Goal: Task Accomplishment & Management: Manage account settings

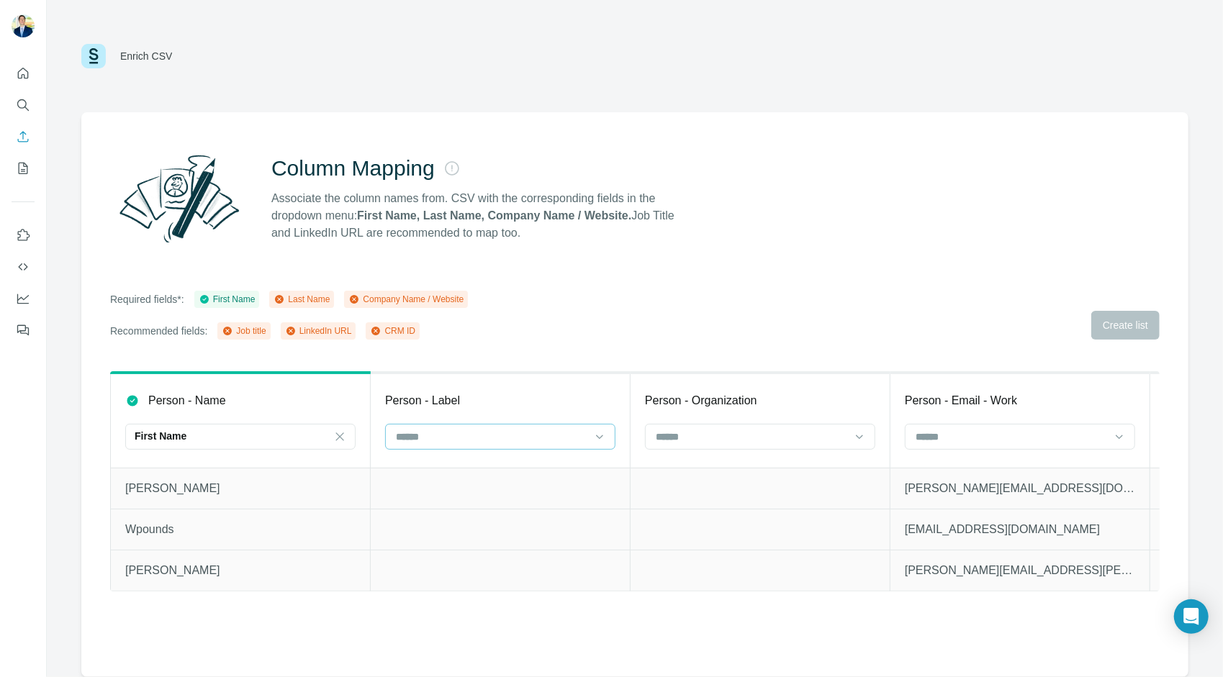
click at [491, 432] on input at bounding box center [491, 437] width 194 height 16
click at [498, 459] on div "Last Name" at bounding box center [499, 469] width 223 height 26
click at [700, 424] on div at bounding box center [760, 437] width 230 height 26
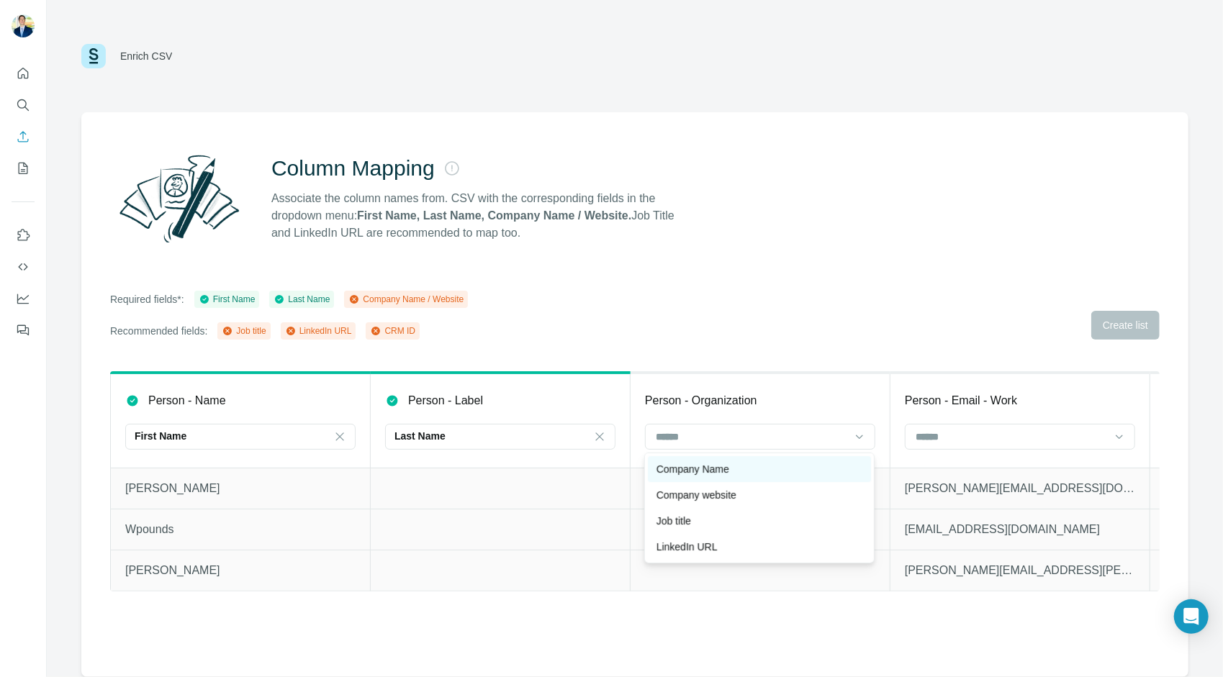
click at [746, 472] on div "Company Name" at bounding box center [759, 469] width 206 height 14
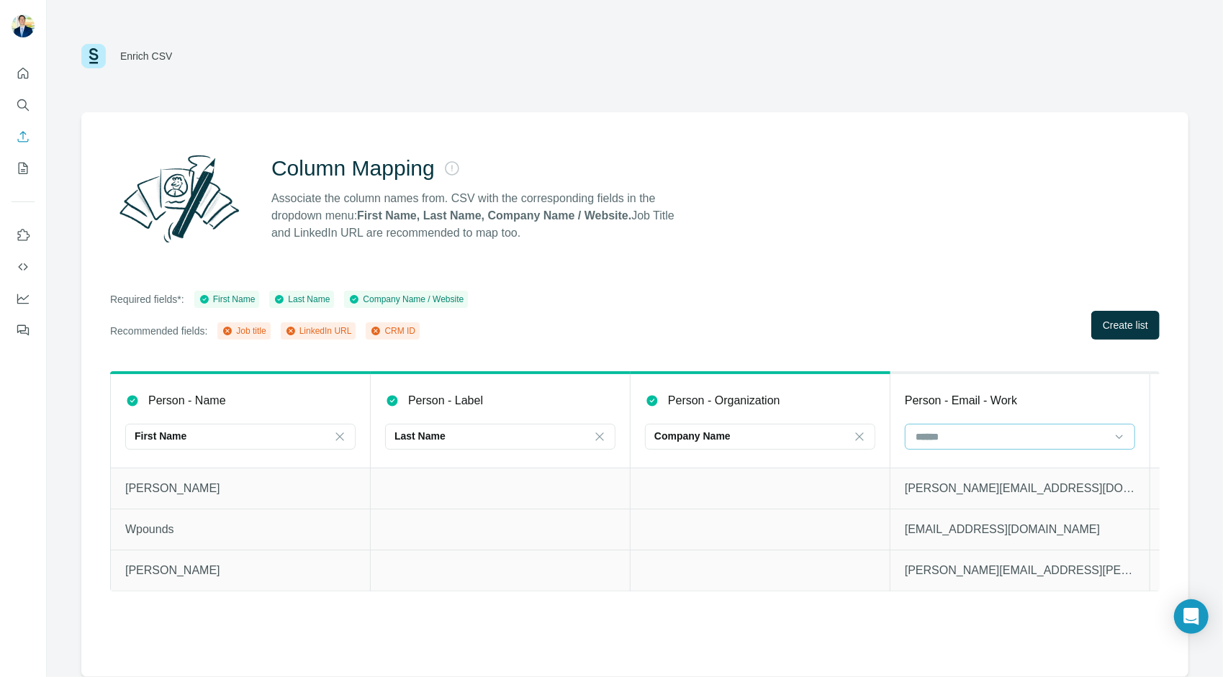
click at [973, 438] on input at bounding box center [1011, 437] width 194 height 16
click at [991, 394] on p "Person - Email - Work" at bounding box center [961, 400] width 112 height 17
drag, startPoint x: 1004, startPoint y: 451, endPoint x: 1003, endPoint y: 443, distance: 7.9
click at [1003, 447] on div at bounding box center [1020, 438] width 230 height 29
click at [1012, 428] on div at bounding box center [1011, 437] width 194 height 24
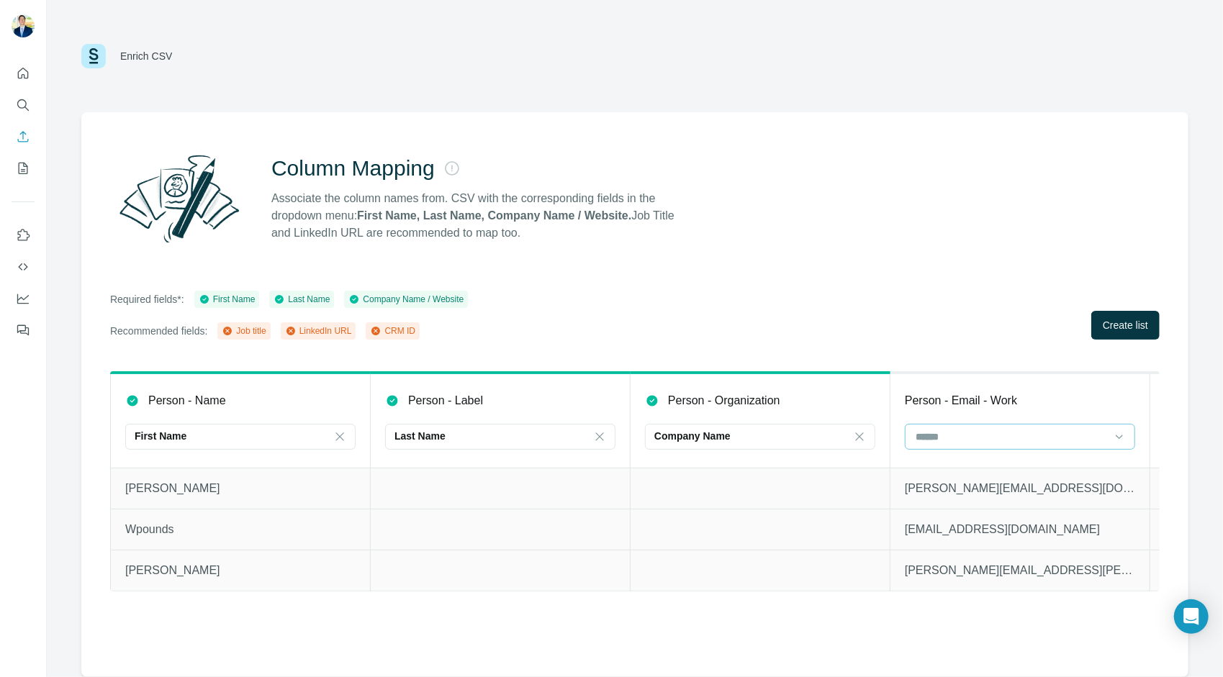
click at [1012, 432] on div at bounding box center [1011, 437] width 194 height 24
click at [969, 397] on p "Person - Email - Work" at bounding box center [961, 400] width 112 height 17
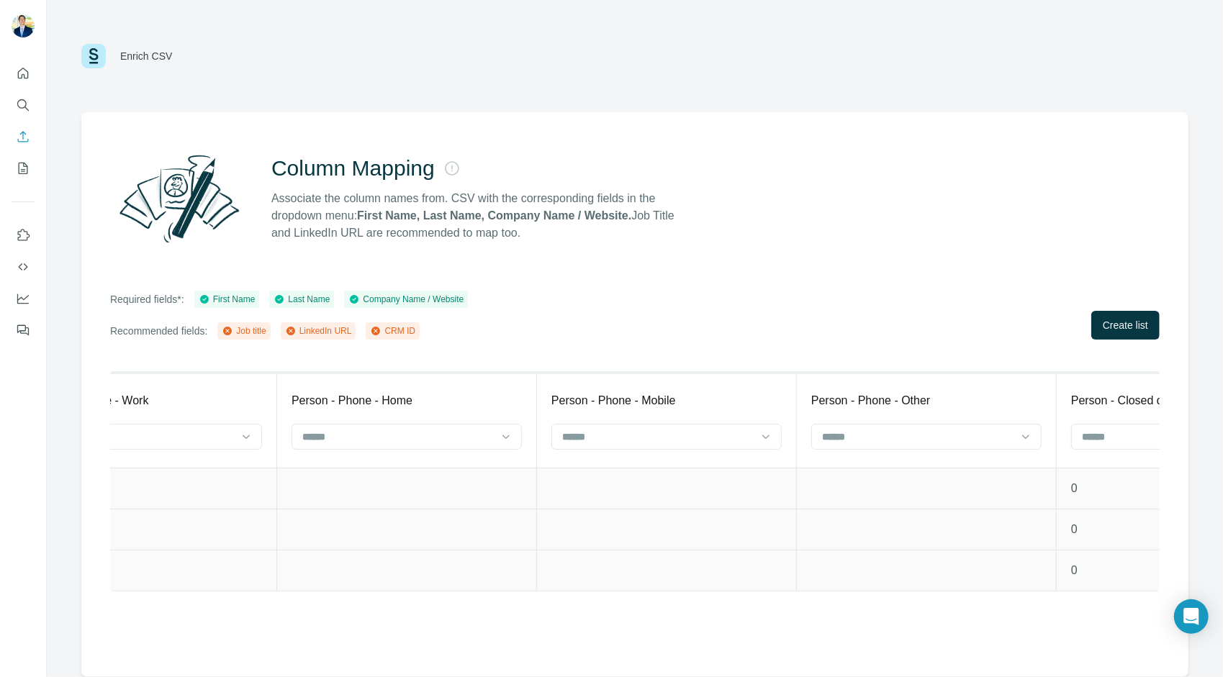
scroll to position [0, 1641]
click at [600, 439] on input at bounding box center [669, 437] width 194 height 16
click at [685, 589] on td at bounding box center [678, 570] width 260 height 41
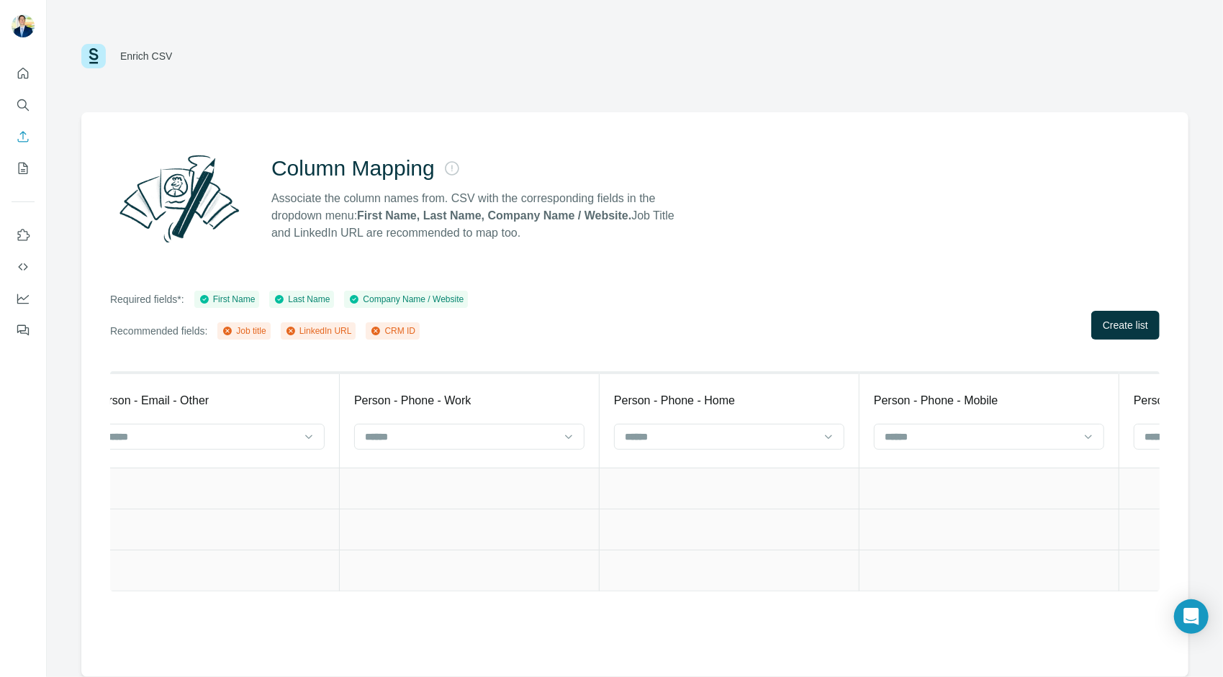
scroll to position [0, 1308]
click at [711, 436] on input at bounding box center [743, 437] width 194 height 16
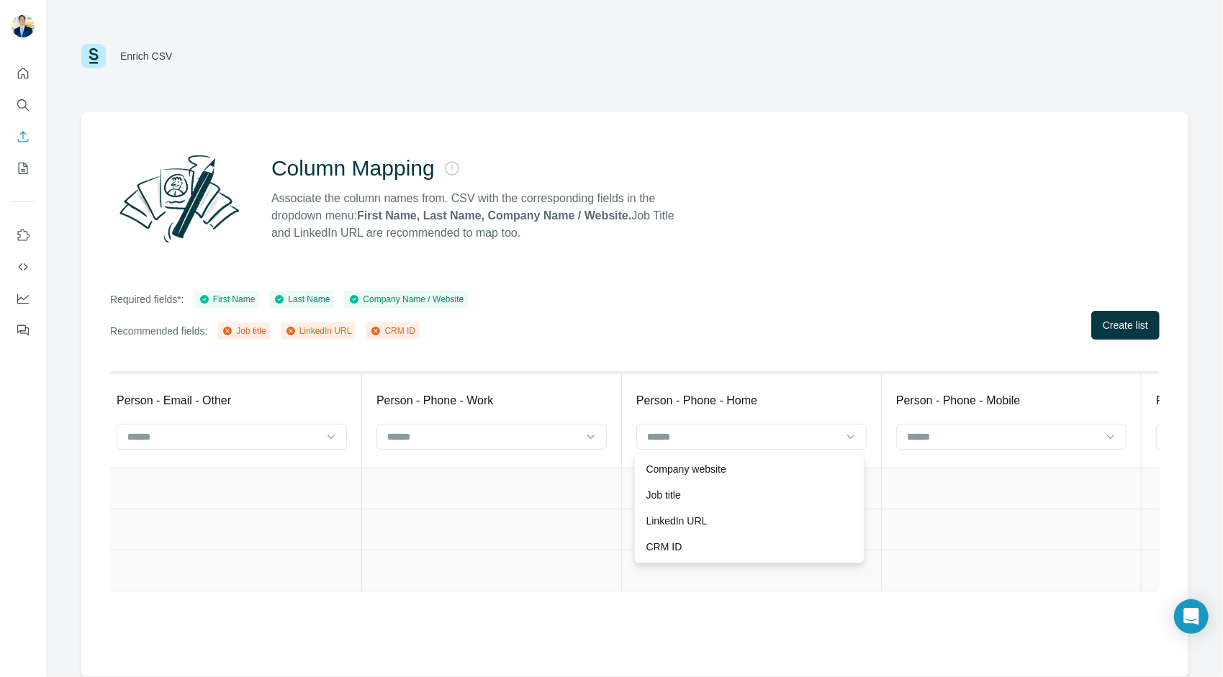
click at [547, 530] on td at bounding box center [492, 529] width 260 height 41
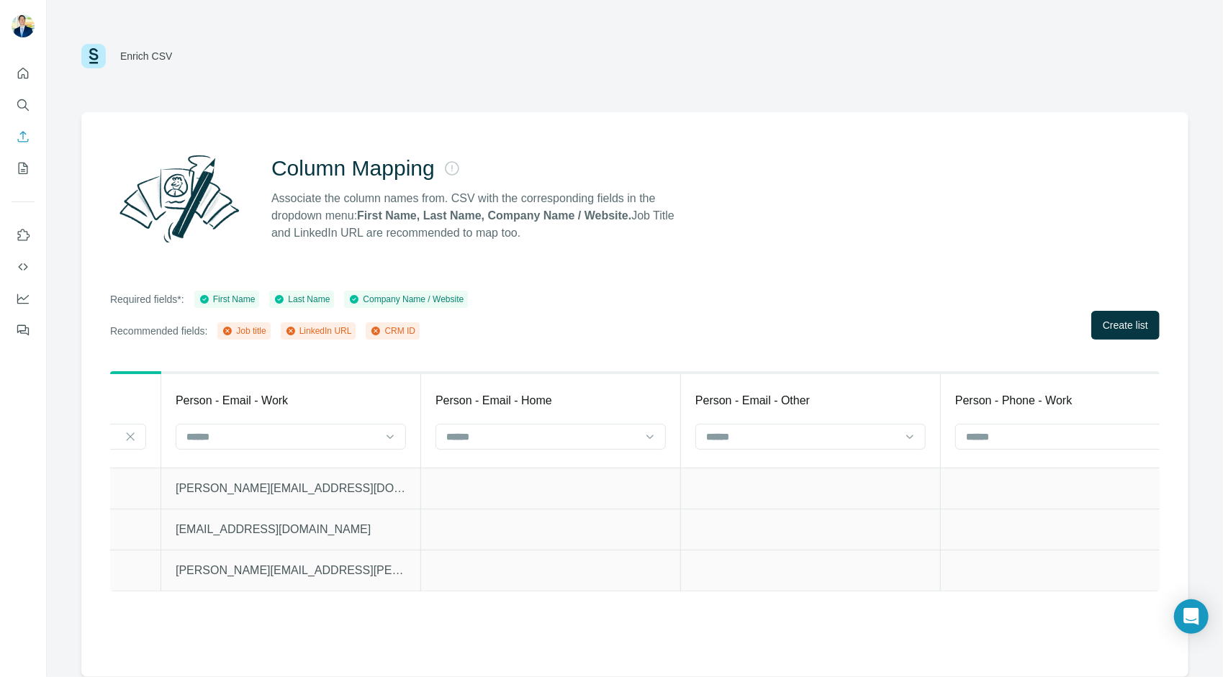
scroll to position [0, 0]
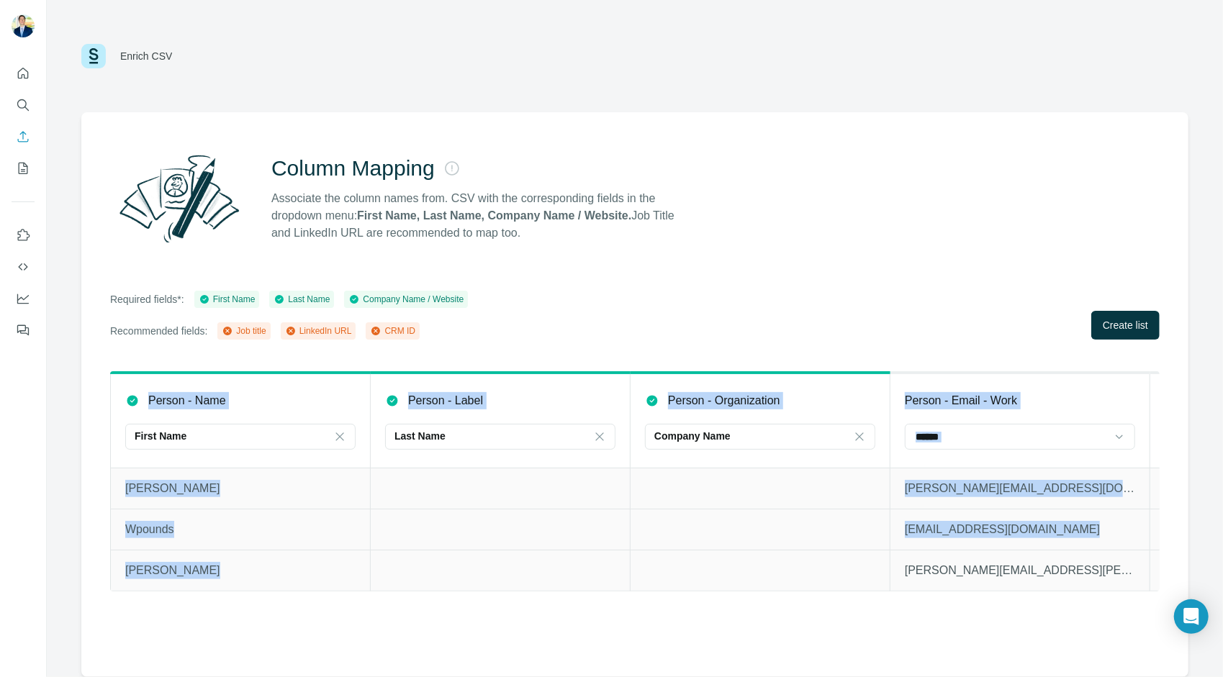
drag, startPoint x: 408, startPoint y: 602, endPoint x: 512, endPoint y: 587, distance: 105.4
click at [512, 587] on div "Person - Name First Name Person - Label Last Name Person - Organization Company…" at bounding box center [634, 494] width 1049 height 246
drag, startPoint x: 512, startPoint y: 587, endPoint x: 441, endPoint y: 525, distance: 94.9
click at [441, 525] on td at bounding box center [501, 529] width 260 height 41
click at [337, 541] on td "Wpounds" at bounding box center [241, 529] width 260 height 41
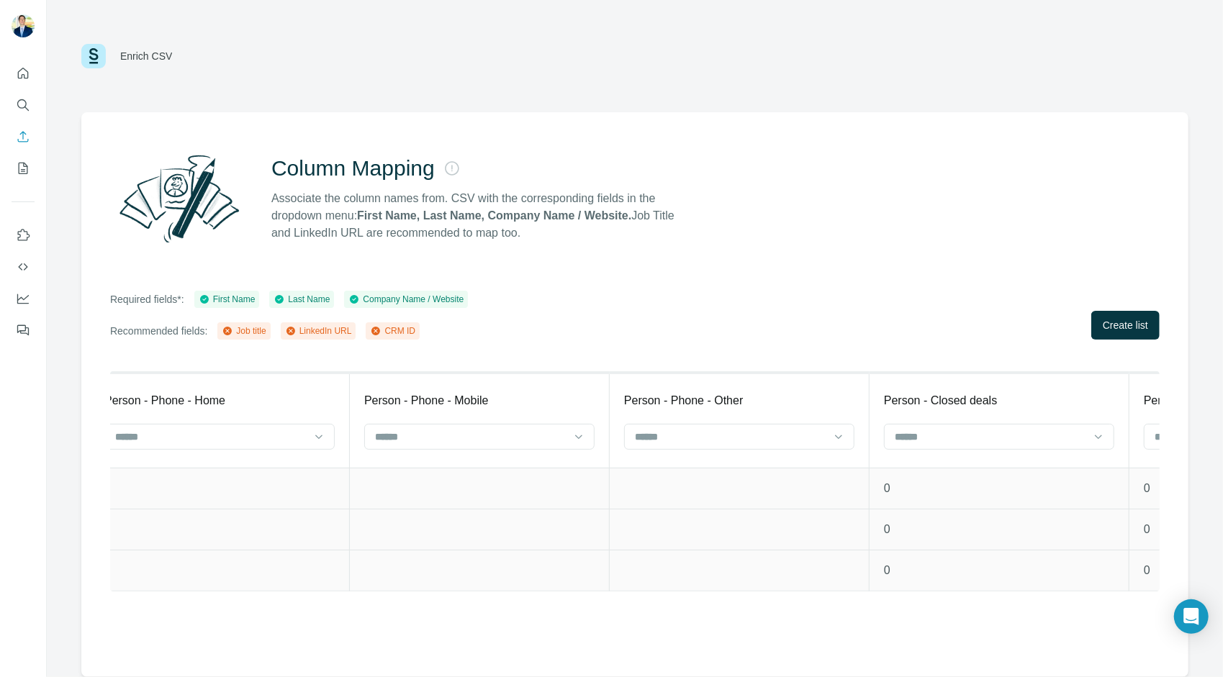
scroll to position [0, 2585]
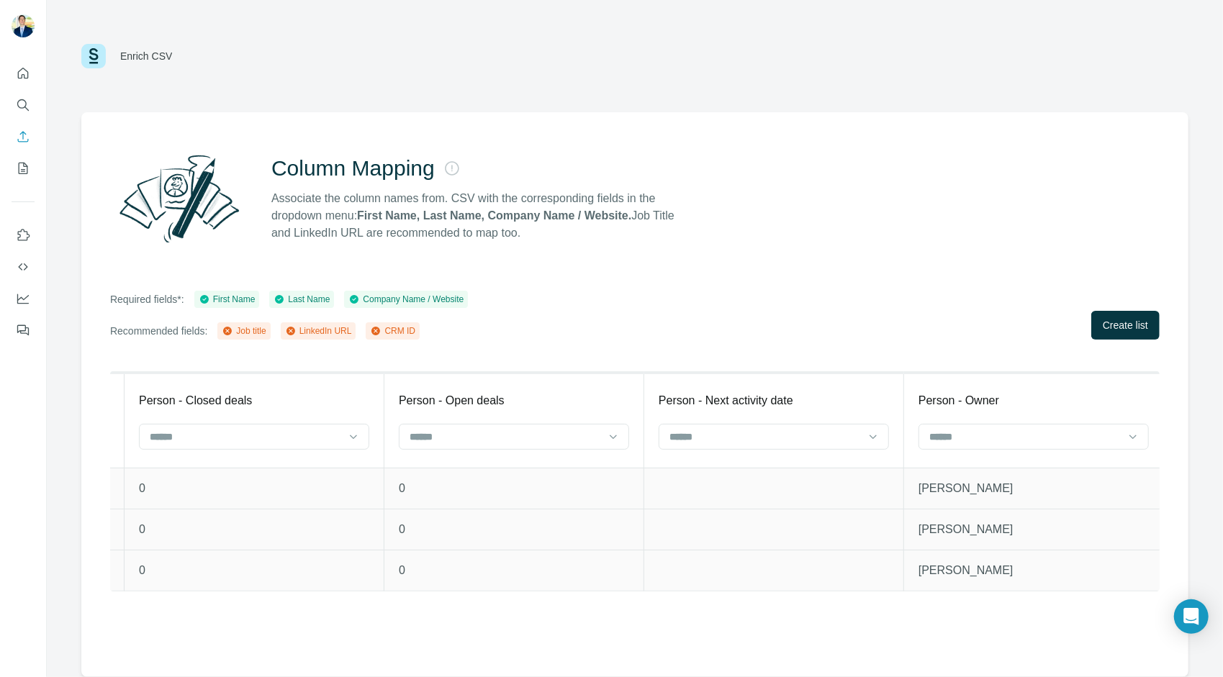
drag, startPoint x: 1209, startPoint y: 0, endPoint x: 702, endPoint y: 189, distance: 540.9
click at [702, 189] on div "Column Mapping Associate the column names from. CSV with the corresponding fiel…" at bounding box center [634, 199] width 1049 height 104
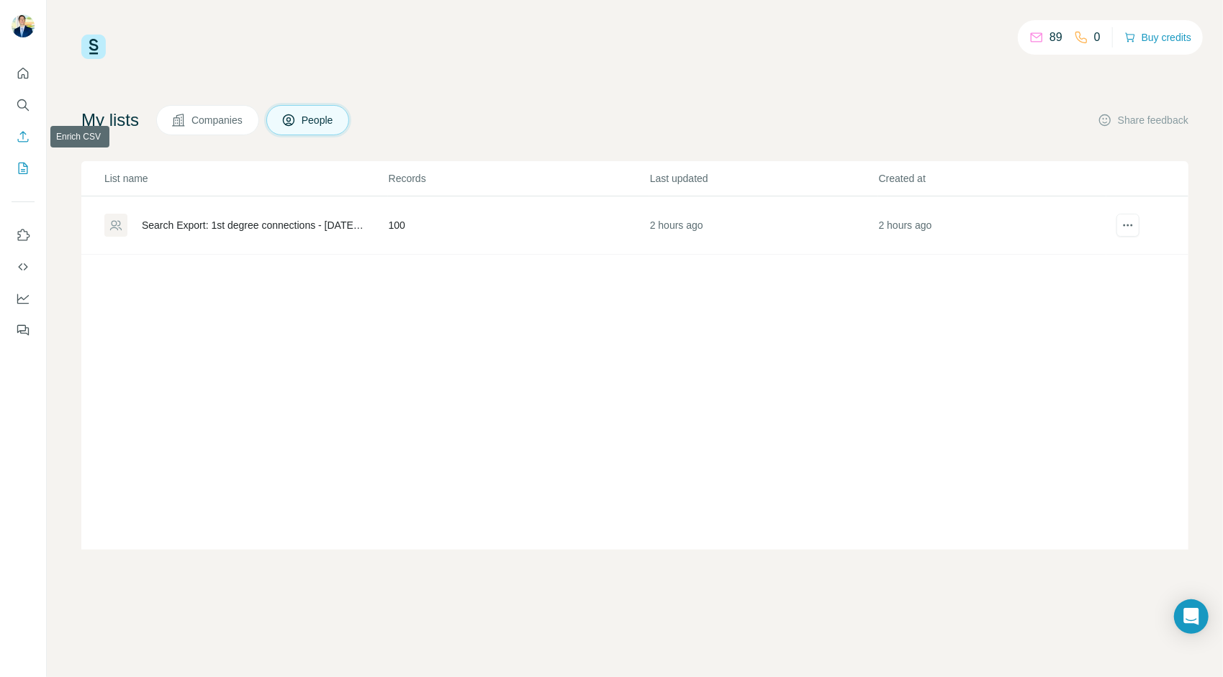
click at [17, 136] on icon "Enrich CSV" at bounding box center [23, 137] width 14 height 14
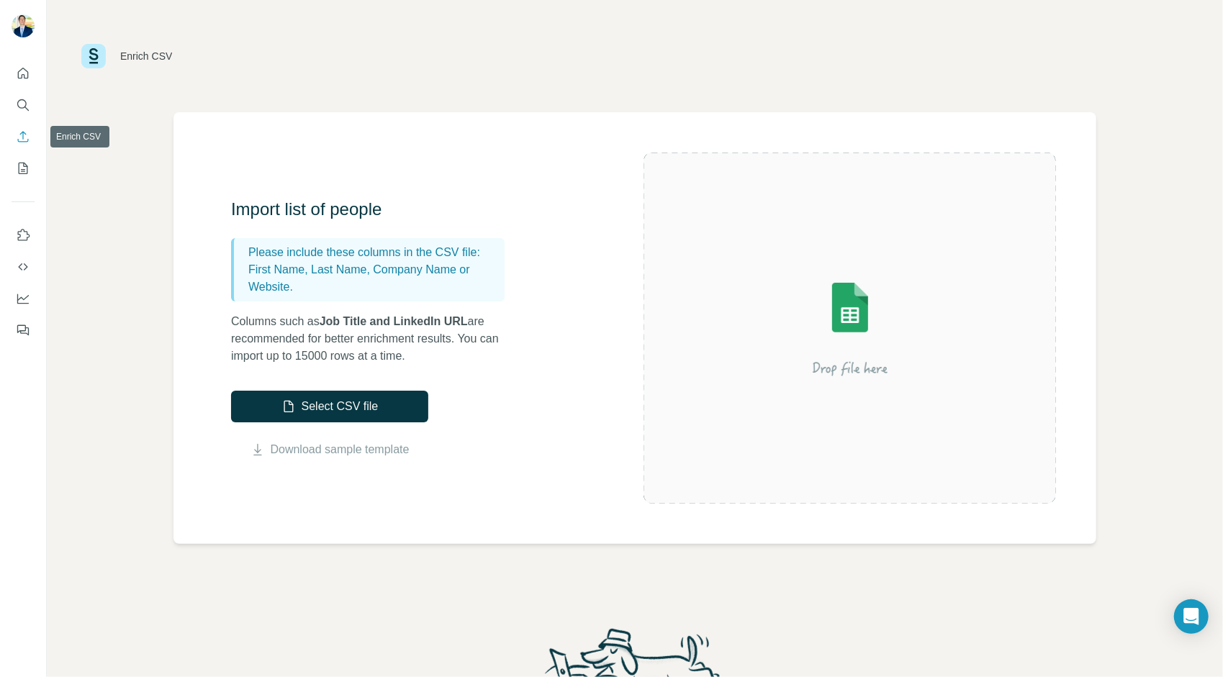
click at [14, 140] on button "Enrich CSV" at bounding box center [23, 137] width 23 height 26
click at [1202, 183] on div "Enrich CSV Import list of people Please include these columns in the CSV file: …" at bounding box center [635, 338] width 1176 height 677
drag, startPoint x: 895, startPoint y: 325, endPoint x: 792, endPoint y: 337, distance: 102.9
click at [894, 325] on img at bounding box center [849, 328] width 259 height 173
click at [1187, 76] on div "Enrich CSV" at bounding box center [635, 56] width 1176 height 112
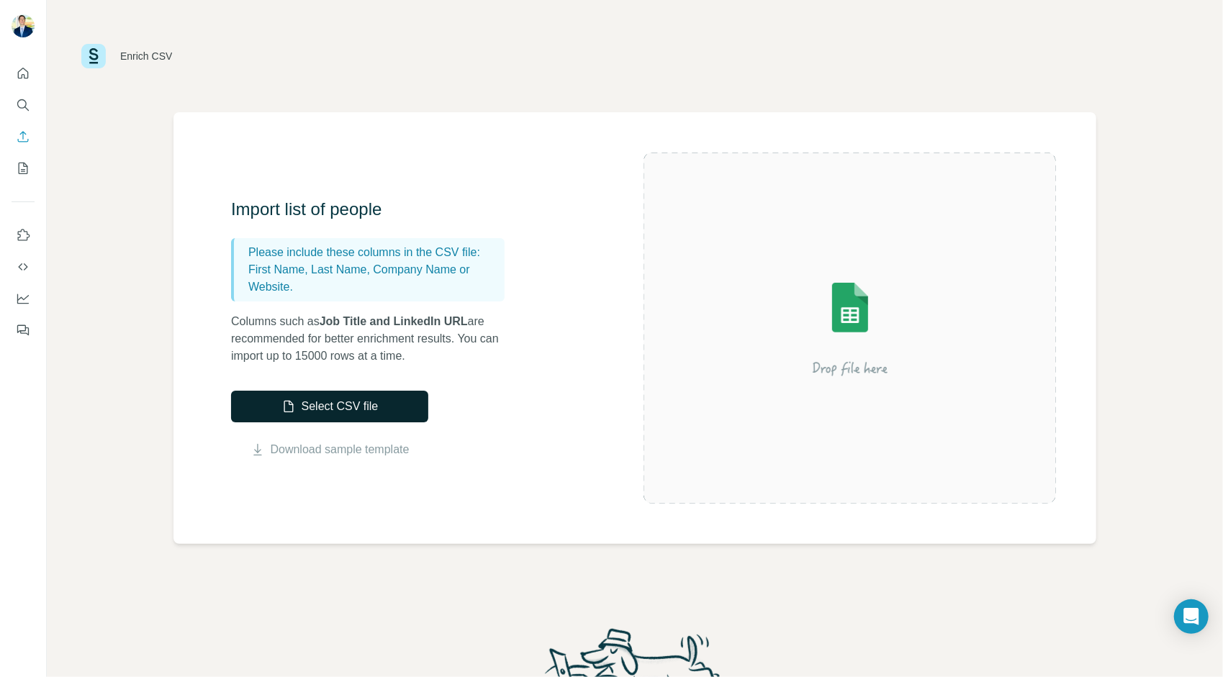
click at [355, 399] on button "Select CSV file" at bounding box center [329, 407] width 197 height 32
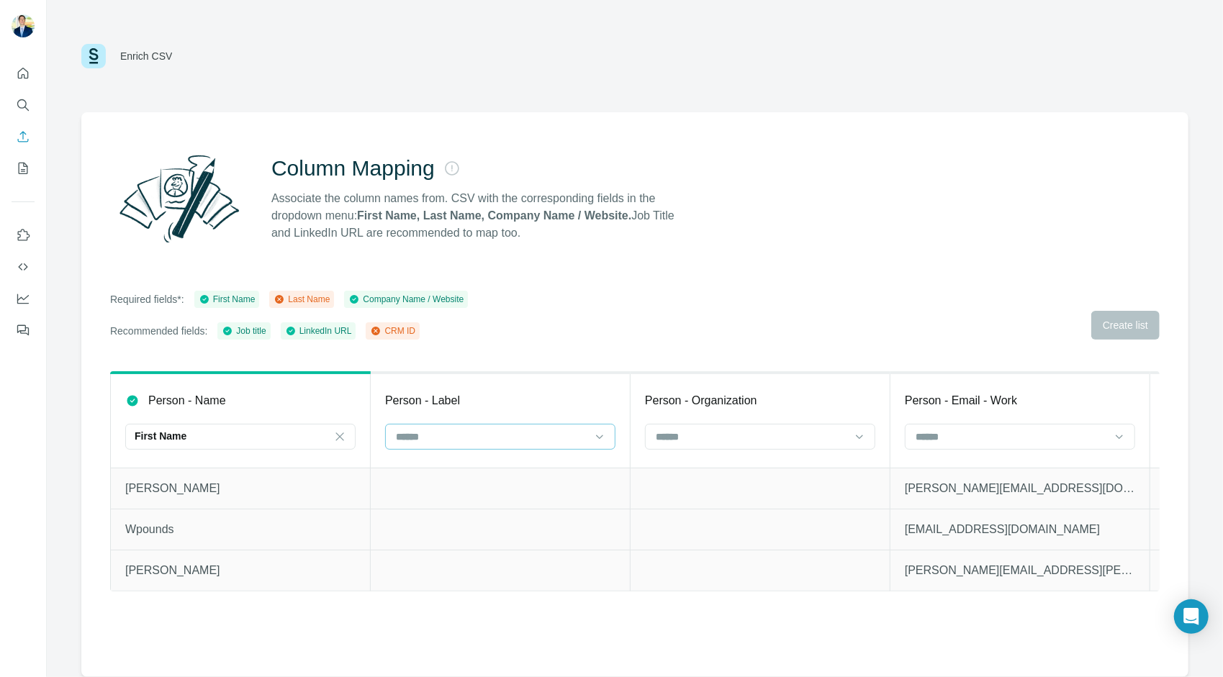
click at [535, 427] on div at bounding box center [491, 437] width 194 height 24
click at [538, 469] on div "Last Name" at bounding box center [500, 469] width 206 height 14
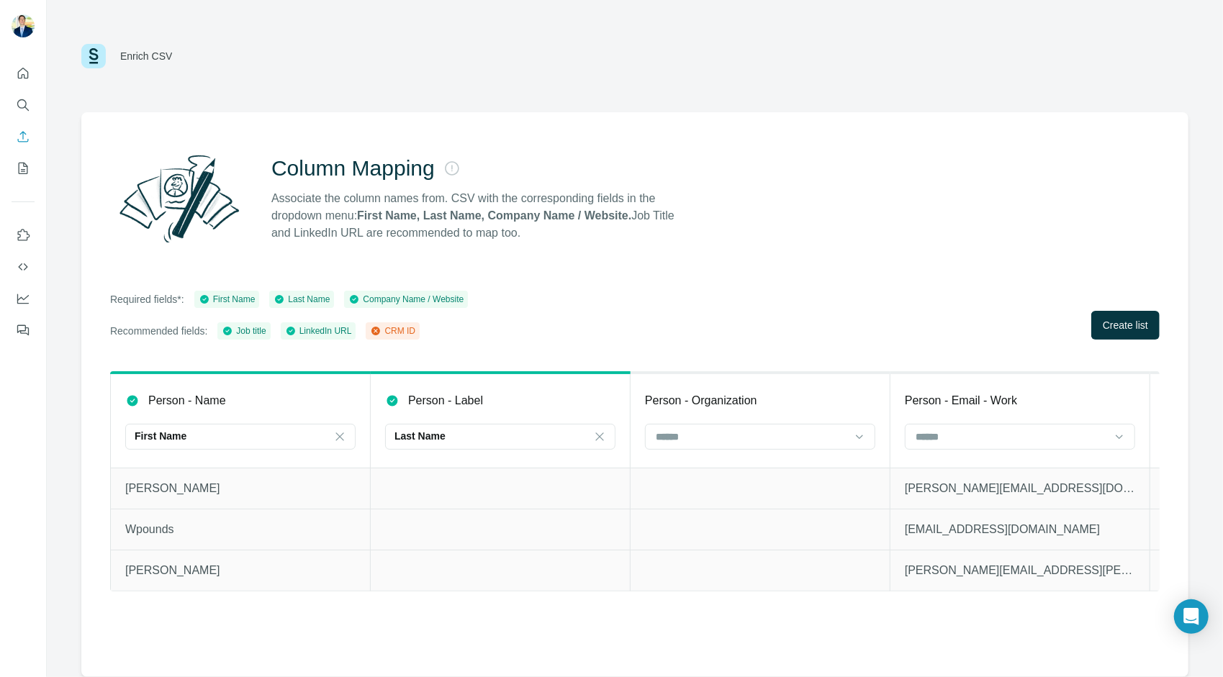
click at [810, 451] on div at bounding box center [760, 438] width 230 height 29
click at [810, 446] on div at bounding box center [751, 437] width 194 height 24
click at [810, 447] on div at bounding box center [751, 437] width 194 height 24
click at [796, 476] on div "Company Name" at bounding box center [759, 469] width 223 height 26
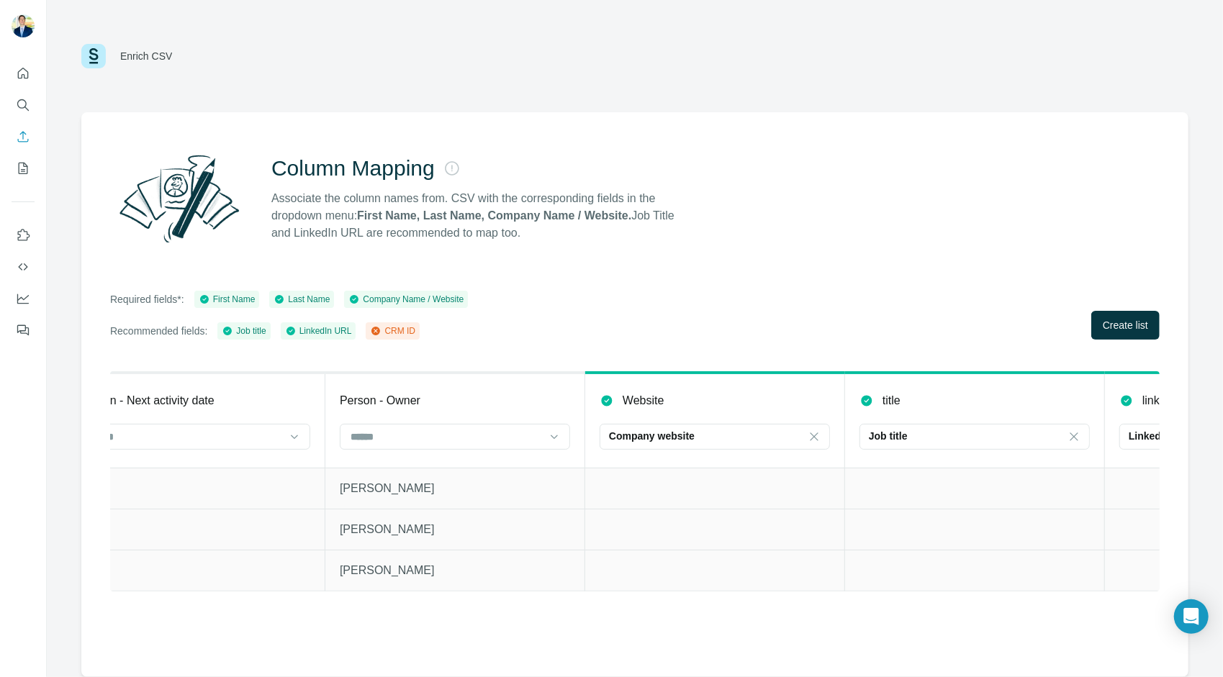
scroll to position [0, 3363]
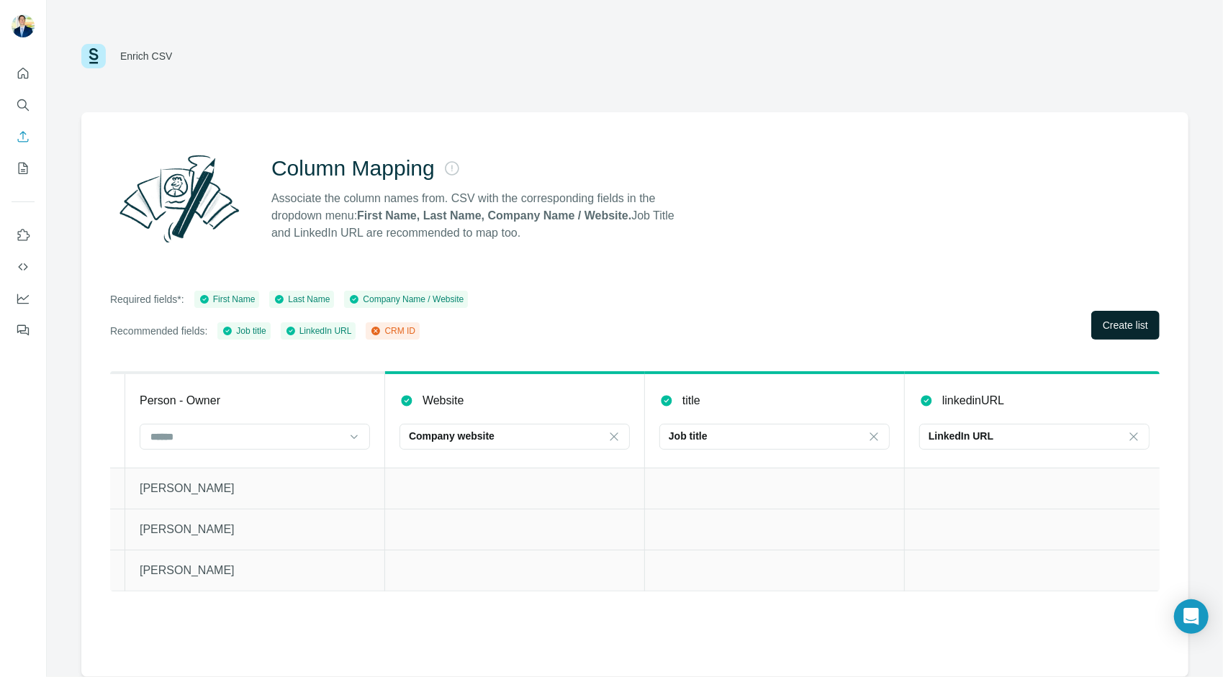
click at [1147, 333] on button "Create list" at bounding box center [1125, 325] width 68 height 29
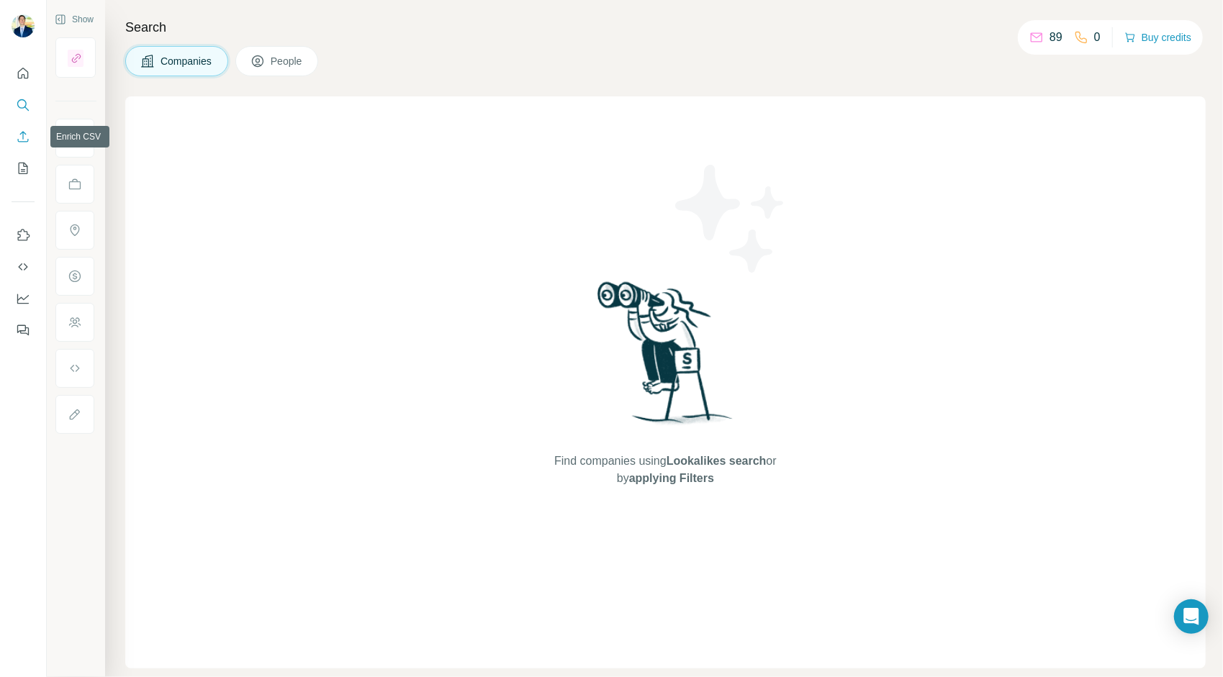
click at [23, 143] on icon "Enrich CSV" at bounding box center [23, 137] width 14 height 14
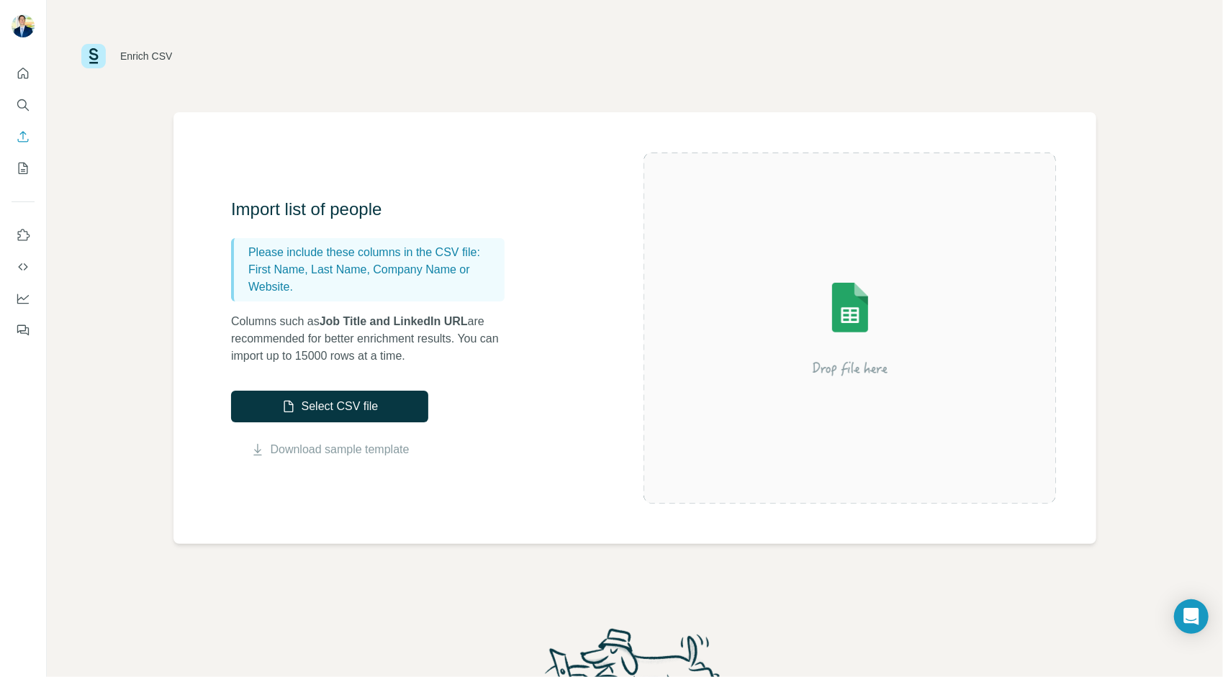
click at [944, 299] on img at bounding box center [849, 328] width 259 height 173
click at [376, 395] on button "Select CSV file" at bounding box center [329, 407] width 197 height 32
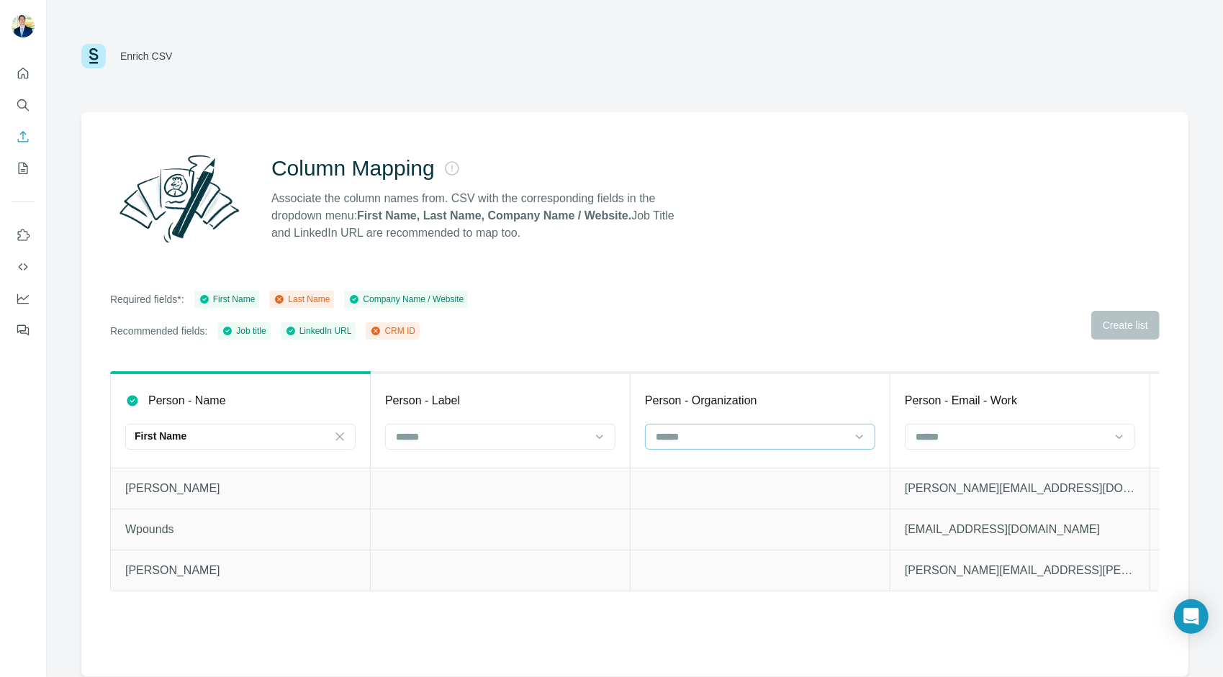
click at [751, 430] on input at bounding box center [751, 437] width 194 height 16
click at [762, 488] on div "Company Name" at bounding box center [759, 495] width 206 height 14
click at [527, 442] on input at bounding box center [491, 437] width 194 height 16
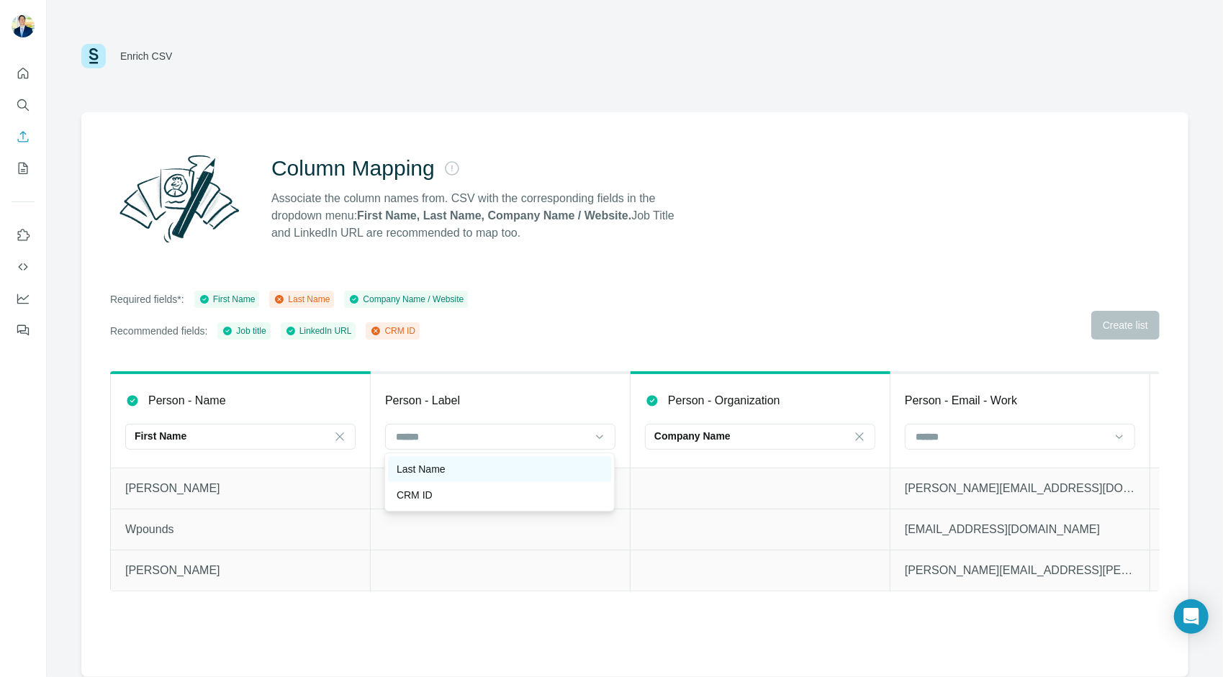
click at [541, 469] on div "Last Name" at bounding box center [500, 469] width 206 height 14
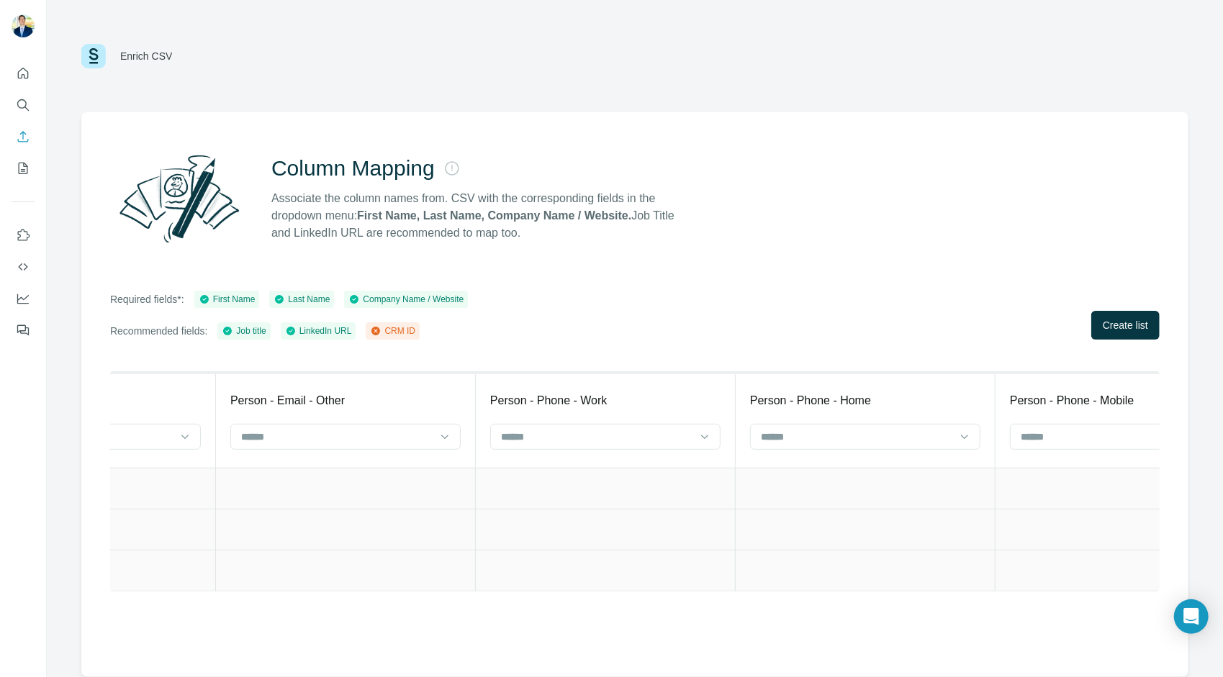
scroll to position [0, 1192]
click at [648, 447] on div at bounding box center [599, 437] width 194 height 24
click at [646, 447] on div at bounding box center [599, 437] width 194 height 24
click at [1146, 311] on button "Create list" at bounding box center [1125, 325] width 68 height 29
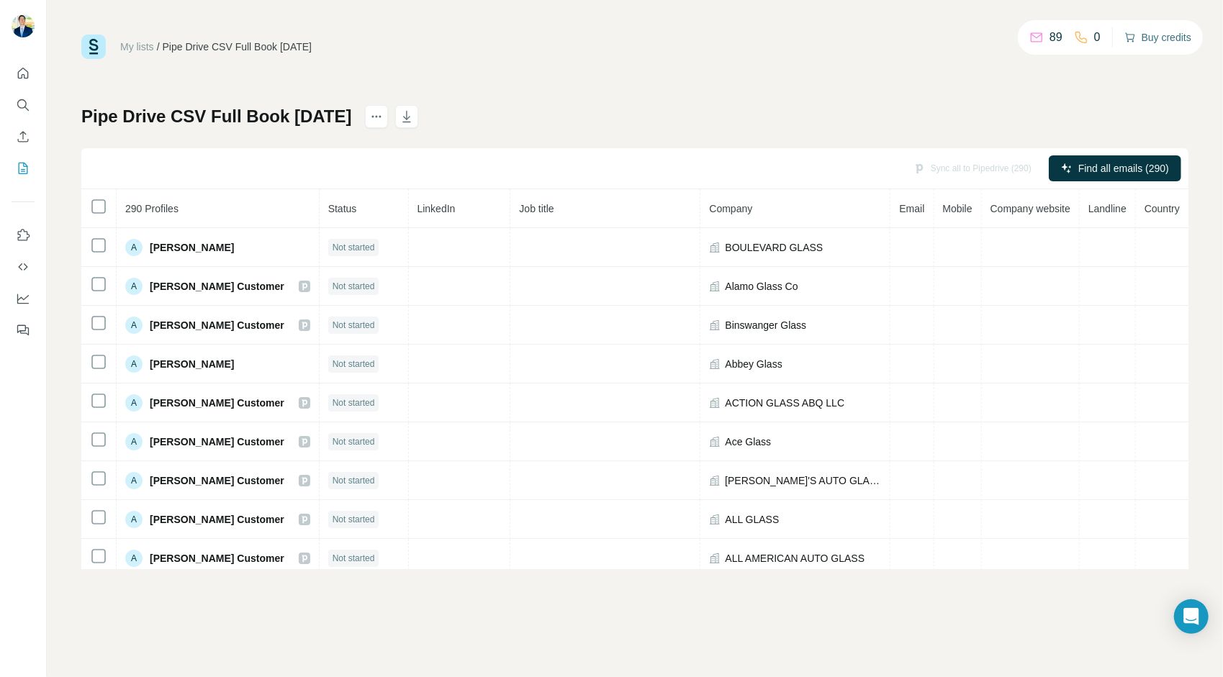
click at [1137, 41] on button "Buy credits" at bounding box center [1157, 37] width 67 height 20
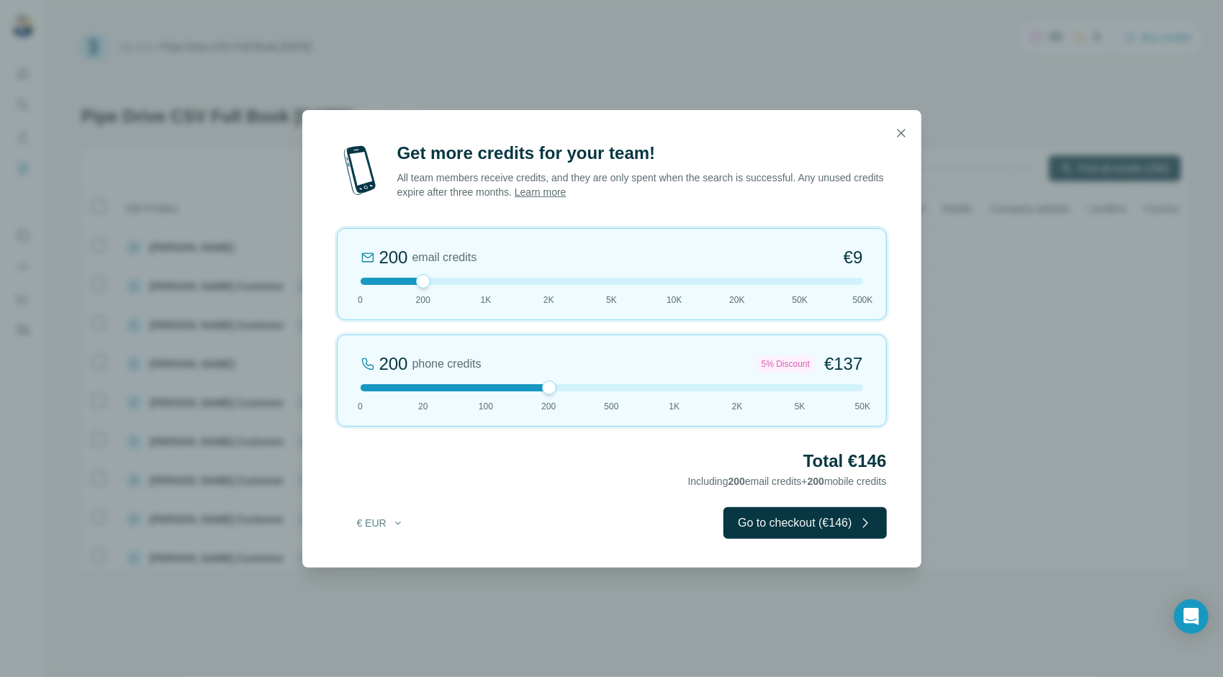
drag, startPoint x: 449, startPoint y: 384, endPoint x: 561, endPoint y: 394, distance: 112.0
click at [561, 394] on div "200 phone credits 5% Discount €137 0 20 100 200 500 1K 2K 5K 50K" at bounding box center [612, 381] width 550 height 92
drag, startPoint x: 547, startPoint y: 390, endPoint x: 132, endPoint y: 436, distance: 417.1
click at [173, 430] on div "Get more credits for your team! All team members receive credits, and they are …" at bounding box center [611, 338] width 1223 height 677
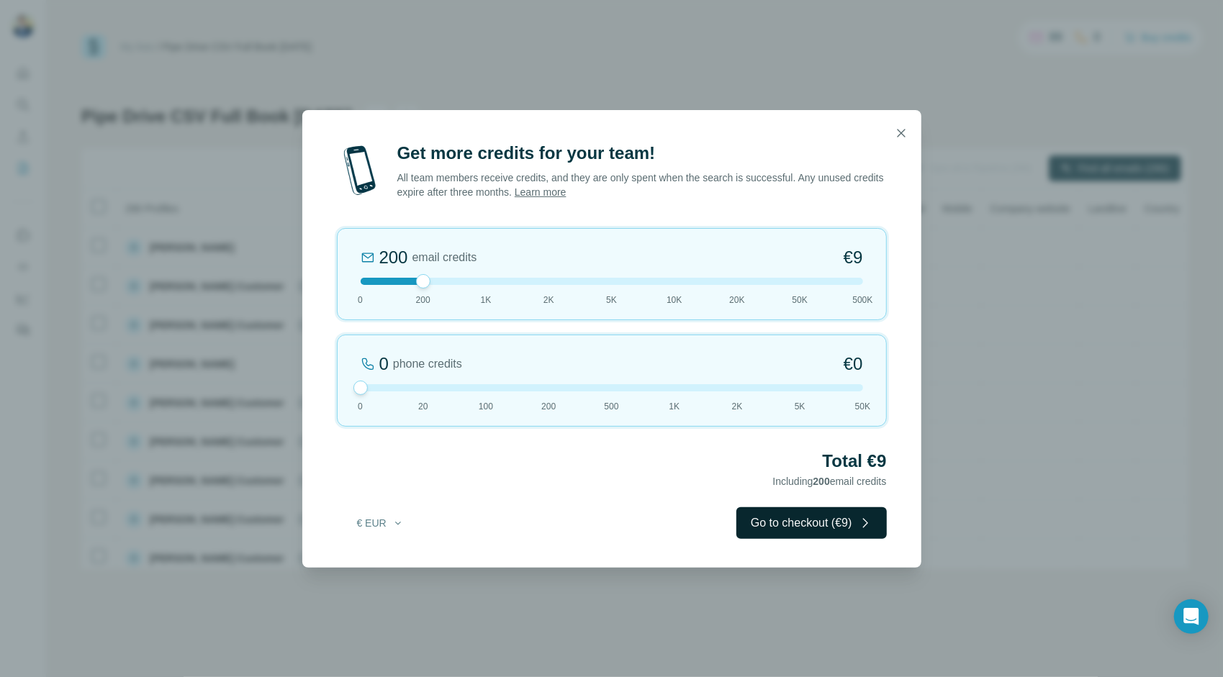
click at [815, 526] on button "Go to checkout (€9)" at bounding box center [811, 523] width 150 height 32
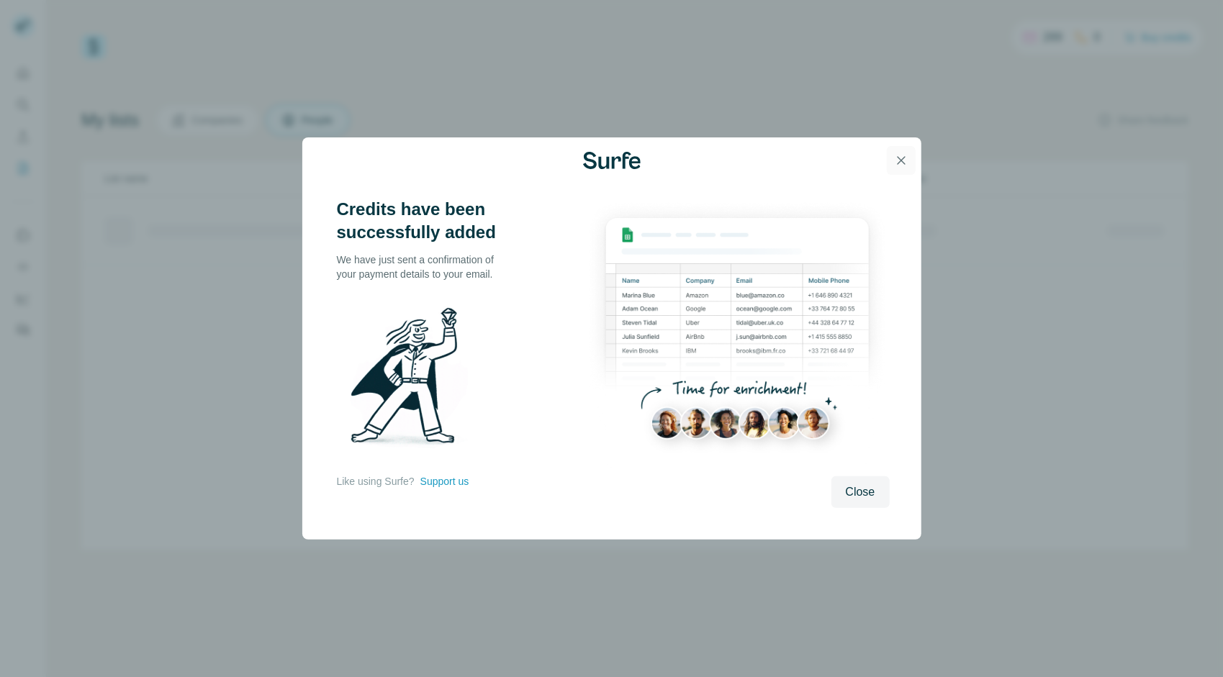
click at [902, 150] on button "button" at bounding box center [901, 160] width 29 height 29
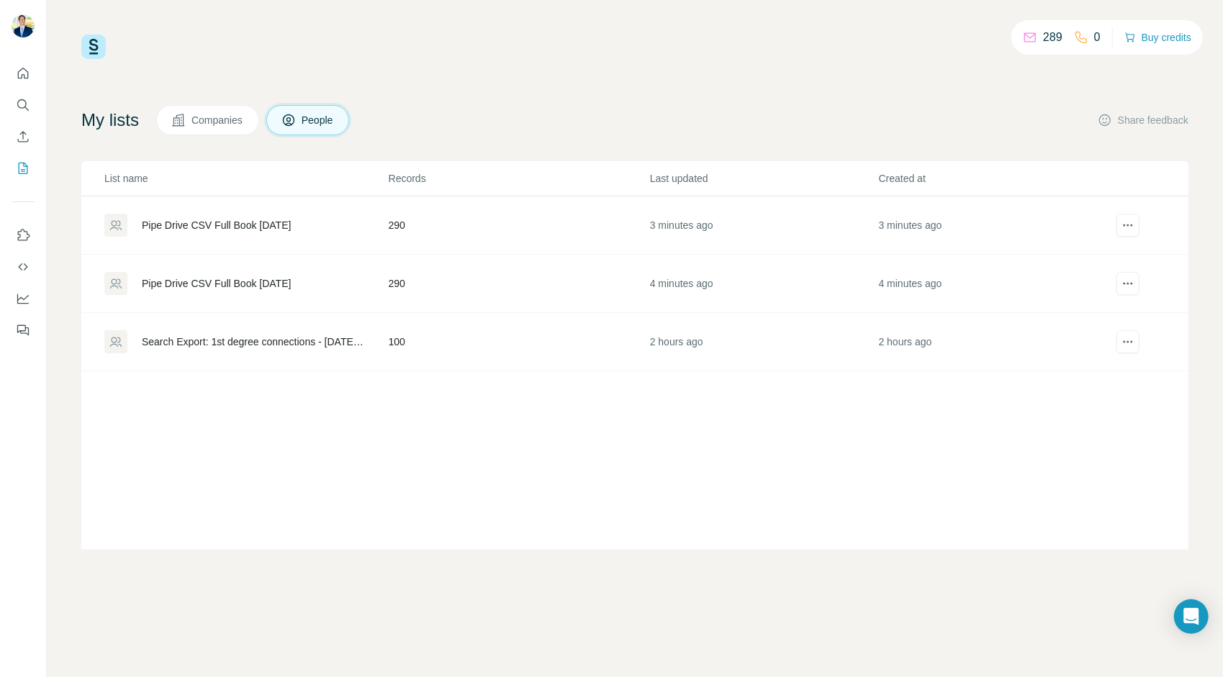
click at [289, 222] on div "Pipe Drive CSV Full Book [DATE]" at bounding box center [216, 225] width 149 height 14
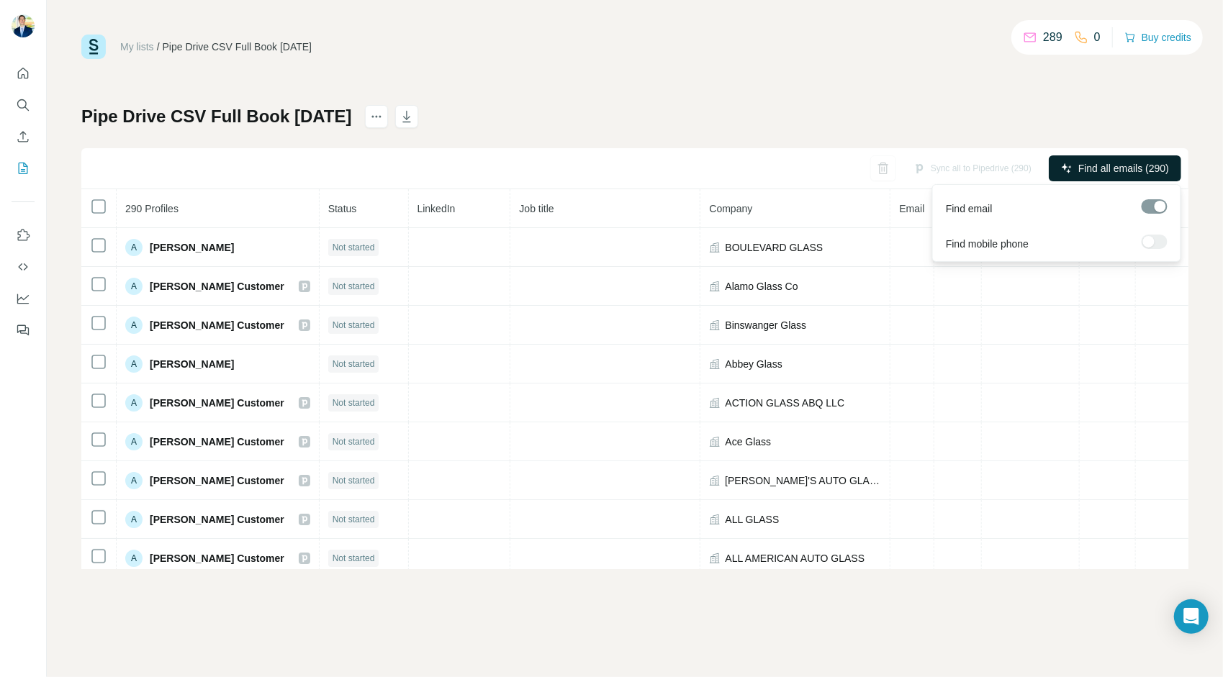
click at [1149, 160] on button "Find all emails (290)" at bounding box center [1115, 168] width 132 height 26
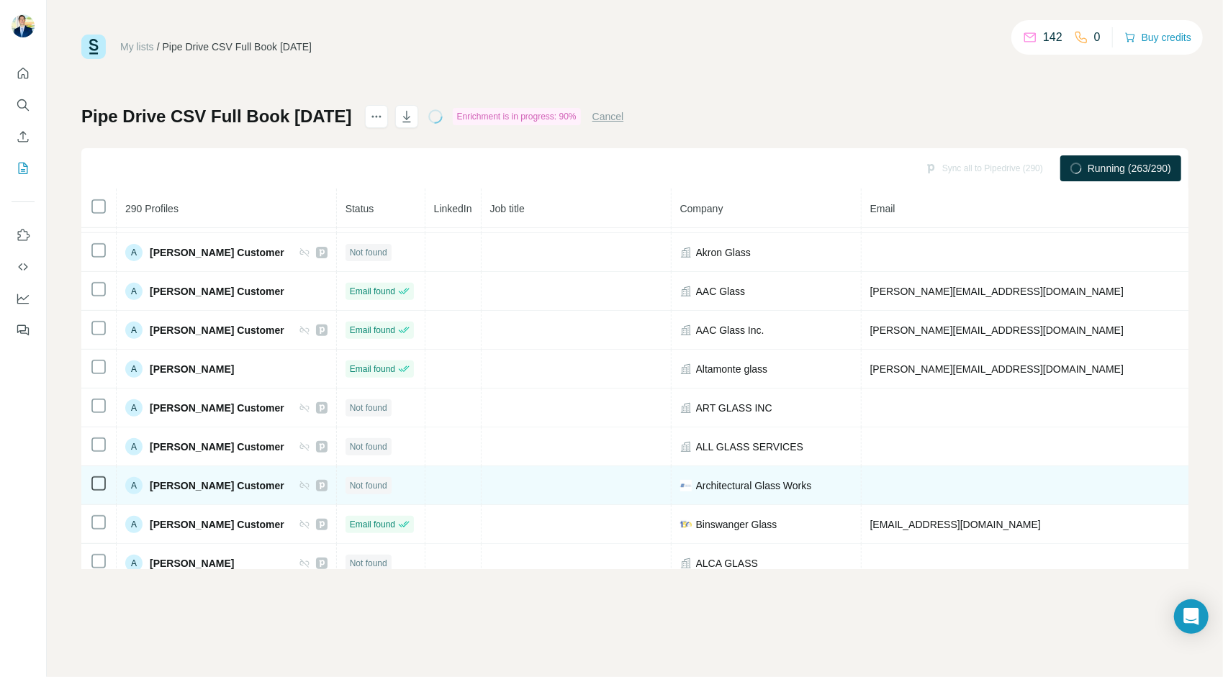
scroll to position [155, 0]
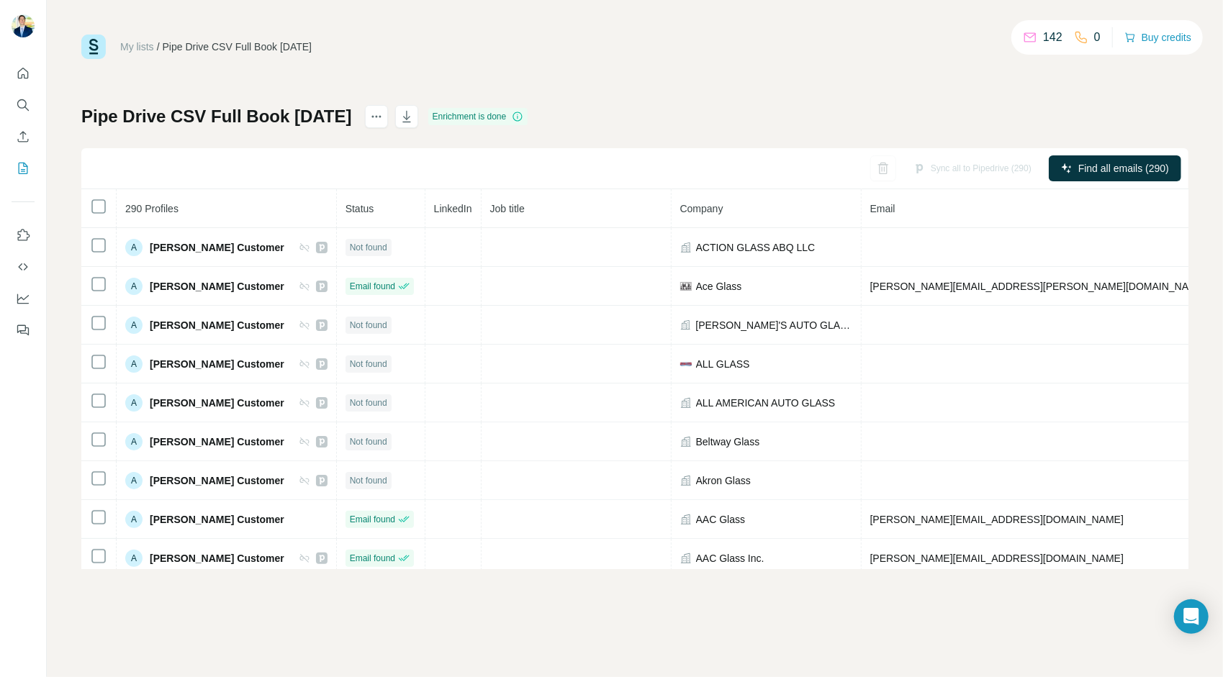
click at [918, 166] on div "Sync all to Pipedrive (290)" at bounding box center [972, 168] width 138 height 26
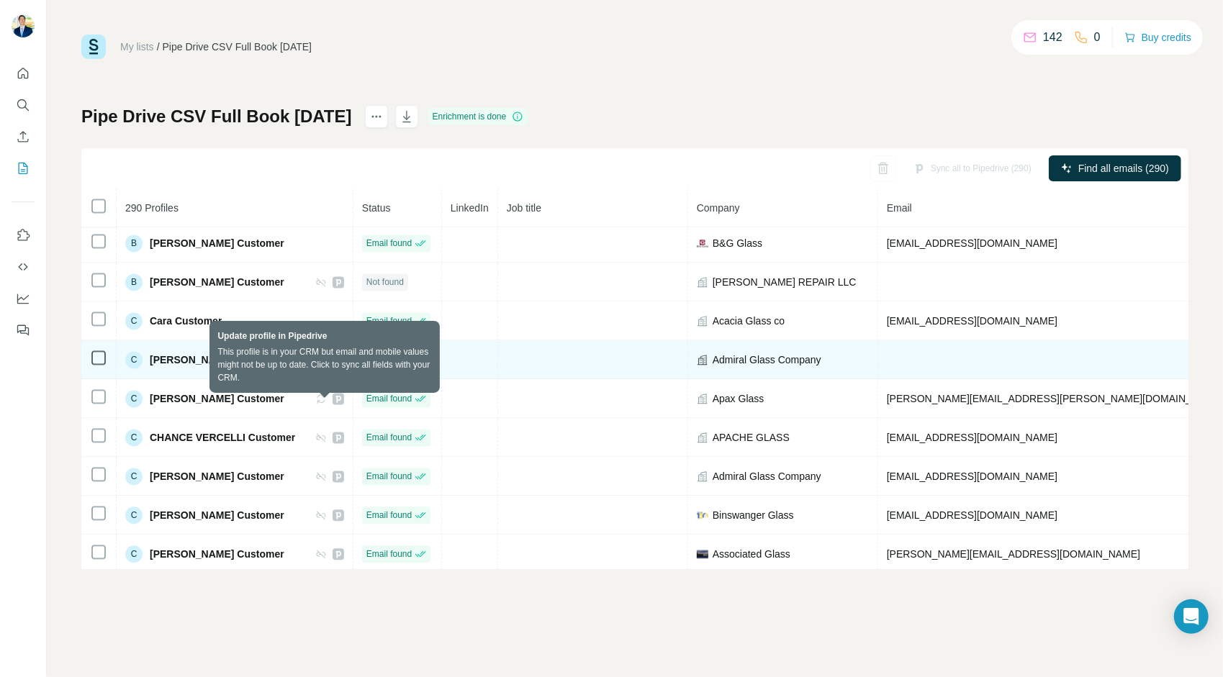
scroll to position [1998, 0]
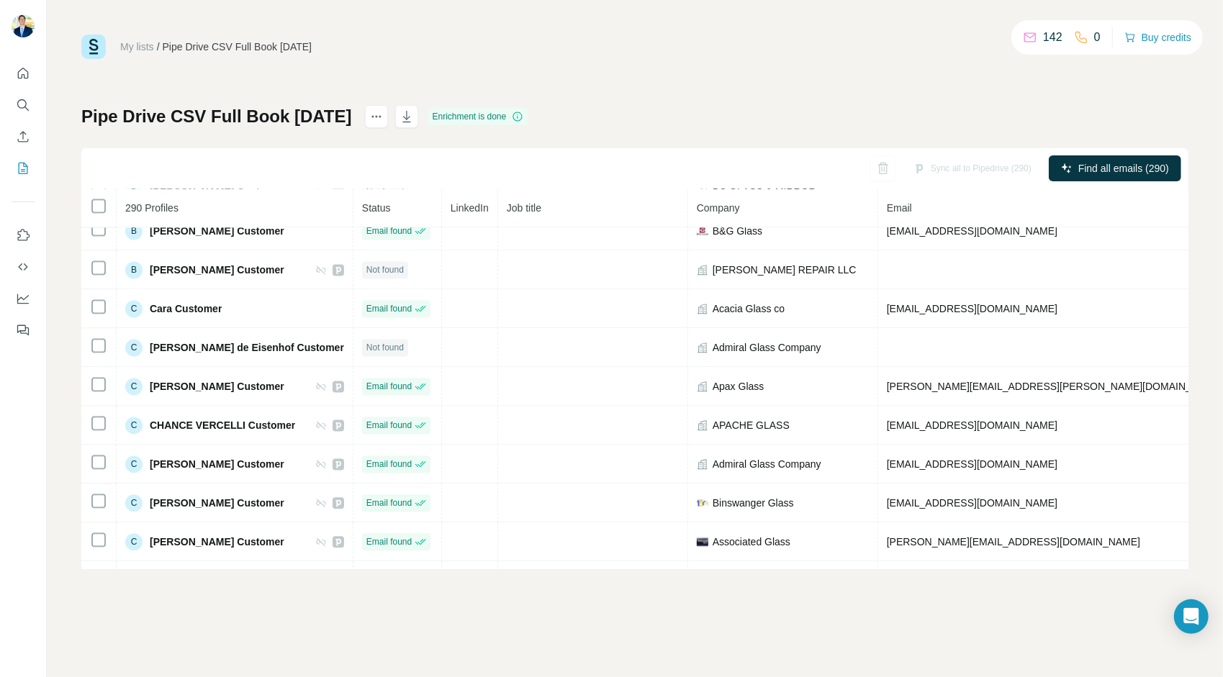
click at [928, 171] on div "Sync all to Pipedrive (290)" at bounding box center [972, 168] width 138 height 26
click at [903, 170] on div "Sync all to Pipedrive (290)" at bounding box center [972, 168] width 138 height 26
drag, startPoint x: 901, startPoint y: 170, endPoint x: 932, endPoint y: 170, distance: 30.9
click at [932, 170] on div "Sync all to Pipedrive (290)" at bounding box center [972, 168] width 138 height 26
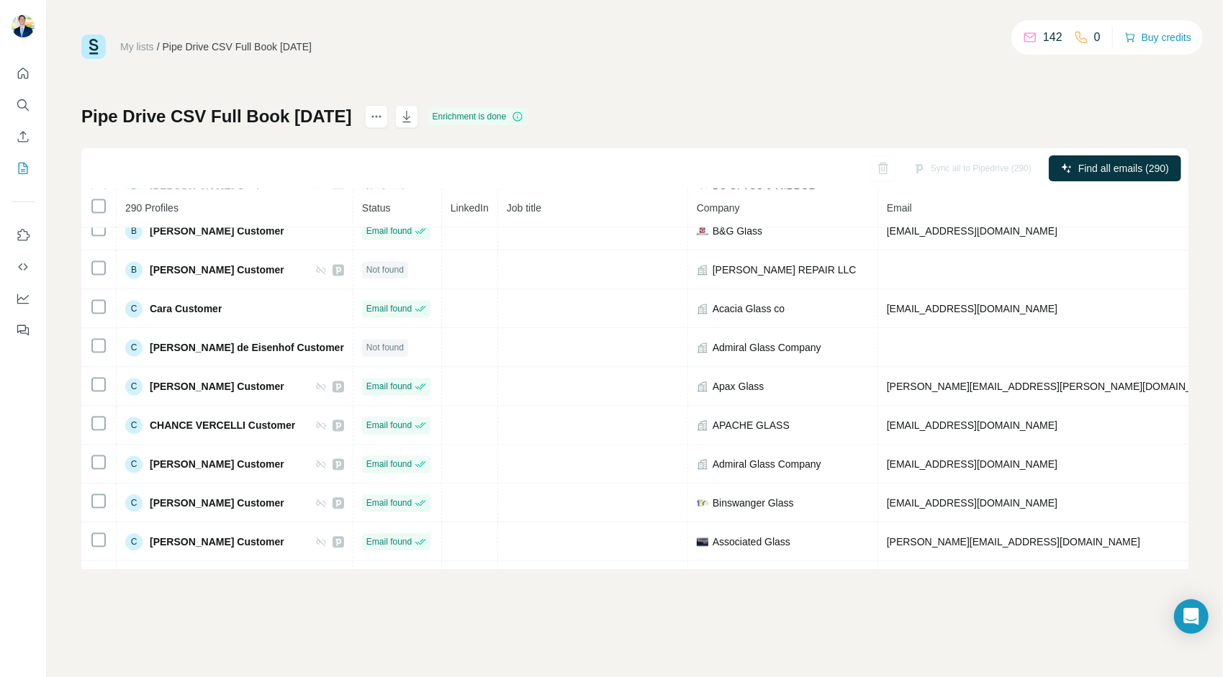
click at [932, 170] on div "Sync all to Pipedrive (290)" at bounding box center [972, 168] width 138 height 26
click at [932, 171] on div "Sync all to Pipedrive (290)" at bounding box center [972, 168] width 138 height 26
click at [384, 121] on icon "actions" at bounding box center [376, 116] width 14 height 14
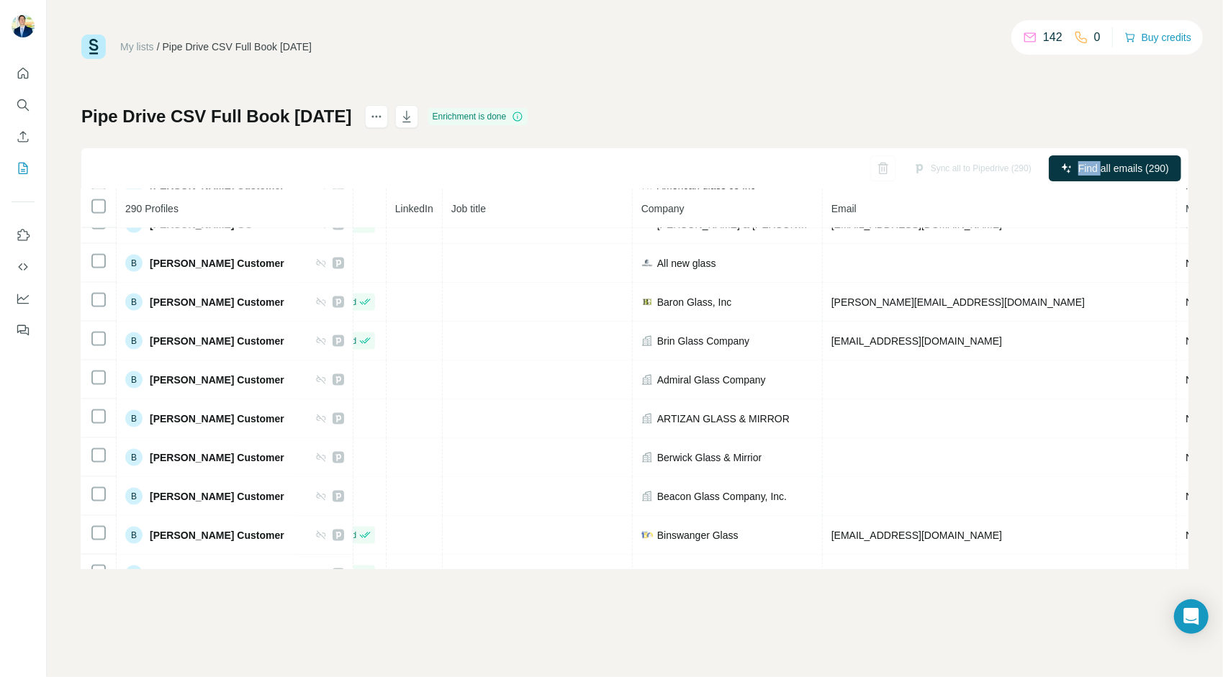
scroll to position [1422, 0]
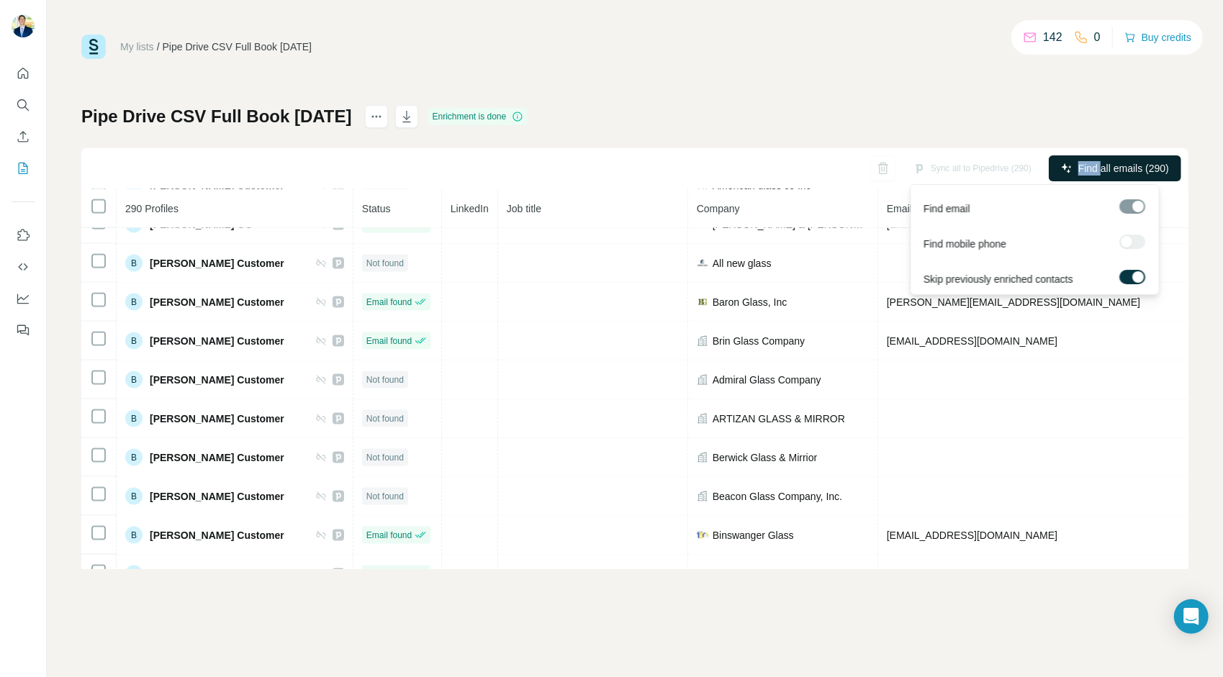
click at [1163, 161] on button "Find all emails (290)" at bounding box center [1115, 168] width 132 height 26
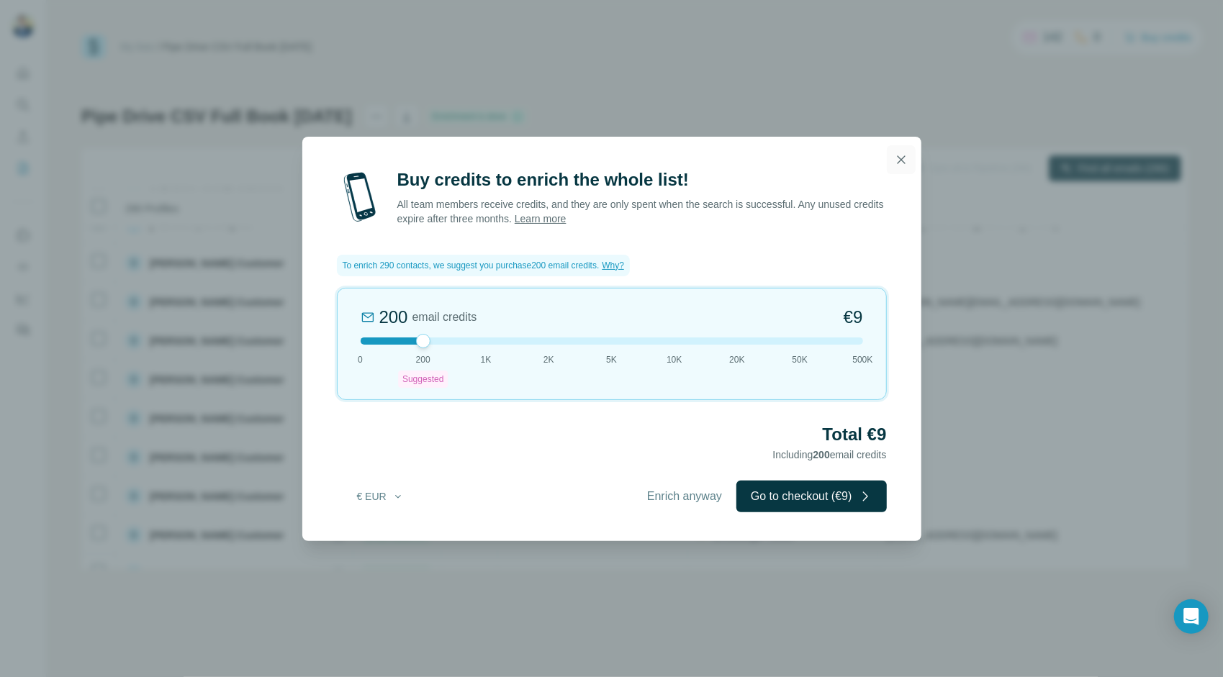
click at [905, 158] on icon "button" at bounding box center [901, 160] width 14 height 14
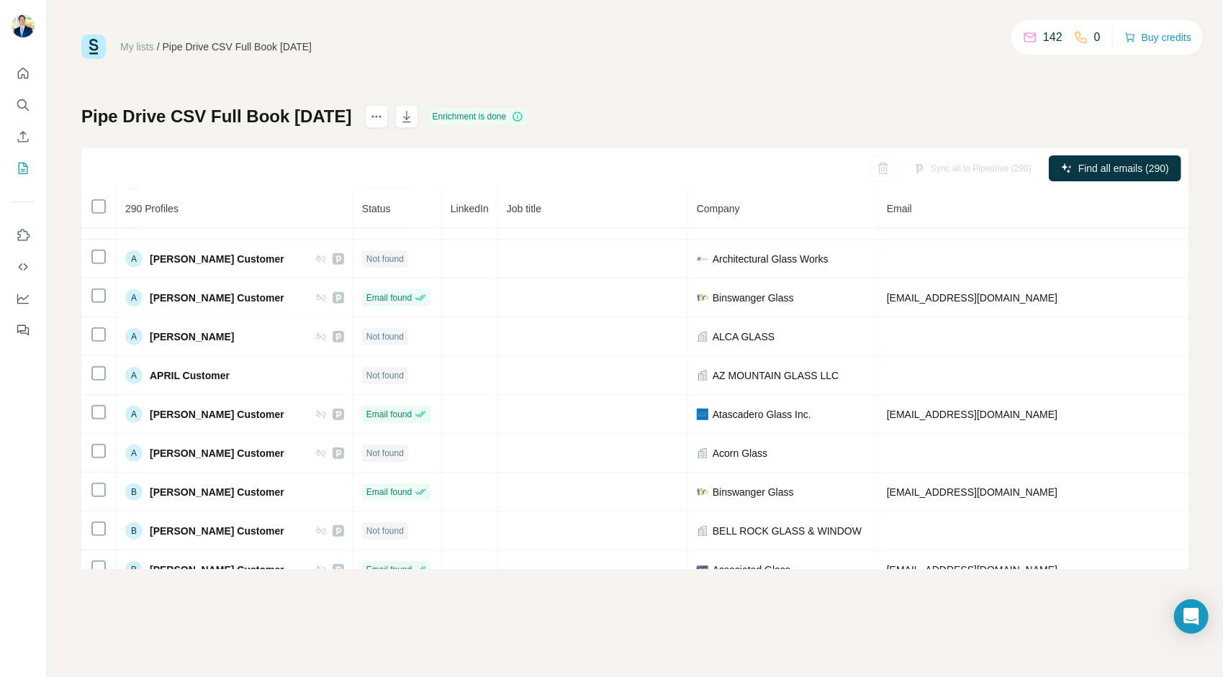
scroll to position [415, 0]
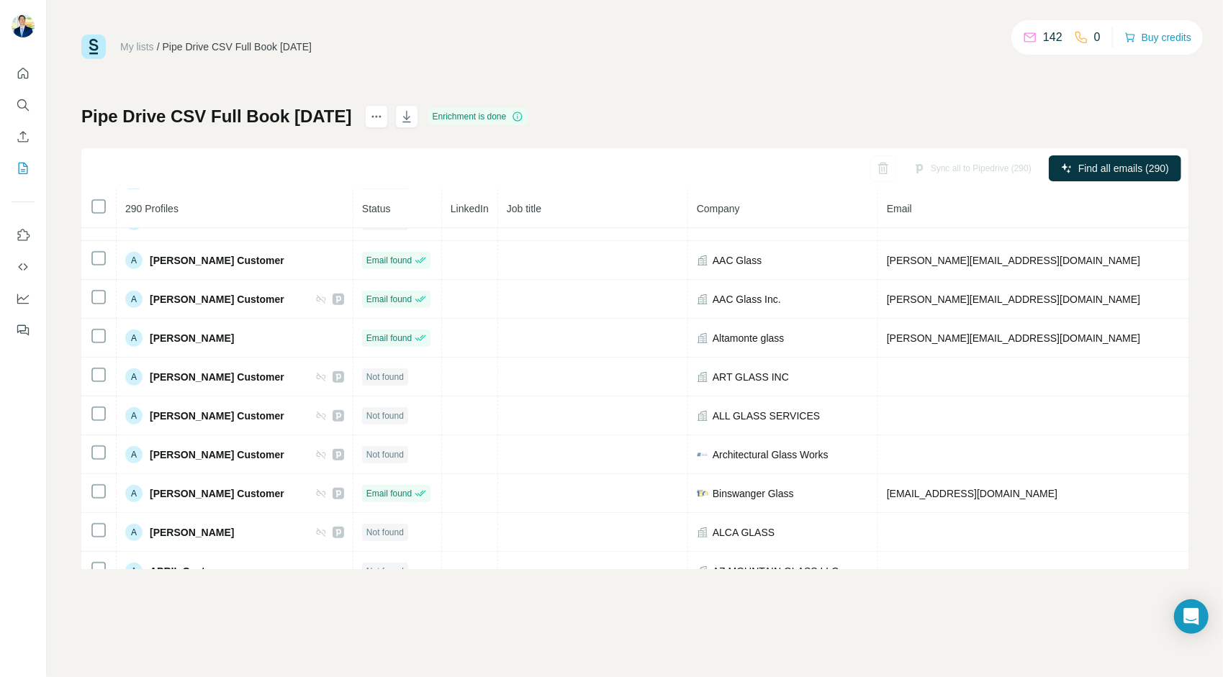
click at [523, 121] on icon at bounding box center [518, 117] width 12 height 12
click at [523, 118] on icon at bounding box center [518, 117] width 12 height 12
click at [384, 121] on icon "actions" at bounding box center [376, 116] width 14 height 14
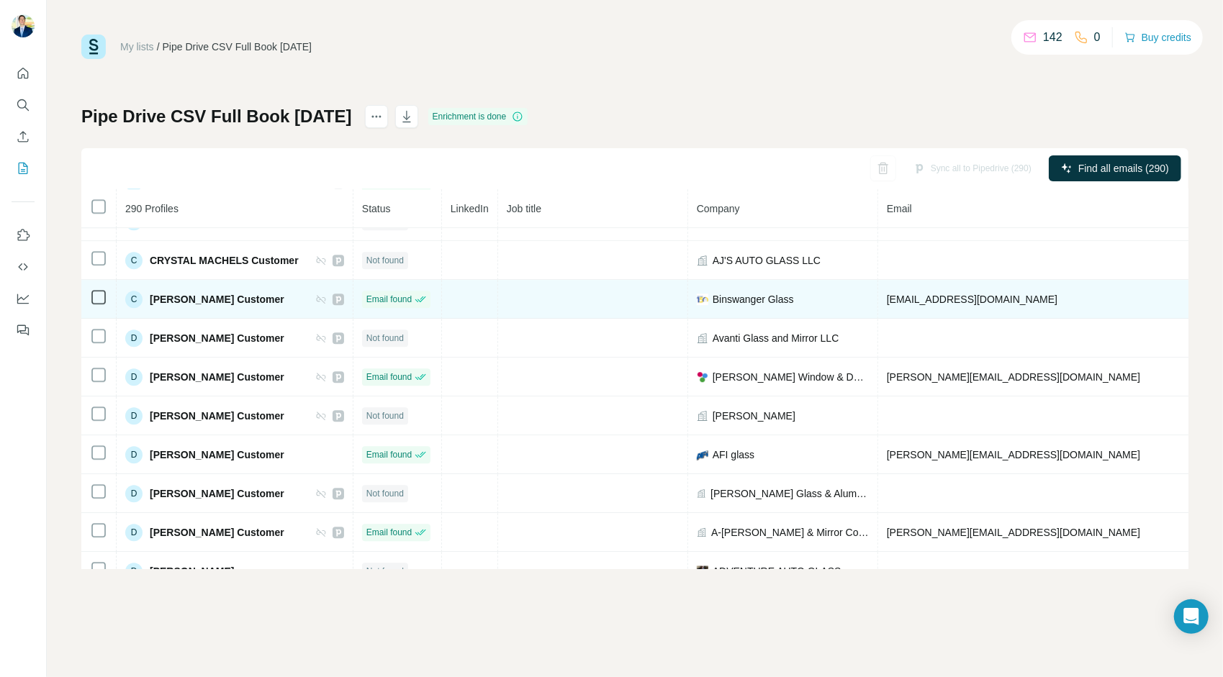
scroll to position [2775, 0]
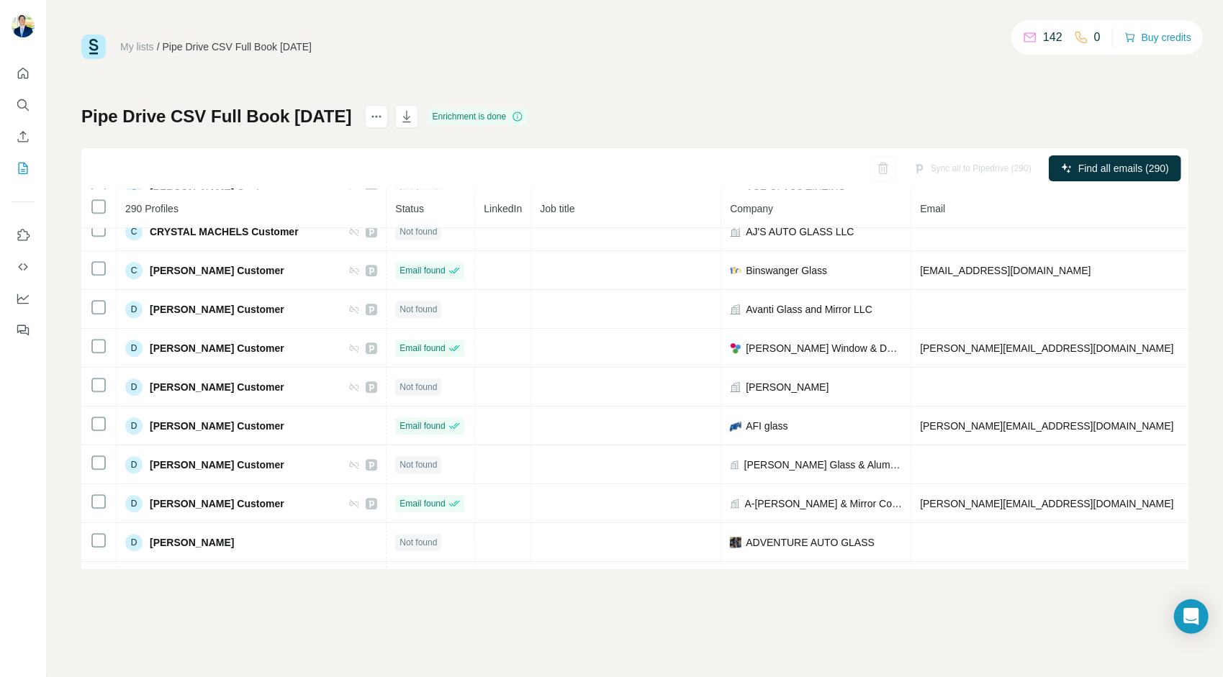
click at [952, 167] on div "Sync all to Pipedrive (290)" at bounding box center [972, 168] width 138 height 26
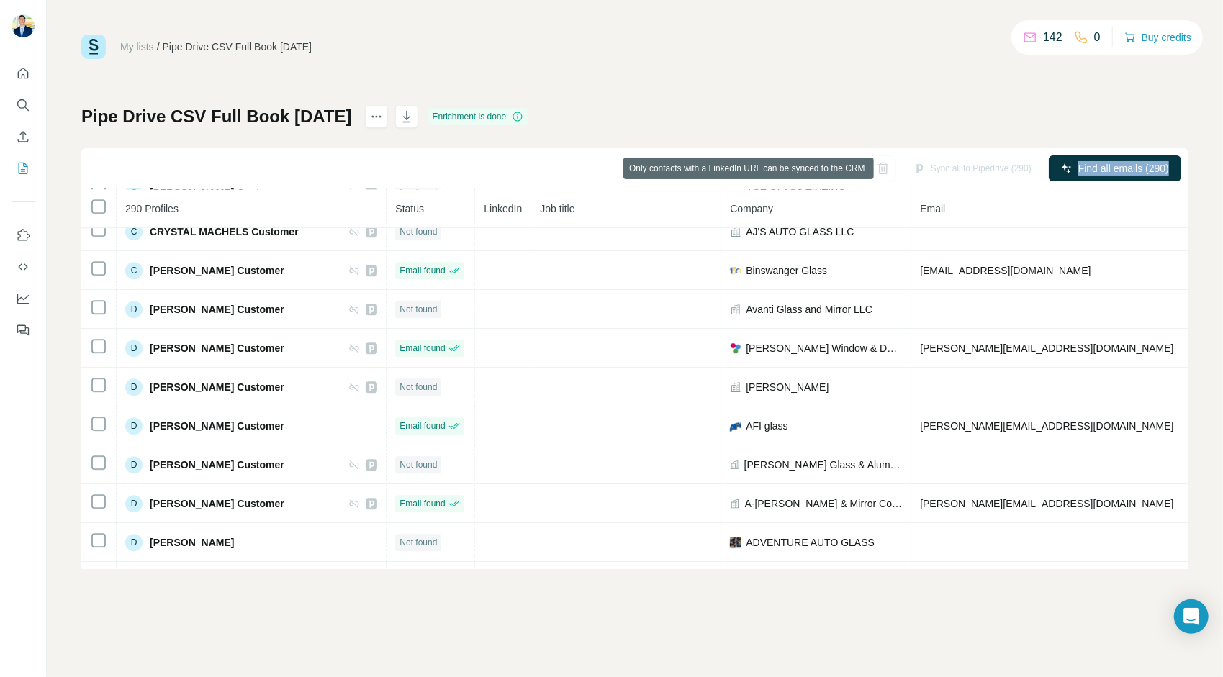
click at [952, 167] on div "Sync all to Pipedrive (290)" at bounding box center [972, 168] width 138 height 26
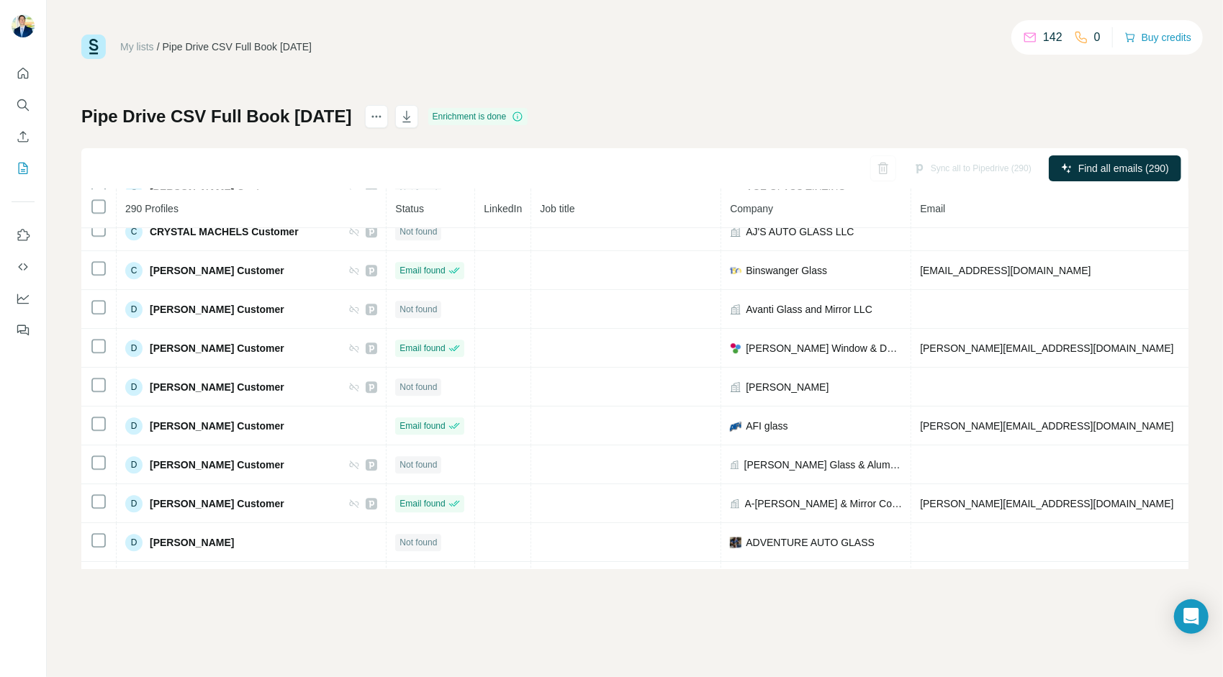
drag, startPoint x: 950, startPoint y: 167, endPoint x: 930, endPoint y: 169, distance: 20.3
click at [930, 169] on div "Sync all to Pipedrive (290)" at bounding box center [972, 168] width 138 height 26
click at [925, 168] on div "Sync all to Pipedrive (290)" at bounding box center [972, 168] width 138 height 26
click at [925, 171] on div "Sync all to Pipedrive (290)" at bounding box center [972, 168] width 138 height 26
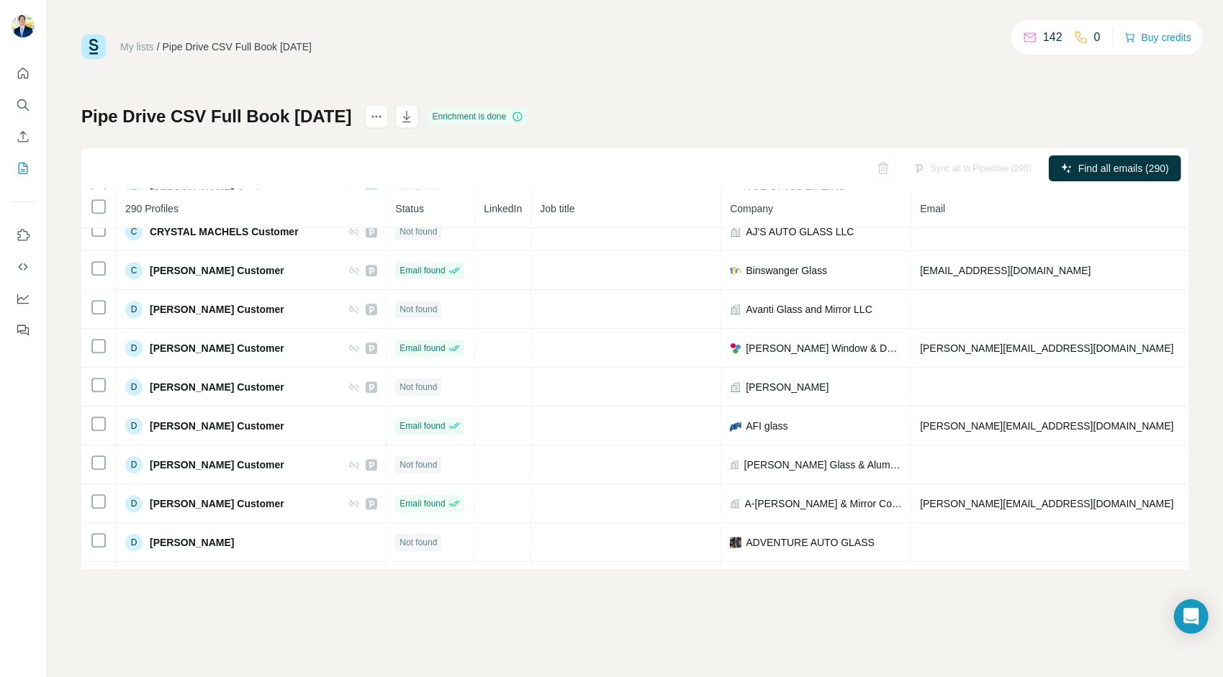
click at [924, 166] on div "Sync all to Pipedrive (290)" at bounding box center [972, 168] width 138 height 26
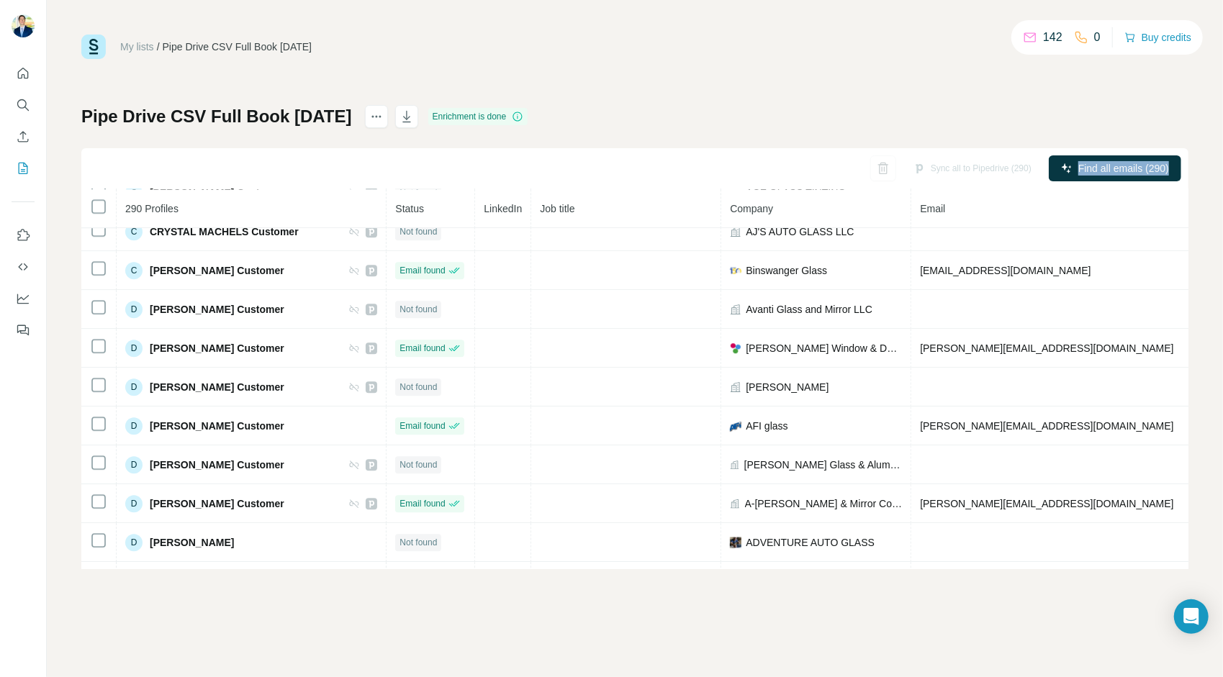
click at [924, 166] on div "Sync all to Pipedrive (290)" at bounding box center [972, 168] width 138 height 26
drag, startPoint x: 924, startPoint y: 166, endPoint x: 954, endPoint y: 170, distance: 29.7
click at [954, 170] on div "Sync all to Pipedrive (290)" at bounding box center [972, 168] width 138 height 26
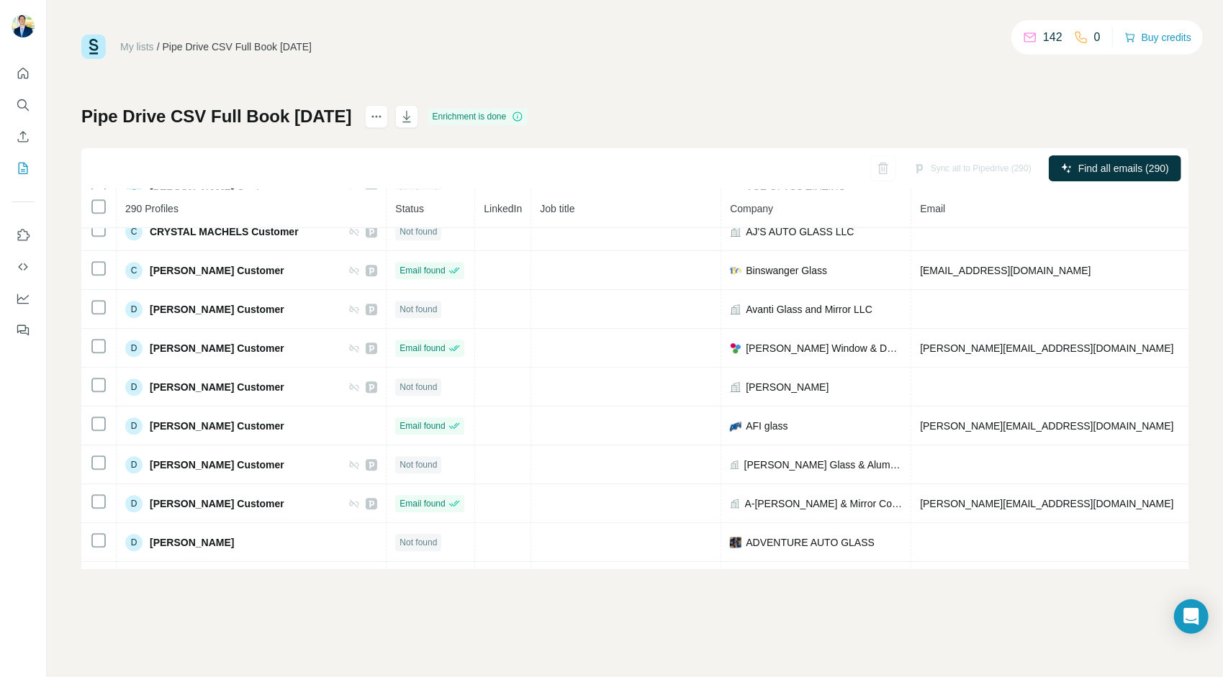
click at [954, 169] on div "Sync all to Pipedrive (290)" at bounding box center [972, 168] width 138 height 26
click at [954, 168] on div "Sync all to Pipedrive (290)" at bounding box center [972, 168] width 138 height 26
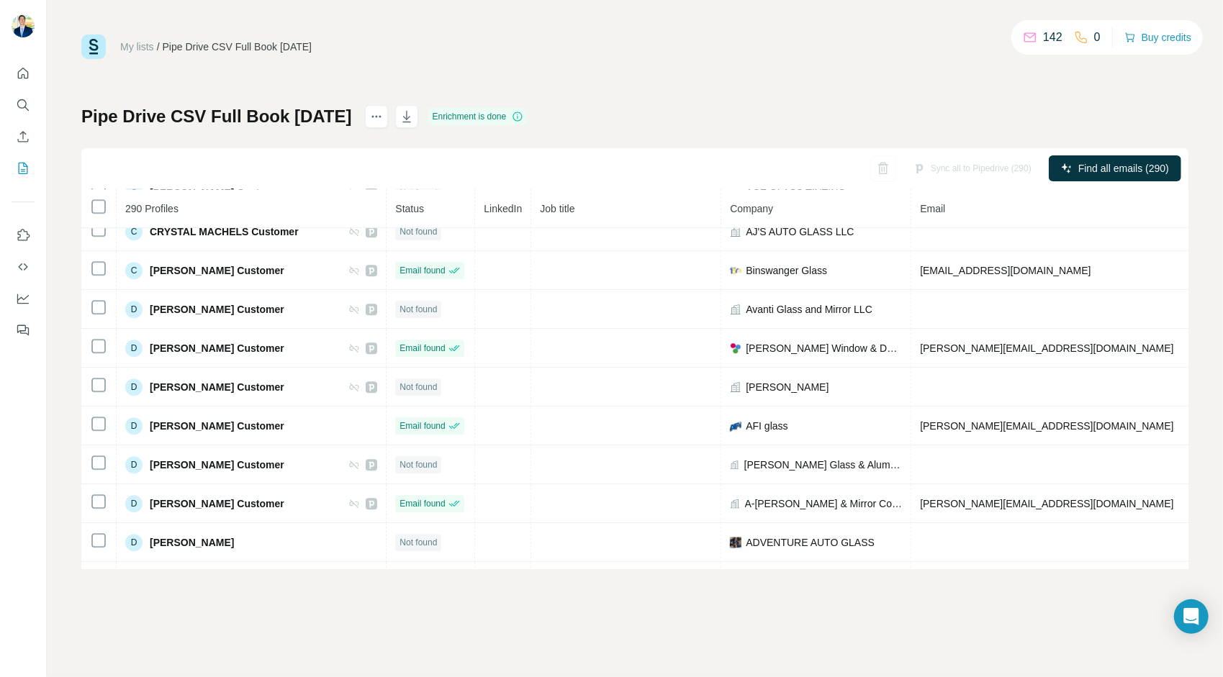
drag, startPoint x: 954, startPoint y: 168, endPoint x: 931, endPoint y: 169, distance: 23.0
click at [931, 168] on div "Sync all to Pipedrive (290)" at bounding box center [972, 168] width 138 height 26
click at [909, 167] on div "Sync all to Pipedrive (290)" at bounding box center [972, 168] width 138 height 26
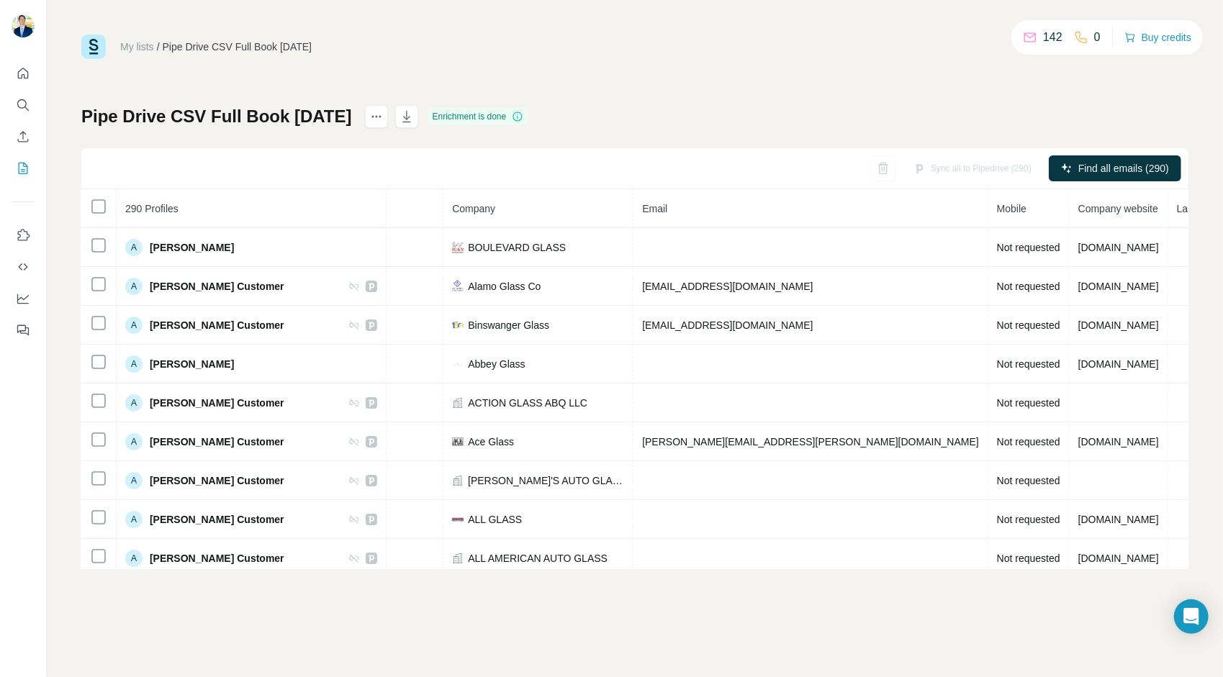
scroll to position [0, 0]
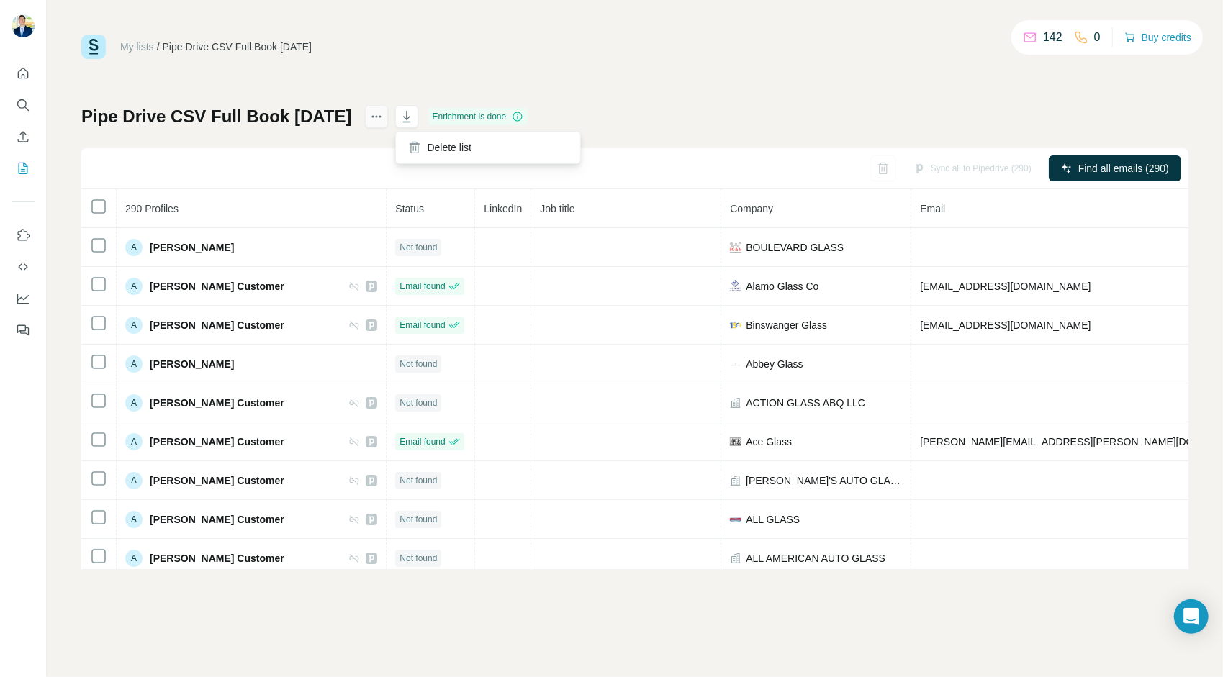
click at [381, 117] on icon "actions" at bounding box center [380, 117] width 2 height 2
click at [782, 72] on div "My lists / Pipe Drive CSV Full Book [DATE] 142 0 Buy credits Pipe Drive CSV Ful…" at bounding box center [634, 302] width 1107 height 535
click at [556, 205] on th "Job title" at bounding box center [626, 208] width 190 height 39
drag, startPoint x: 516, startPoint y: 213, endPoint x: 503, endPoint y: 213, distance: 13.0
click at [540, 213] on span "Job title" at bounding box center [557, 209] width 35 height 12
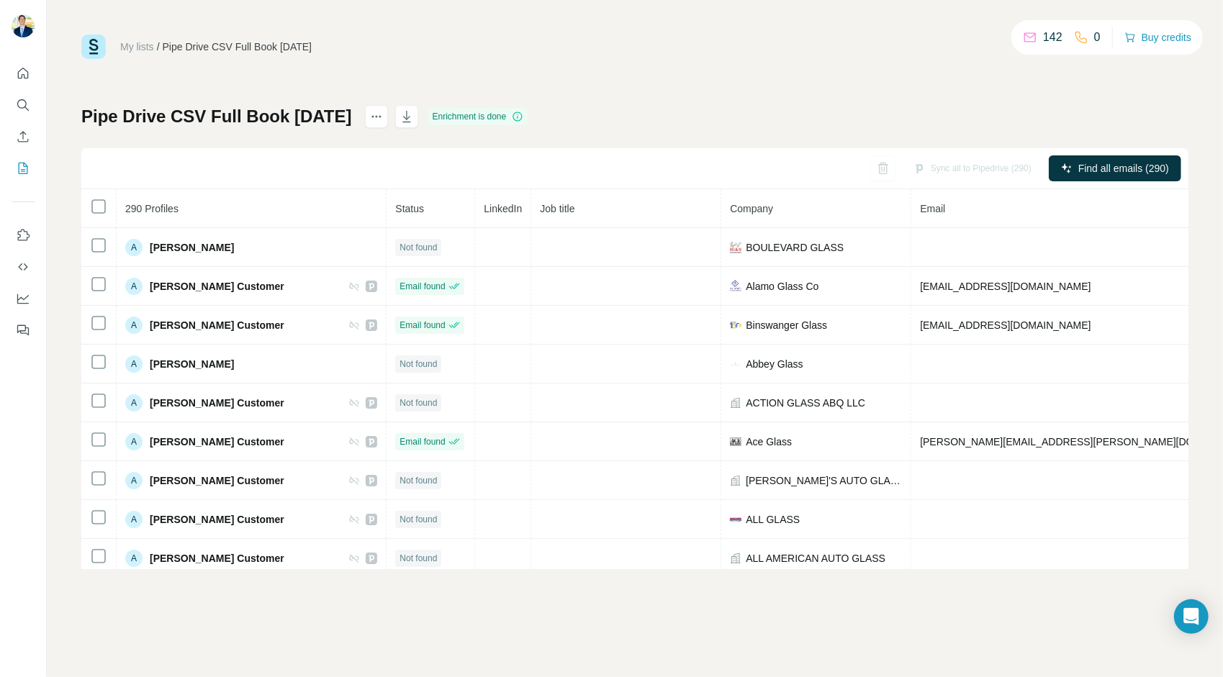
drag, startPoint x: 503, startPoint y: 213, endPoint x: 445, endPoint y: 201, distance: 59.6
click at [484, 204] on span "LinkedIn" at bounding box center [503, 209] width 38 height 12
click at [402, 191] on th "Status" at bounding box center [431, 208] width 89 height 39
click at [384, 109] on icon "actions" at bounding box center [376, 116] width 14 height 14
click at [112, 200] on th at bounding box center [98, 208] width 35 height 39
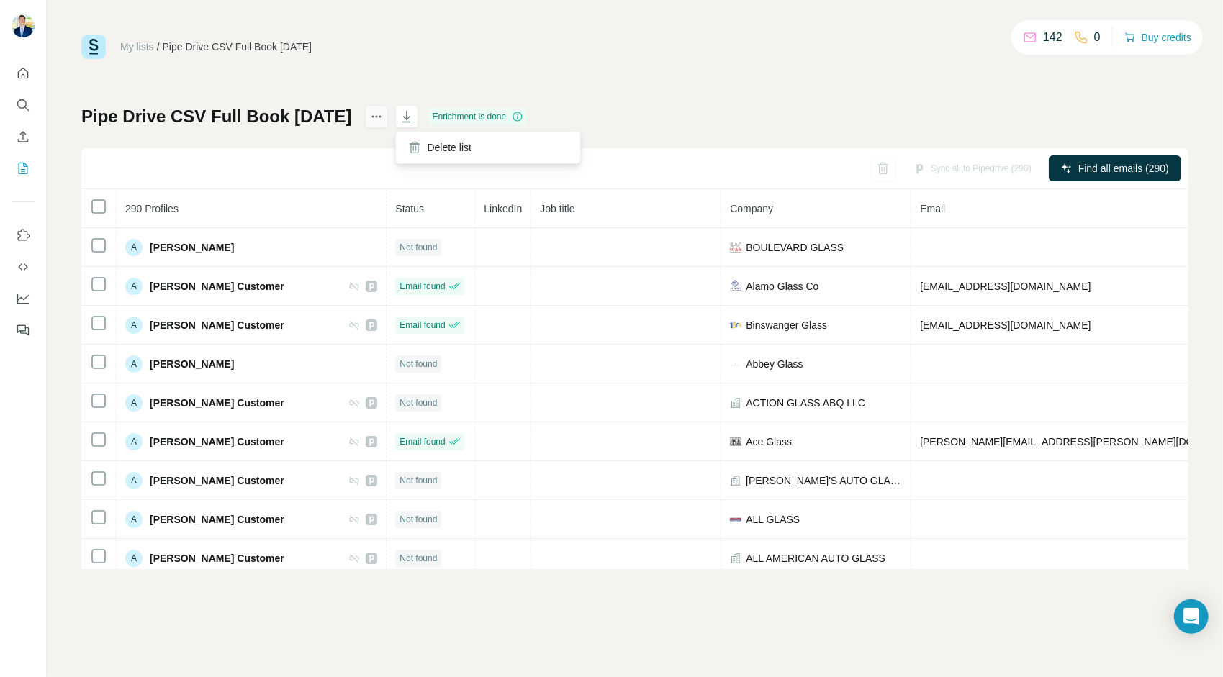
click at [388, 113] on button "actions" at bounding box center [376, 116] width 23 height 23
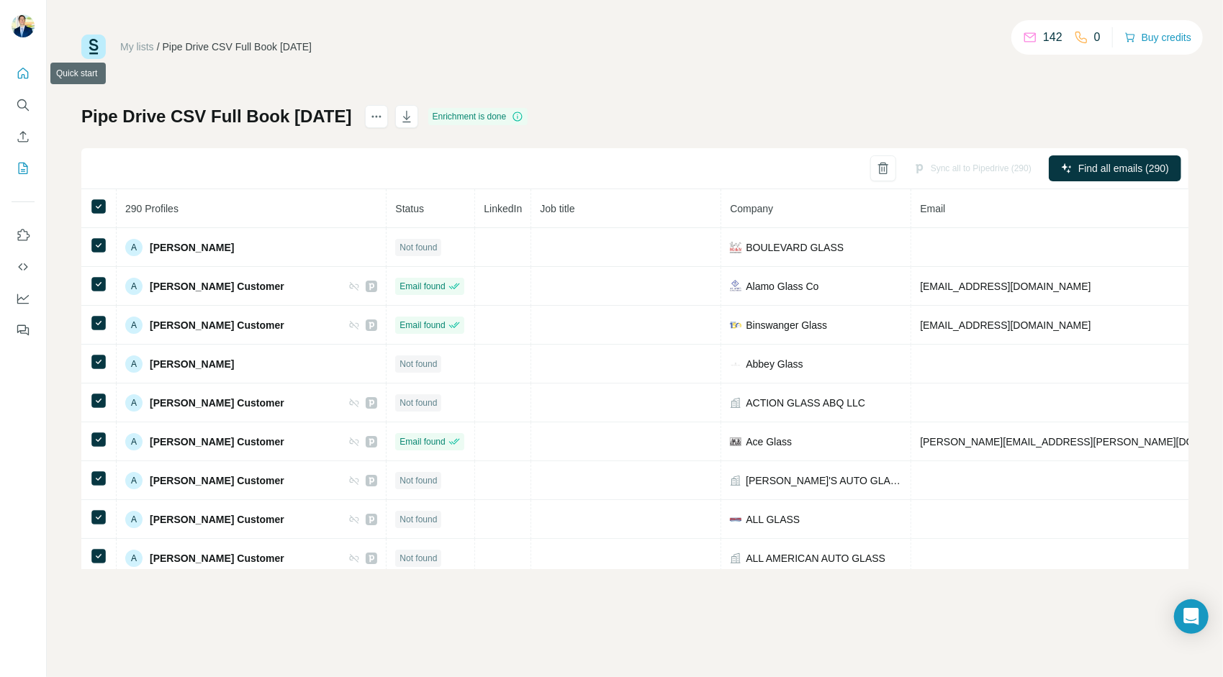
click at [24, 71] on icon "Quick start" at bounding box center [23, 73] width 14 height 14
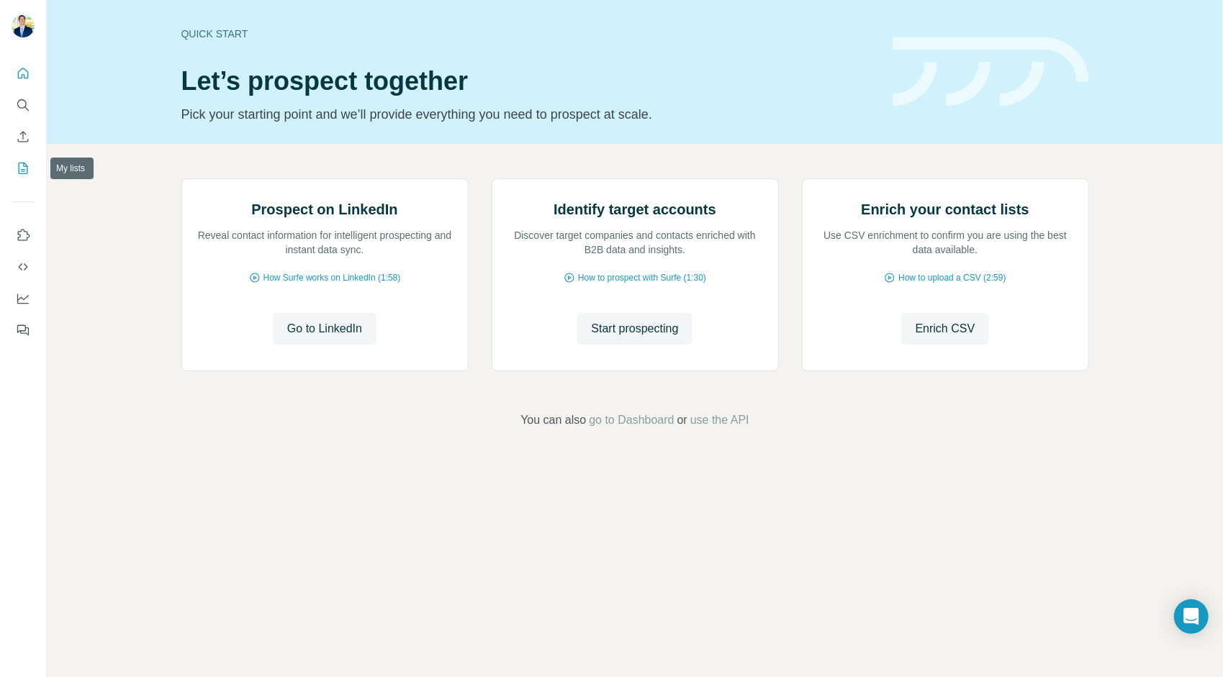
click at [23, 158] on button "My lists" at bounding box center [23, 168] width 23 height 26
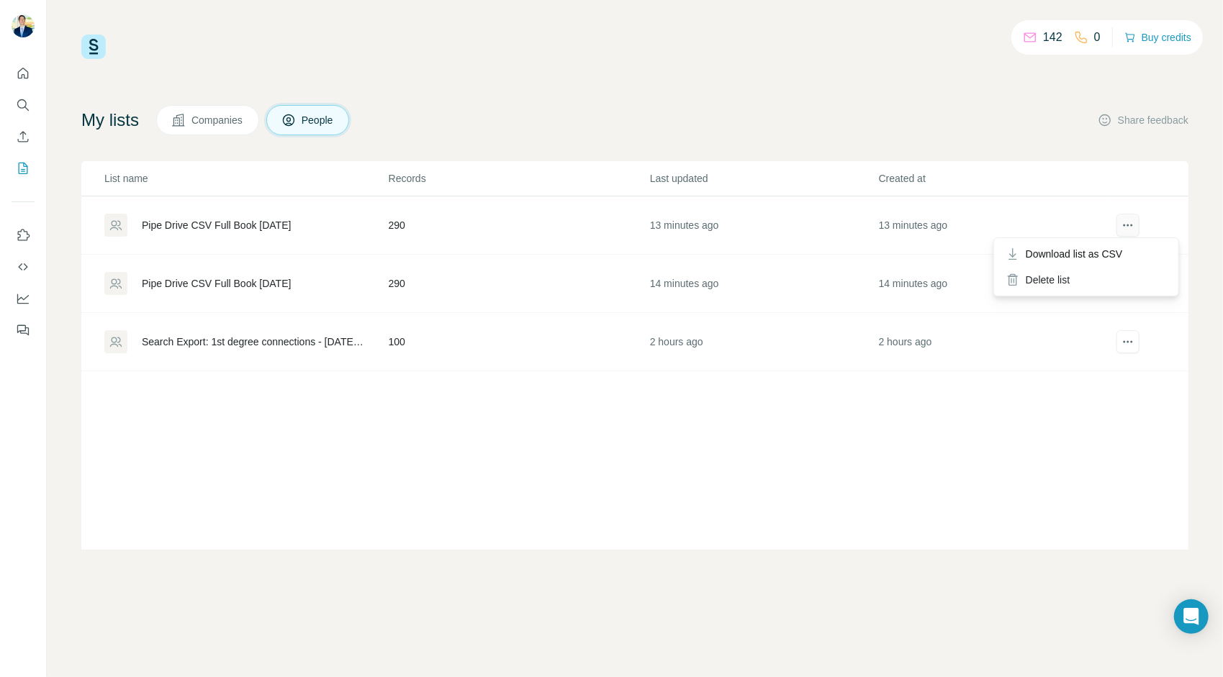
click at [1130, 228] on icon "actions" at bounding box center [1128, 225] width 14 height 14
click at [291, 222] on div "Pipe Drive CSV Full Book [DATE]" at bounding box center [216, 225] width 149 height 14
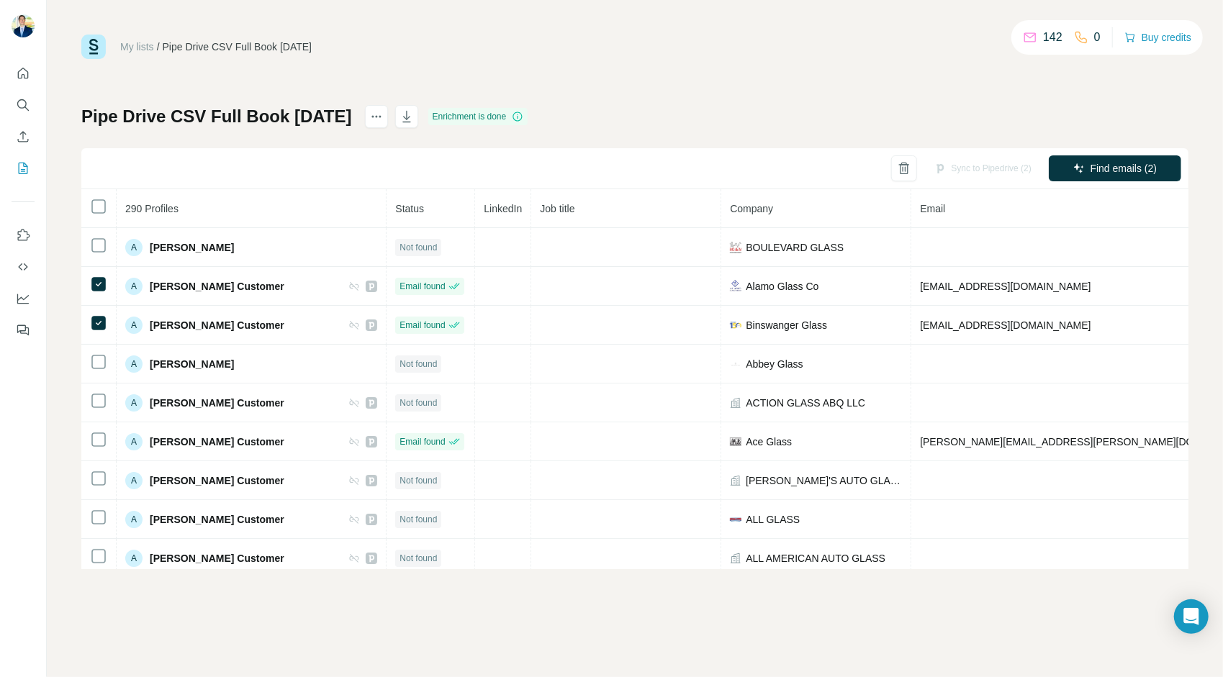
click at [979, 157] on div "Sync to Pipedrive (2)" at bounding box center [982, 168] width 117 height 26
click at [954, 165] on div "Sync to Pipedrive (2)" at bounding box center [982, 168] width 117 height 26
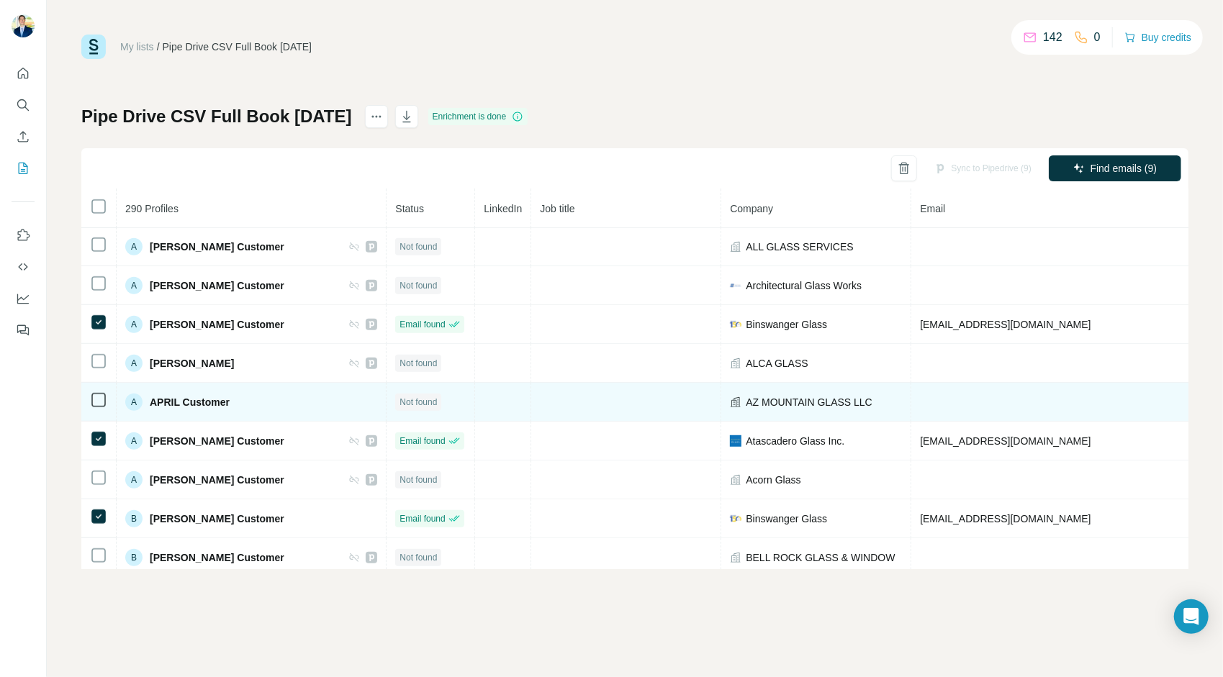
scroll to position [576, 0]
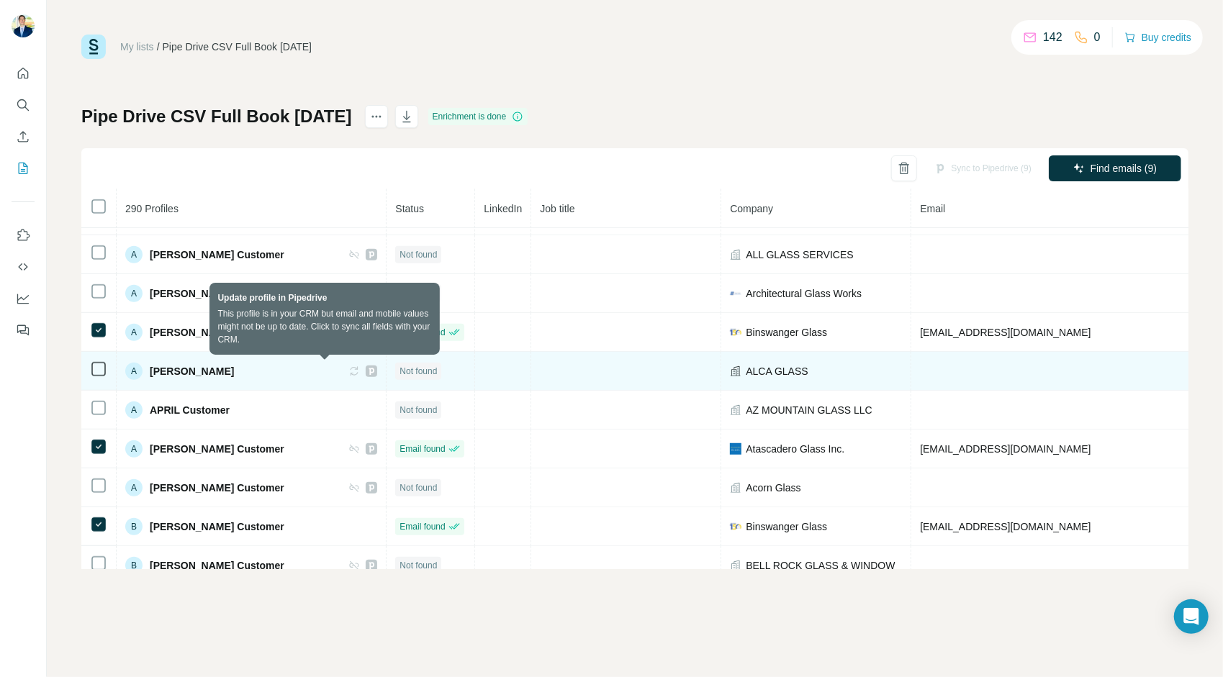
click at [348, 370] on icon at bounding box center [354, 372] width 12 height 12
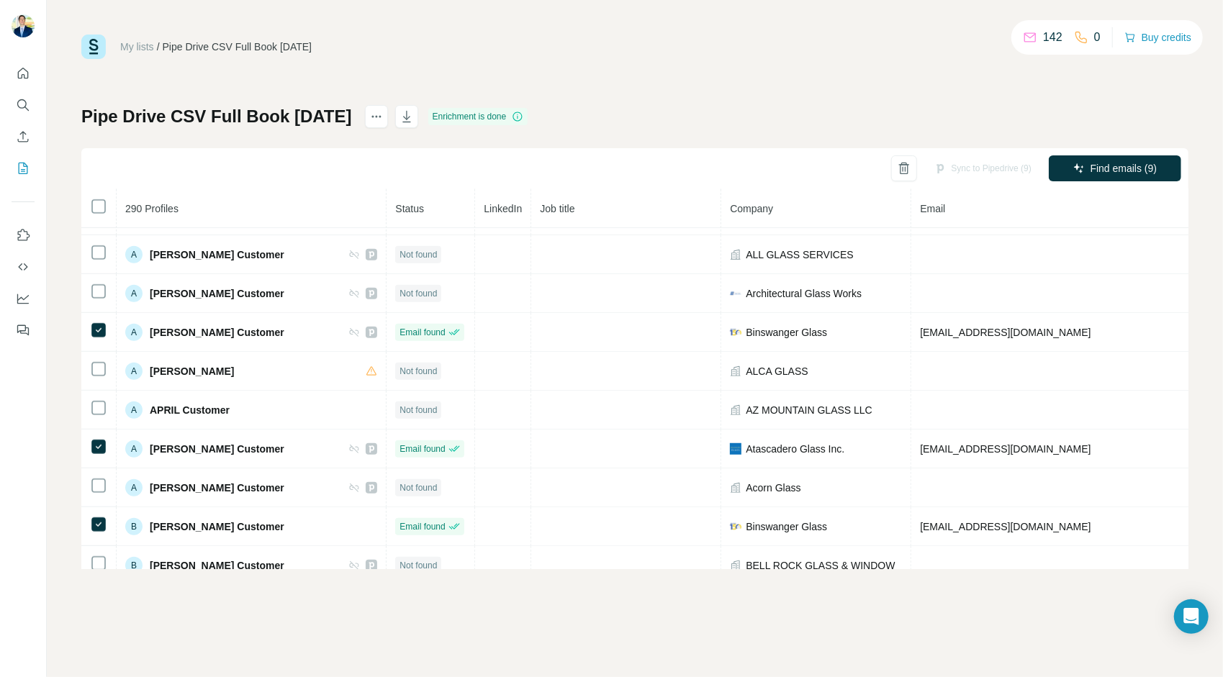
click at [1003, 173] on div "Sync to Pipedrive (9)" at bounding box center [982, 168] width 117 height 26
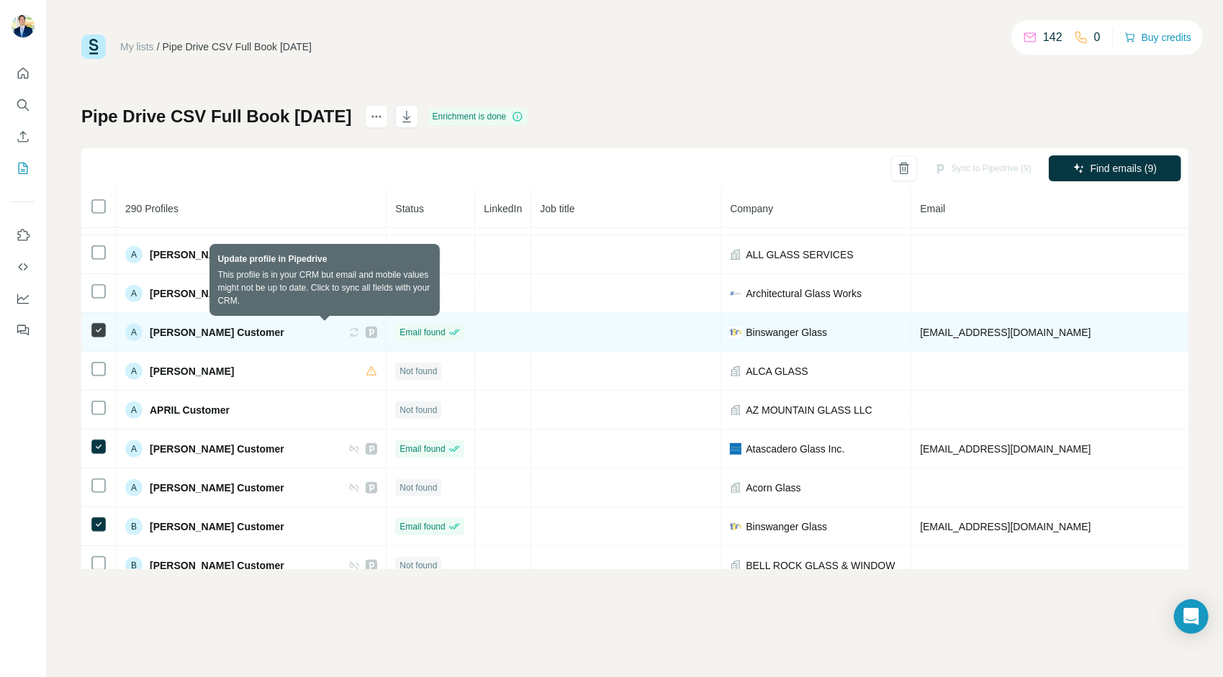
click at [348, 333] on icon at bounding box center [354, 333] width 12 height 12
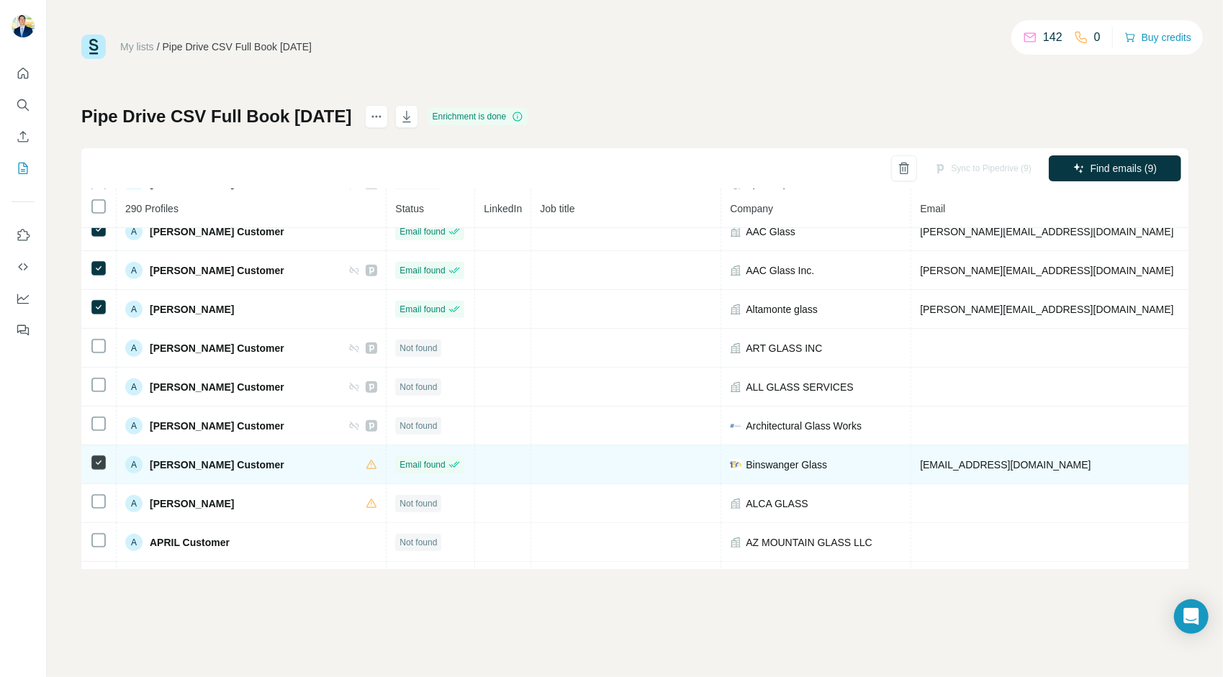
scroll to position [504, 0]
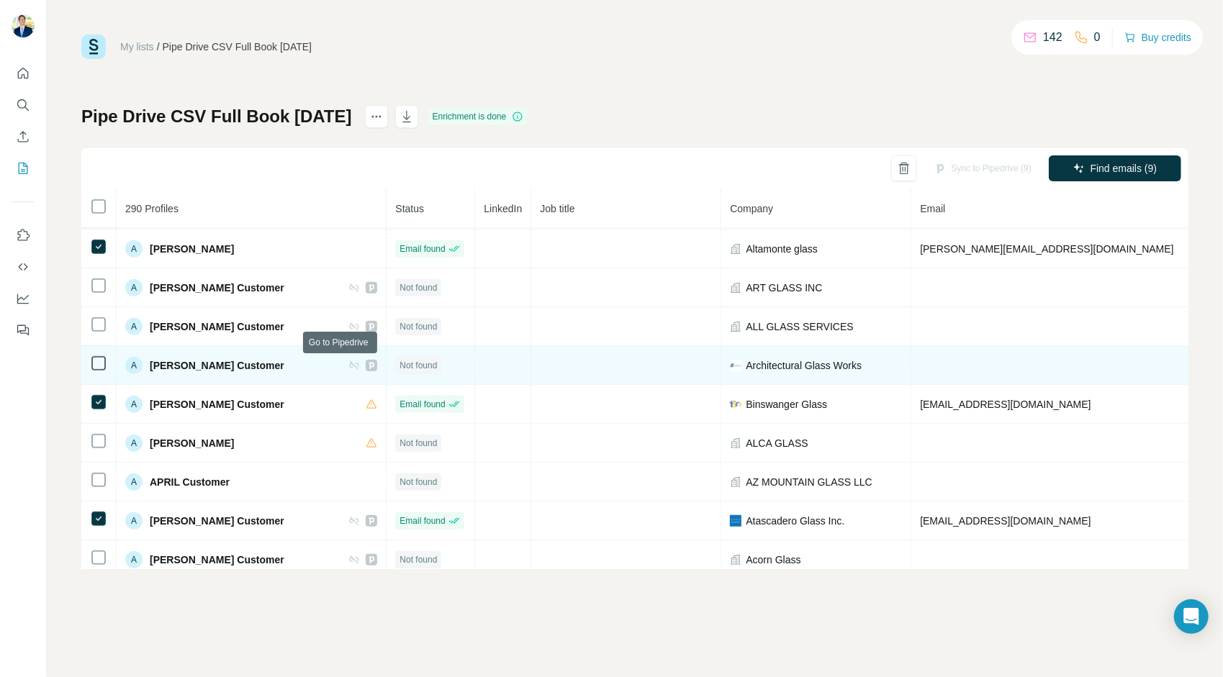
click at [367, 365] on icon at bounding box center [371, 366] width 9 height 12
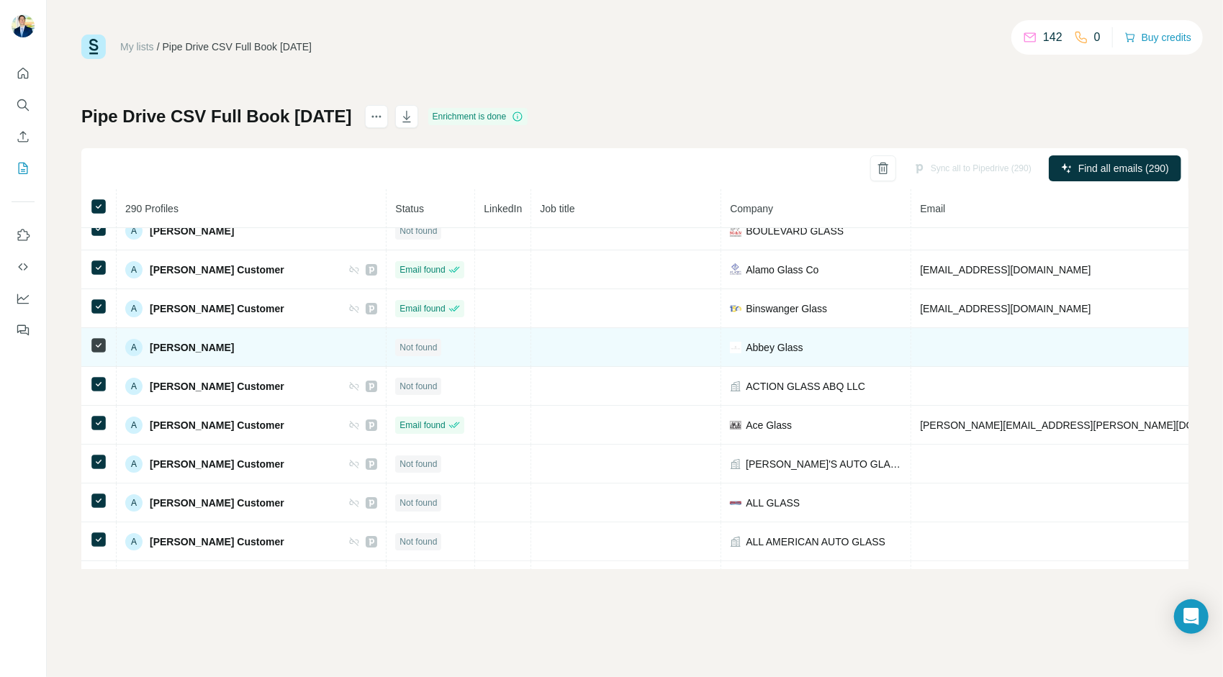
scroll to position [0, 0]
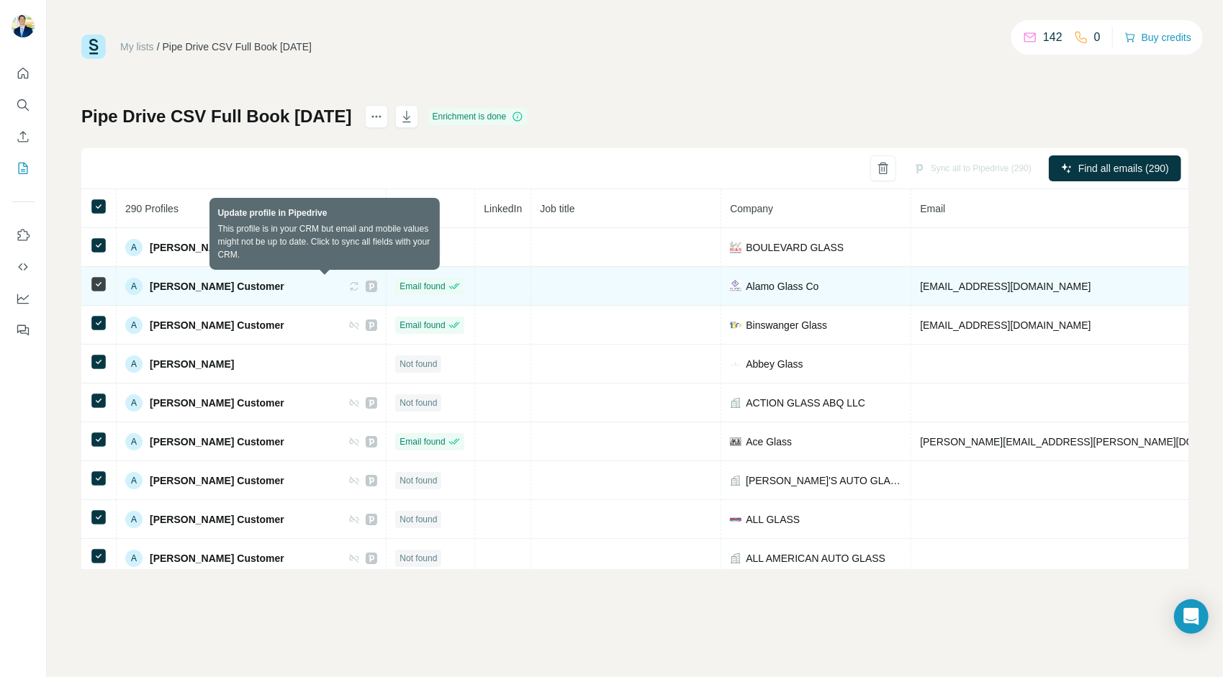
click at [352, 284] on icon at bounding box center [355, 286] width 7 height 4
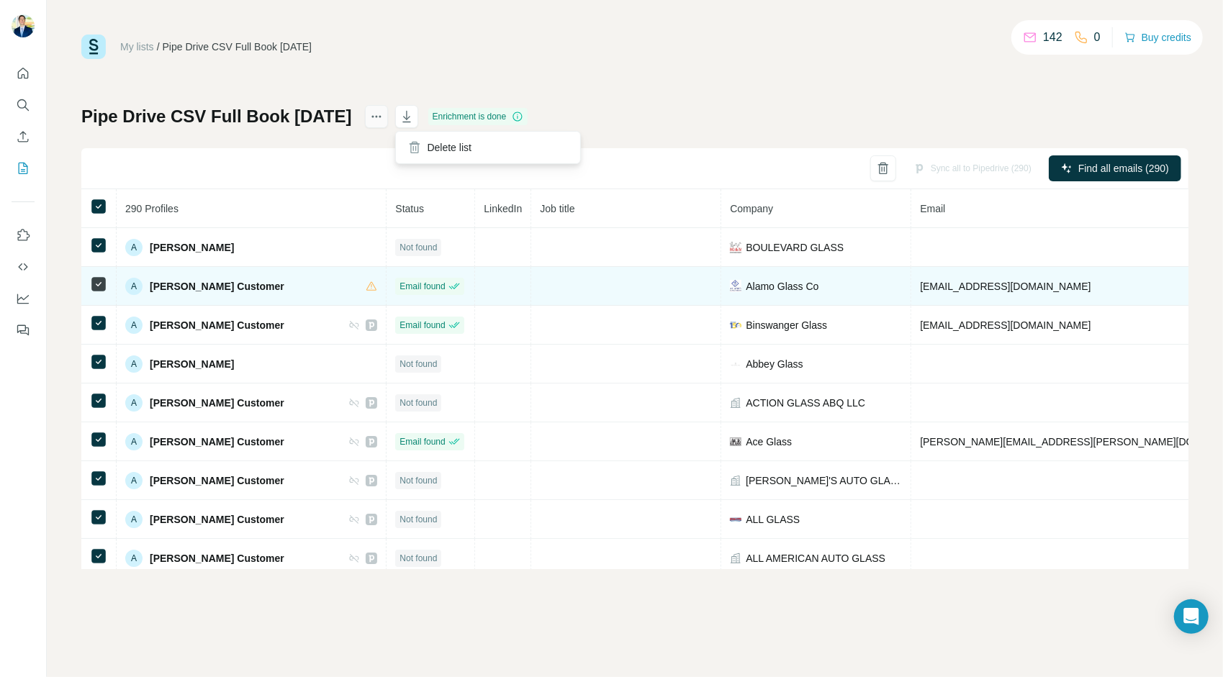
click at [384, 118] on icon "actions" at bounding box center [376, 116] width 14 height 14
drag, startPoint x: 24, startPoint y: 78, endPoint x: 26, endPoint y: 68, distance: 10.2
click at [26, 68] on icon "Quick start" at bounding box center [23, 73] width 14 height 14
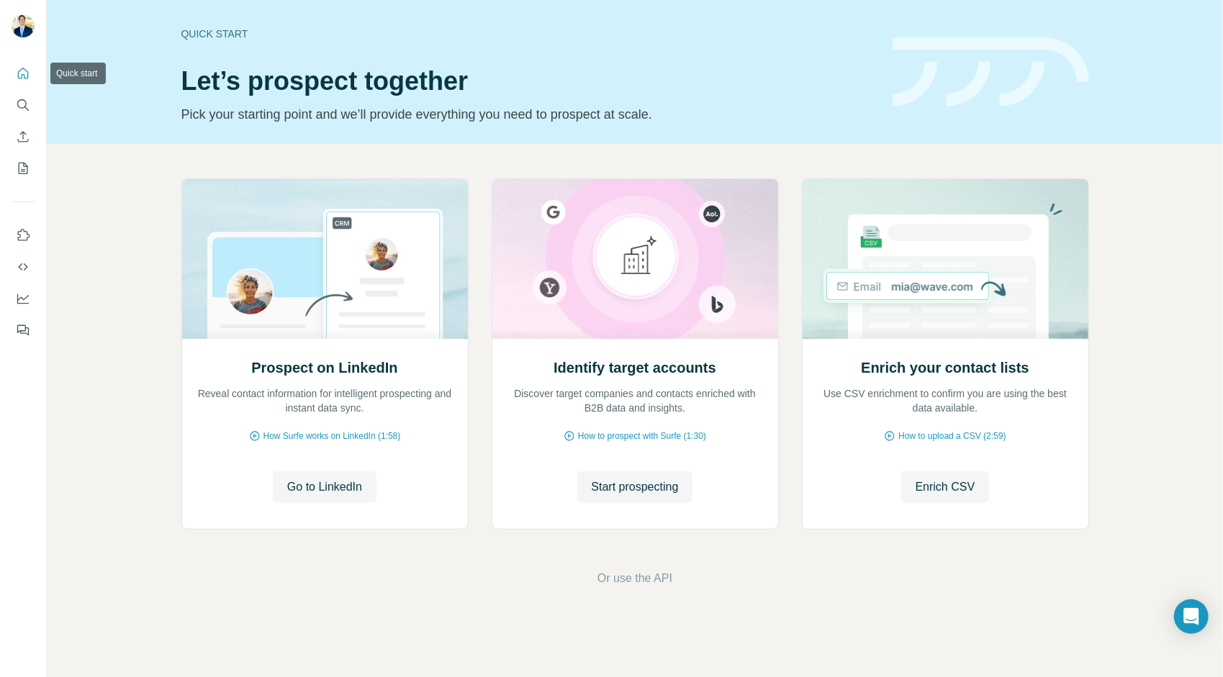
click at [26, 68] on icon "Quick start" at bounding box center [23, 73] width 14 height 14
click at [27, 165] on icon "My lists" at bounding box center [23, 168] width 14 height 14
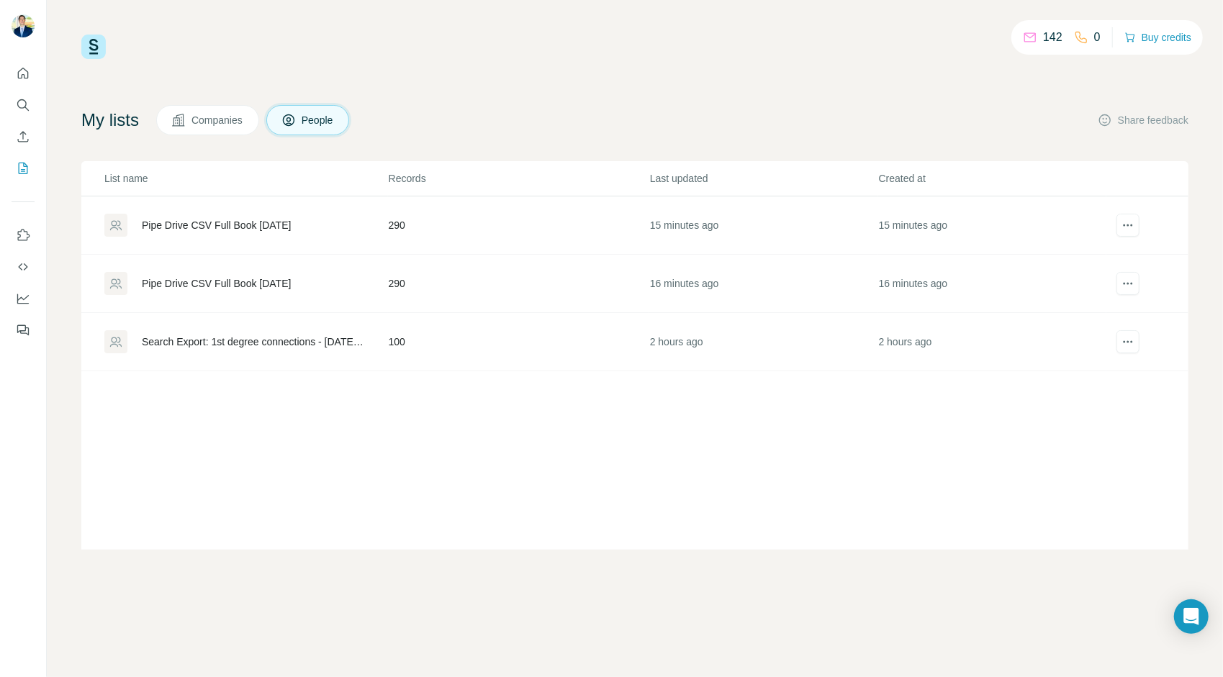
click at [291, 225] on div "Pipe Drive CSV Full Book [DATE]" at bounding box center [216, 225] width 149 height 14
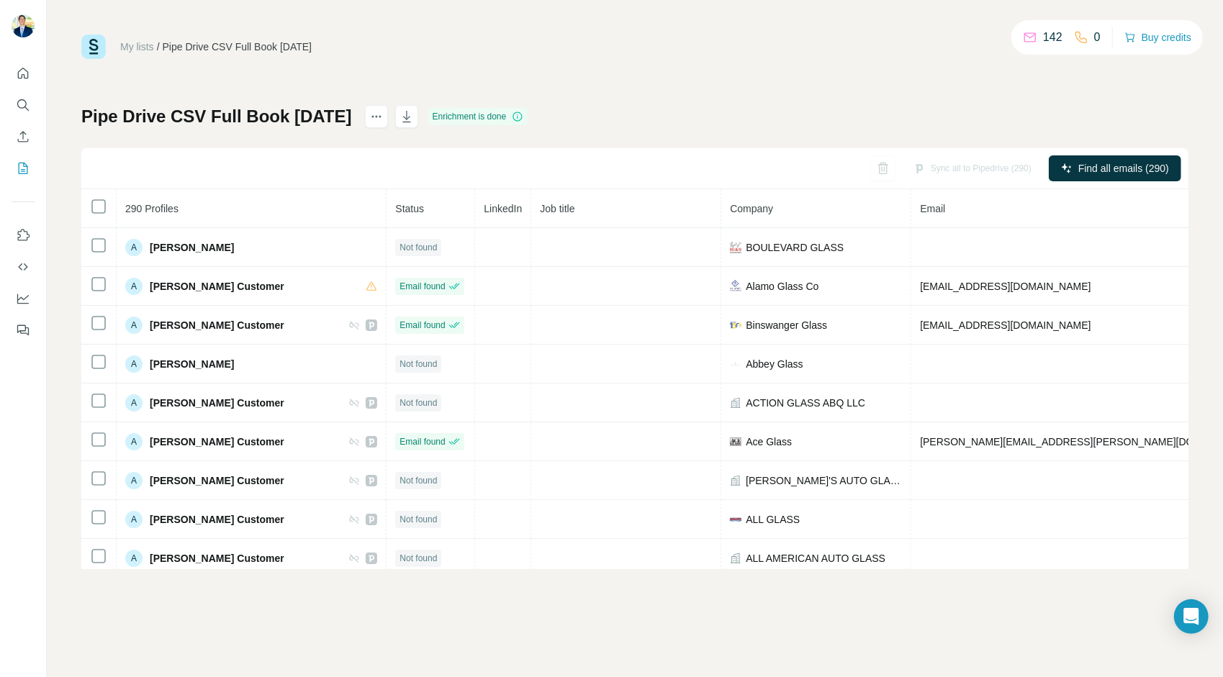
click at [939, 164] on div "Sync all to Pipedrive (290)" at bounding box center [972, 168] width 138 height 26
click at [489, 206] on span "LinkedIn" at bounding box center [503, 209] width 38 height 12
drag, startPoint x: 489, startPoint y: 206, endPoint x: 479, endPoint y: 202, distance: 10.7
click at [479, 202] on th "LinkedIn" at bounding box center [503, 208] width 56 height 39
click at [25, 305] on icon "Dashboard" at bounding box center [23, 298] width 14 height 14
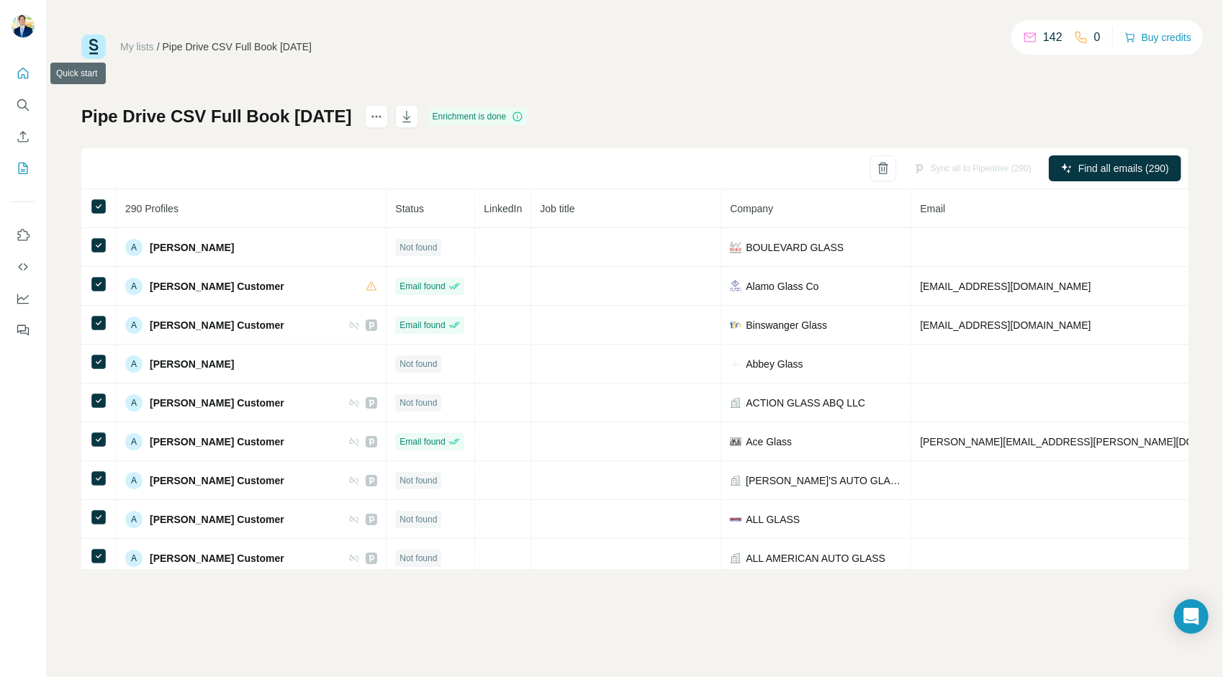
click at [27, 71] on icon "Quick start" at bounding box center [23, 73] width 11 height 11
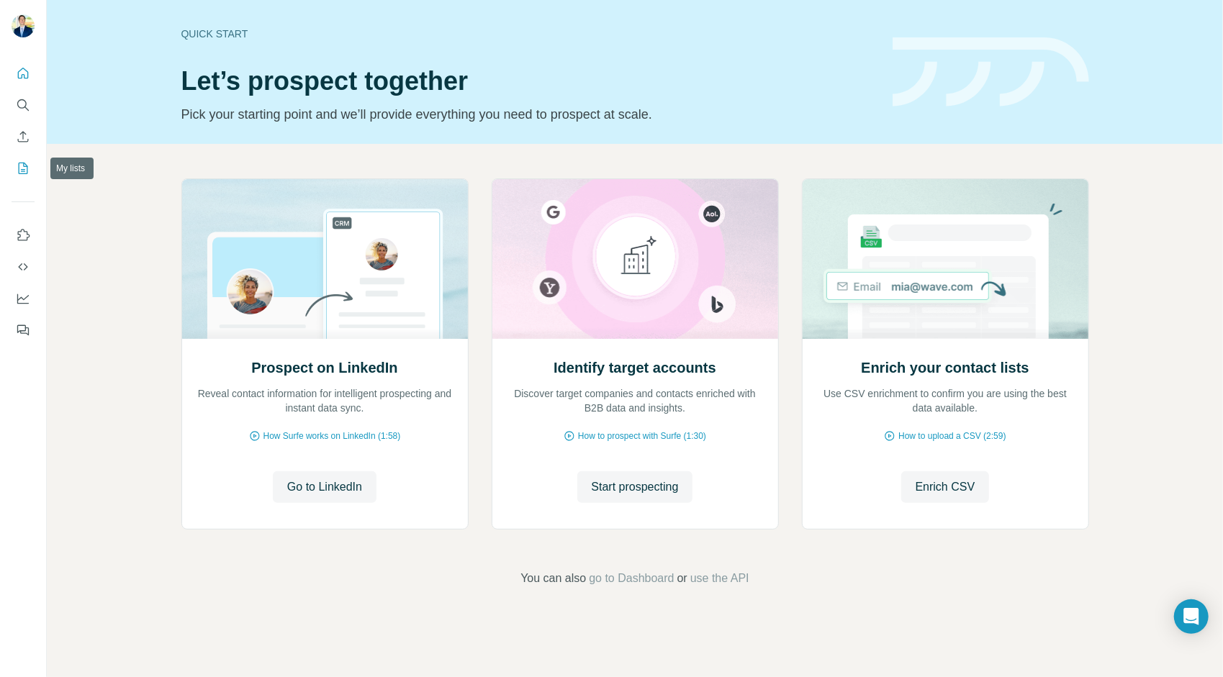
click at [19, 163] on icon "My lists" at bounding box center [23, 169] width 9 height 12
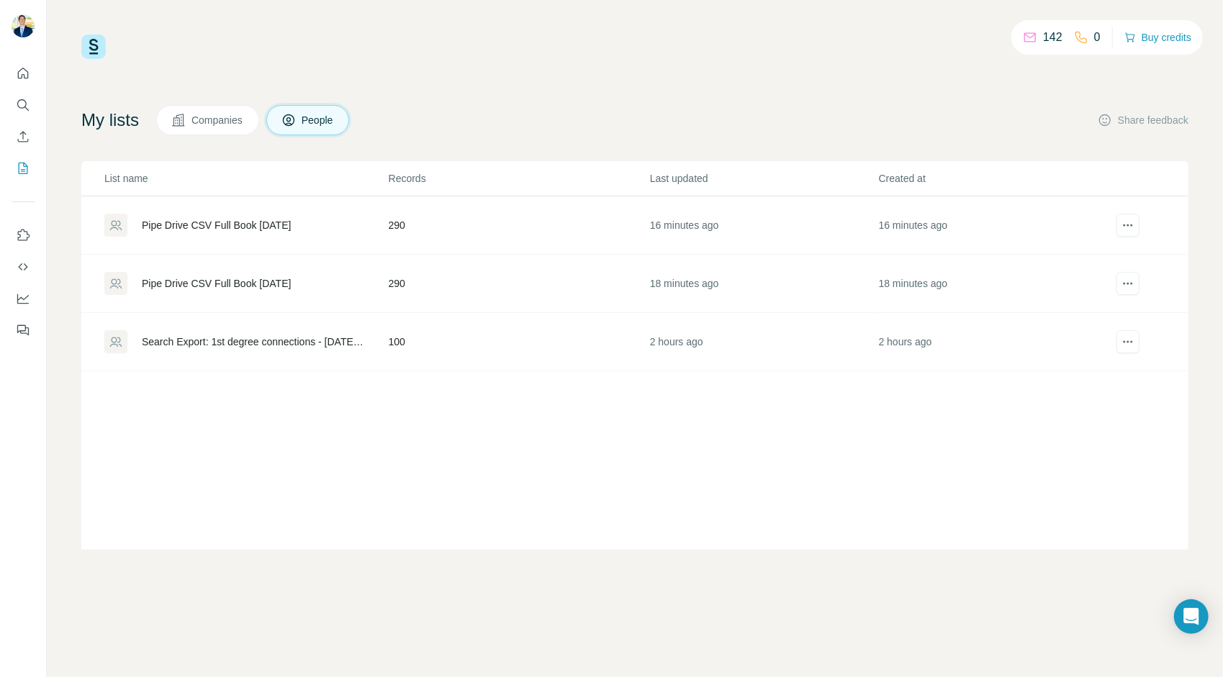
click at [291, 228] on div "Pipe Drive CSV Full Book [DATE]" at bounding box center [216, 225] width 149 height 14
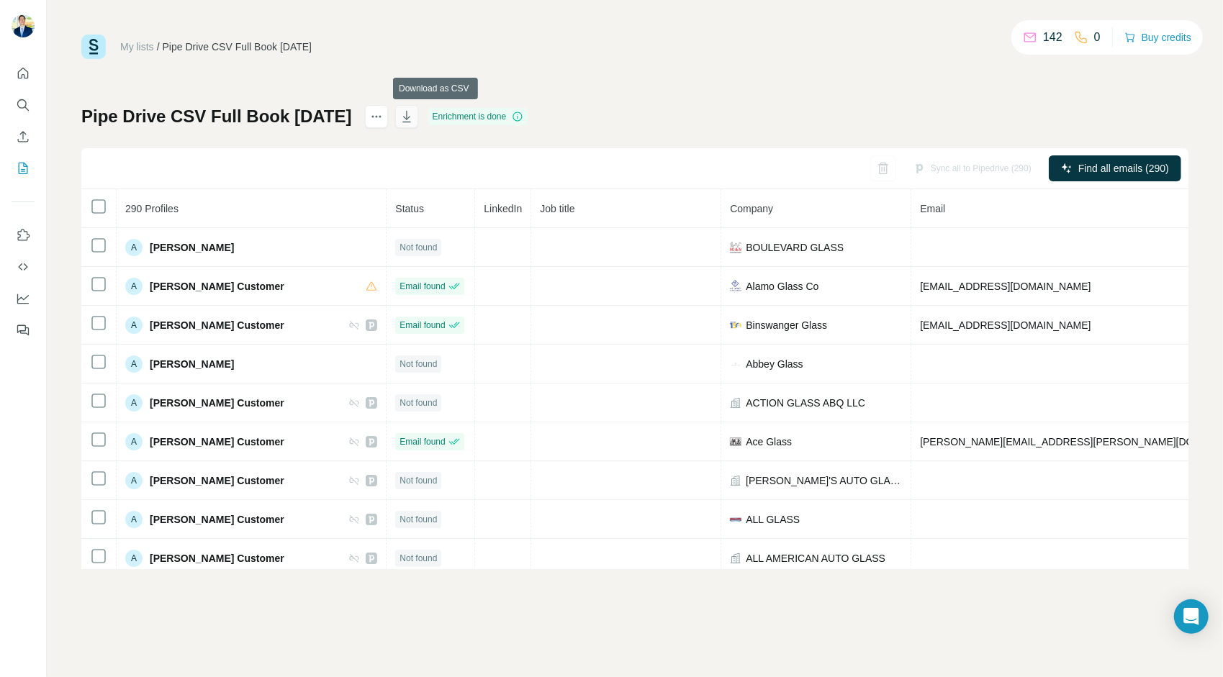
click at [414, 117] on icon "button" at bounding box center [406, 116] width 14 height 14
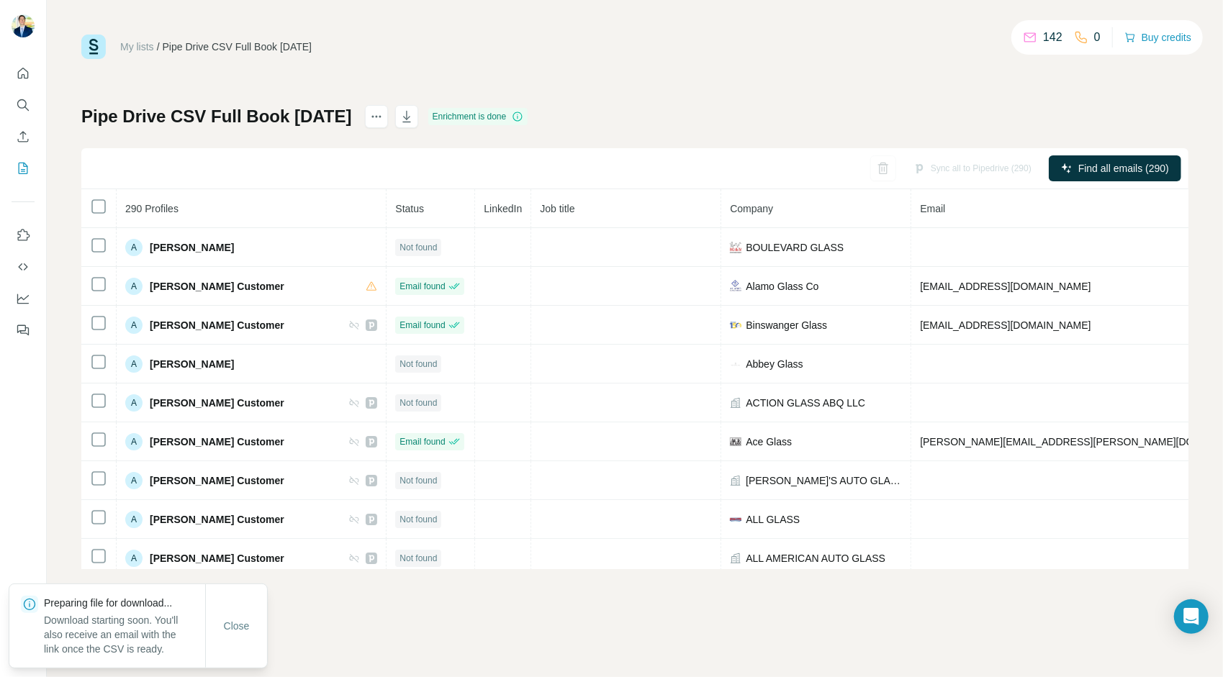
click at [722, 79] on div "My lists / Pipe Drive CSV Full Book [DATE] 142 0 Buy credits Pipe Drive CSV Ful…" at bounding box center [634, 302] width 1107 height 535
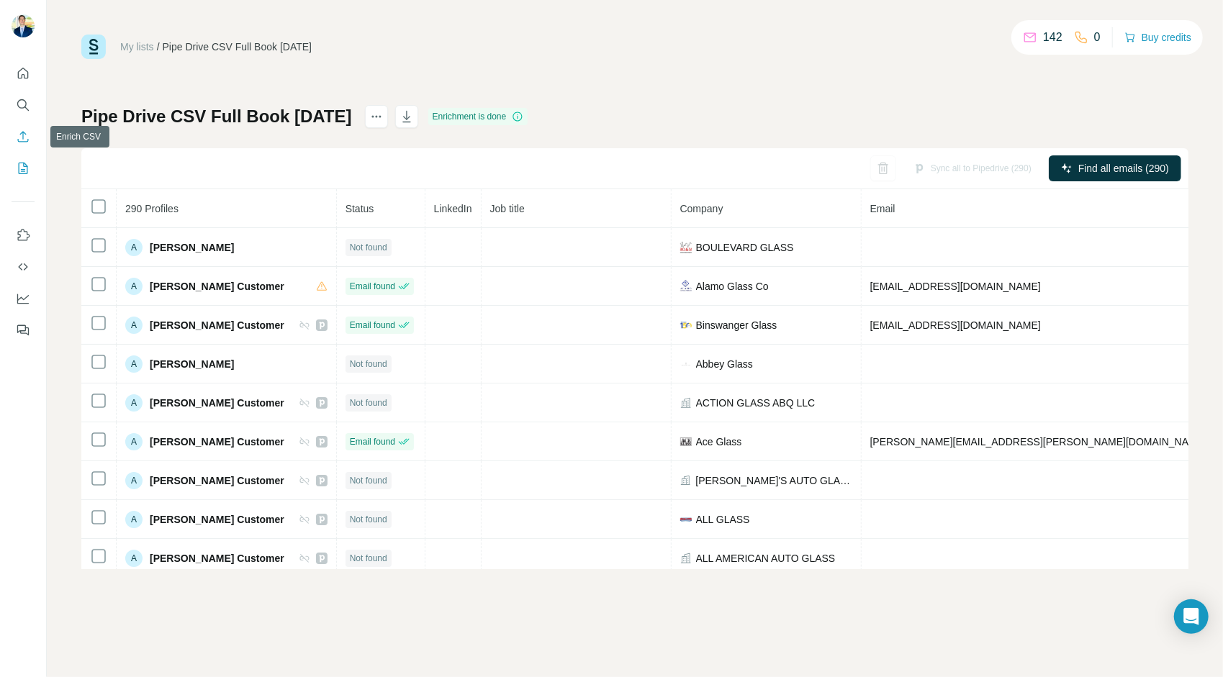
click at [33, 138] on button "Enrich CSV" at bounding box center [23, 137] width 23 height 26
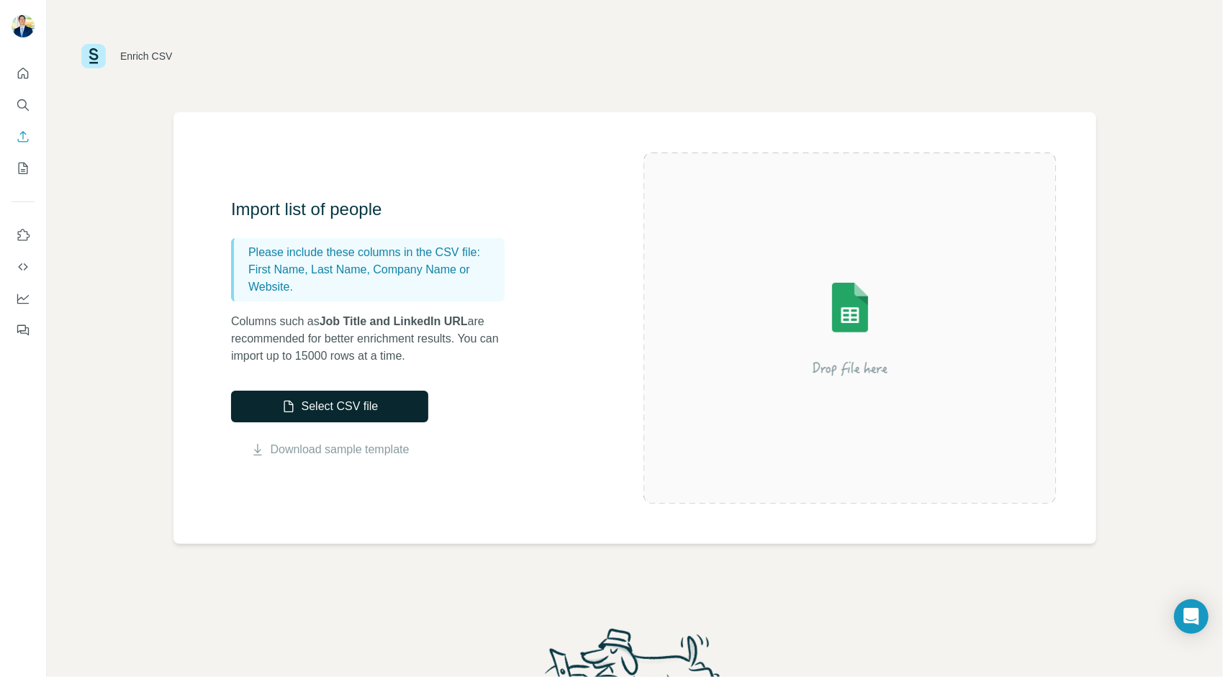
click at [420, 403] on button "Select CSV file" at bounding box center [329, 407] width 197 height 32
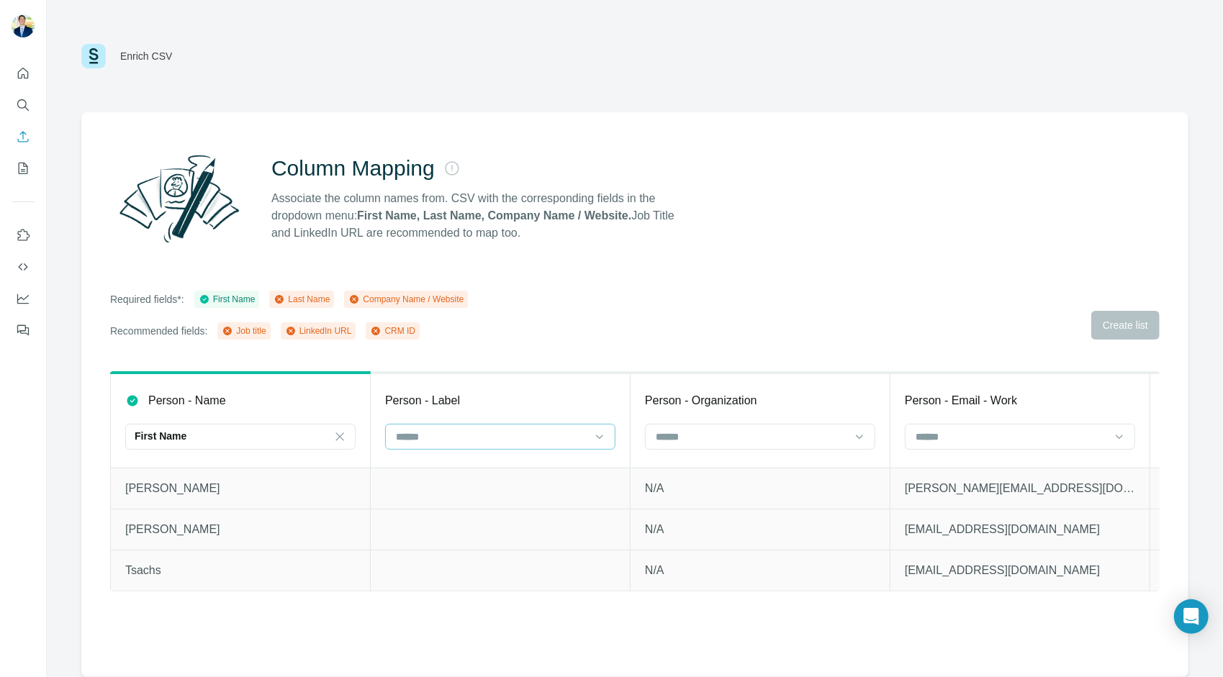
click at [523, 431] on input at bounding box center [491, 437] width 194 height 16
click at [528, 469] on div "Last Name" at bounding box center [500, 469] width 206 height 14
click at [726, 443] on input at bounding box center [751, 437] width 194 height 16
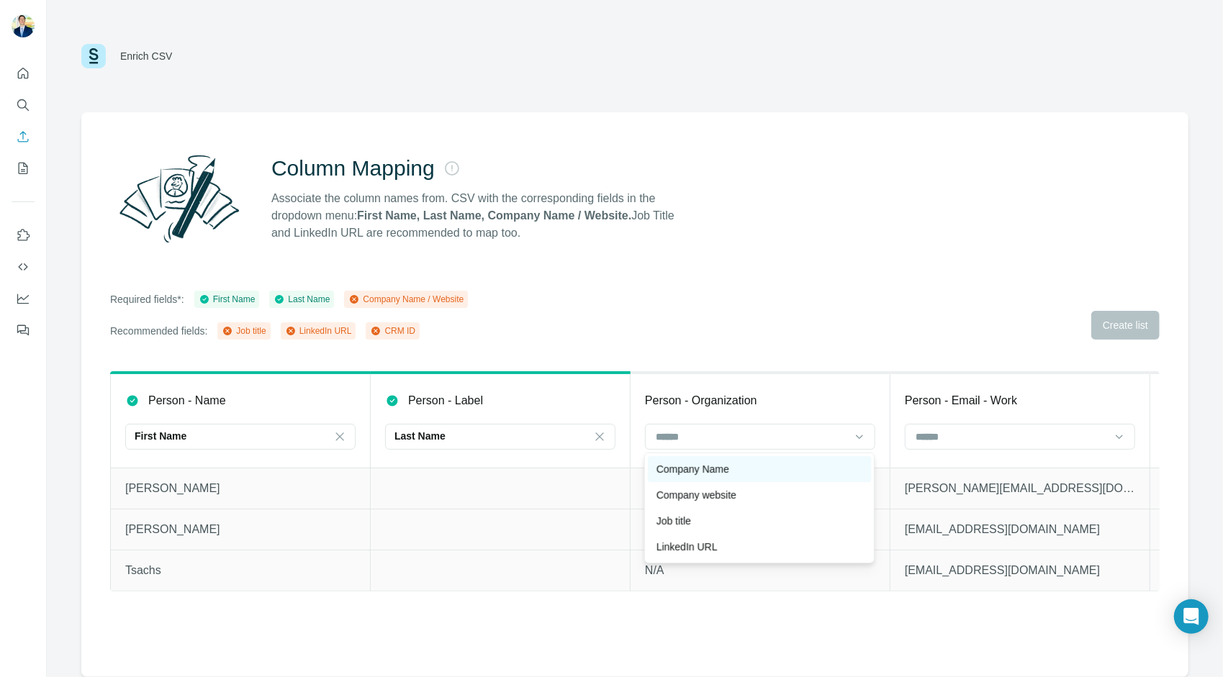
click at [749, 468] on div "Company Name" at bounding box center [759, 469] width 206 height 14
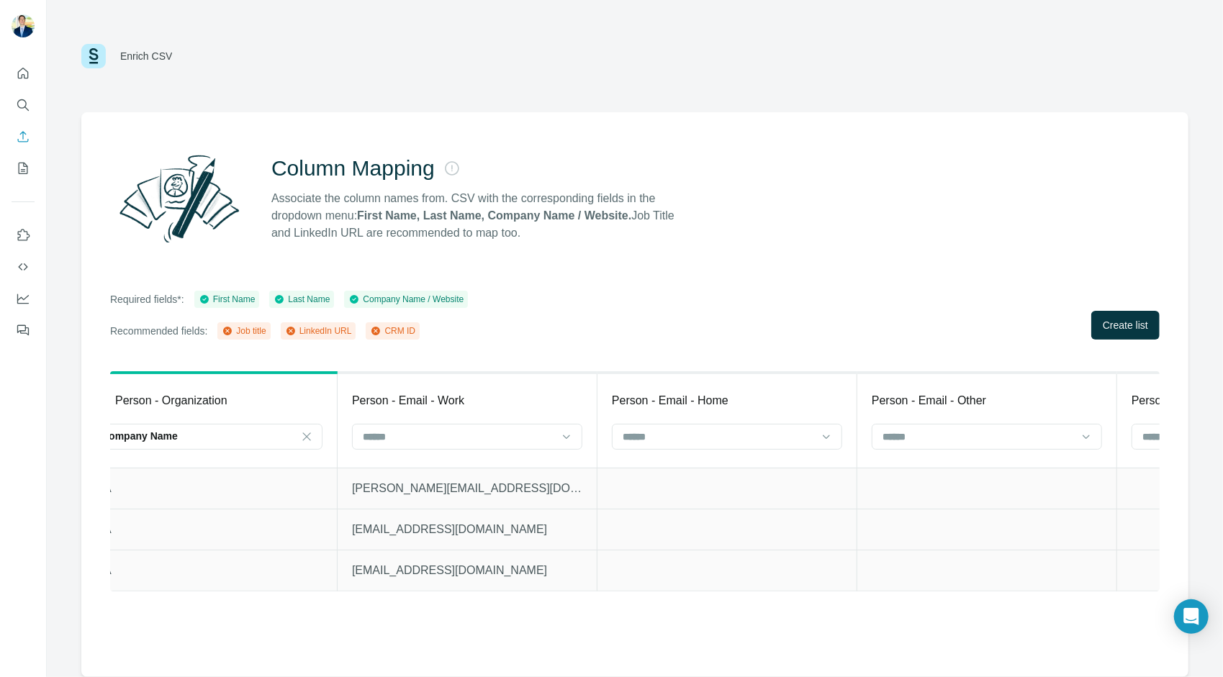
scroll to position [0, 554]
click at [528, 428] on div at bounding box center [457, 437] width 194 height 24
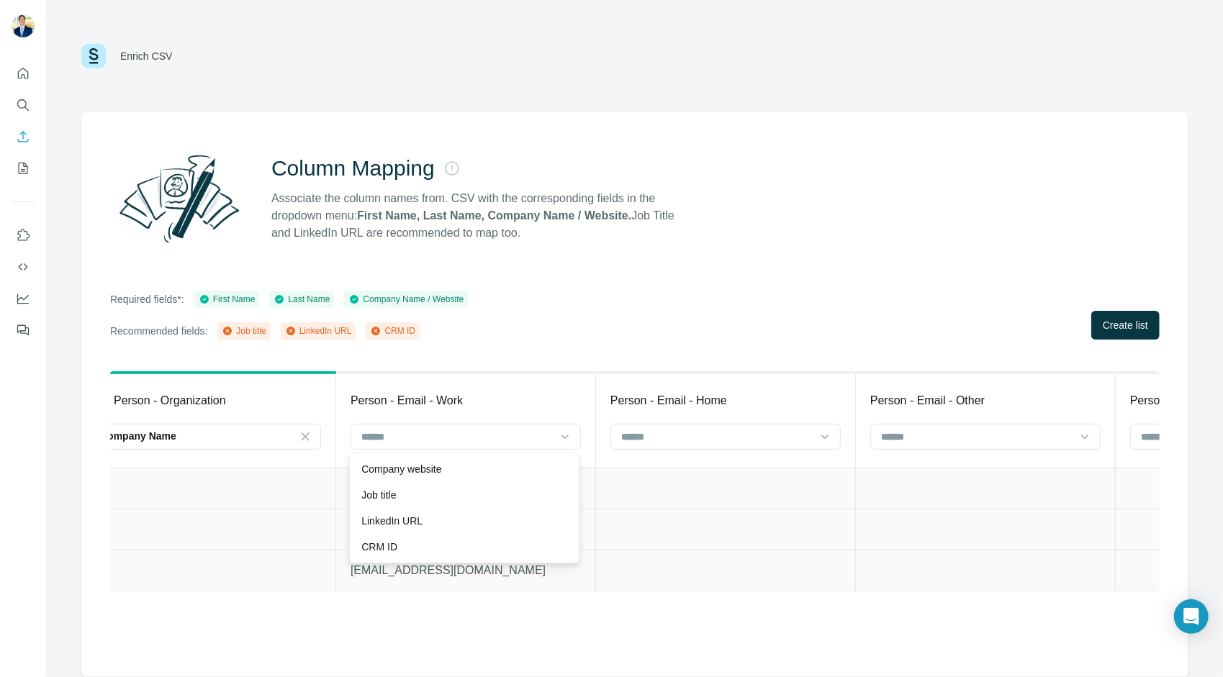
click at [747, 512] on td at bounding box center [726, 529] width 260 height 41
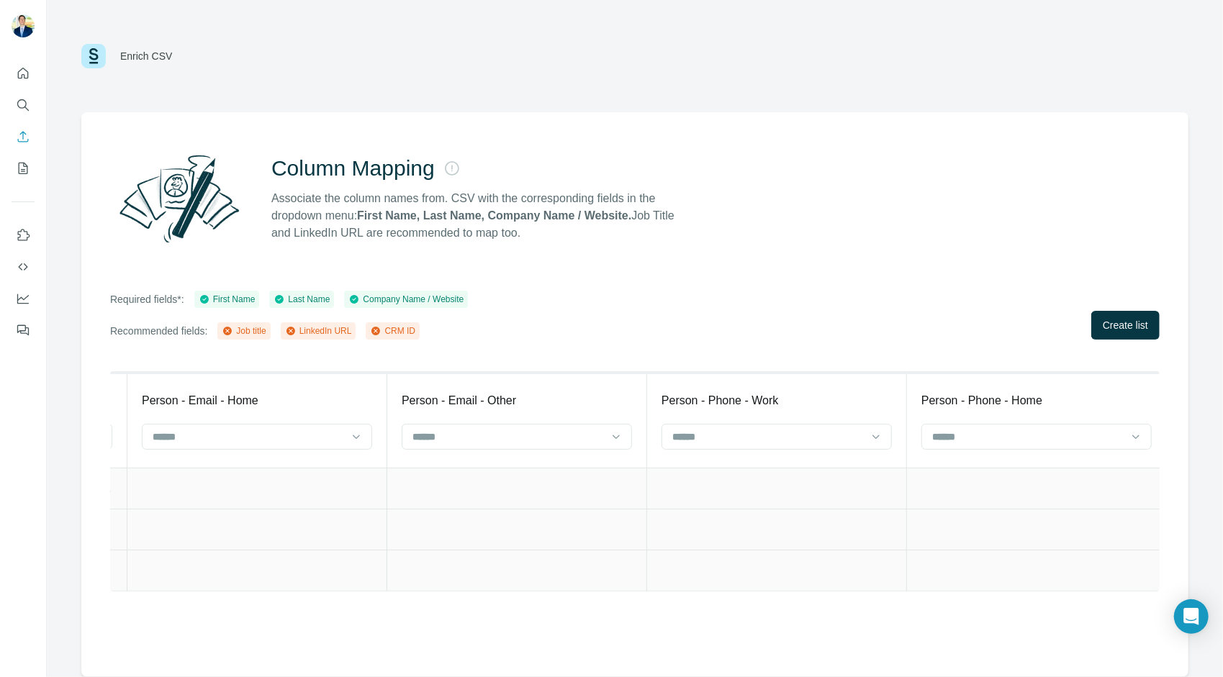
scroll to position [0, 1024]
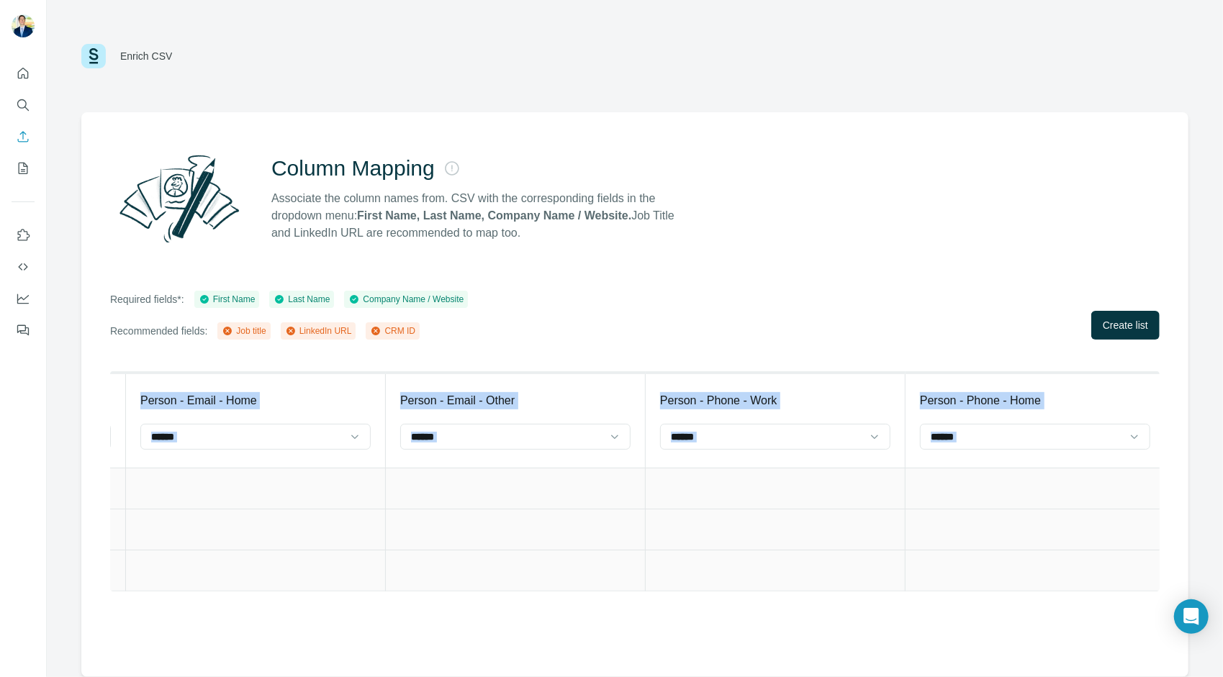
drag, startPoint x: 663, startPoint y: 589, endPoint x: 871, endPoint y: 597, distance: 208.2
click at [871, 592] on div "Person - Name First Name Person - Label Last Name Person - Organization Company…" at bounding box center [634, 481] width 1049 height 220
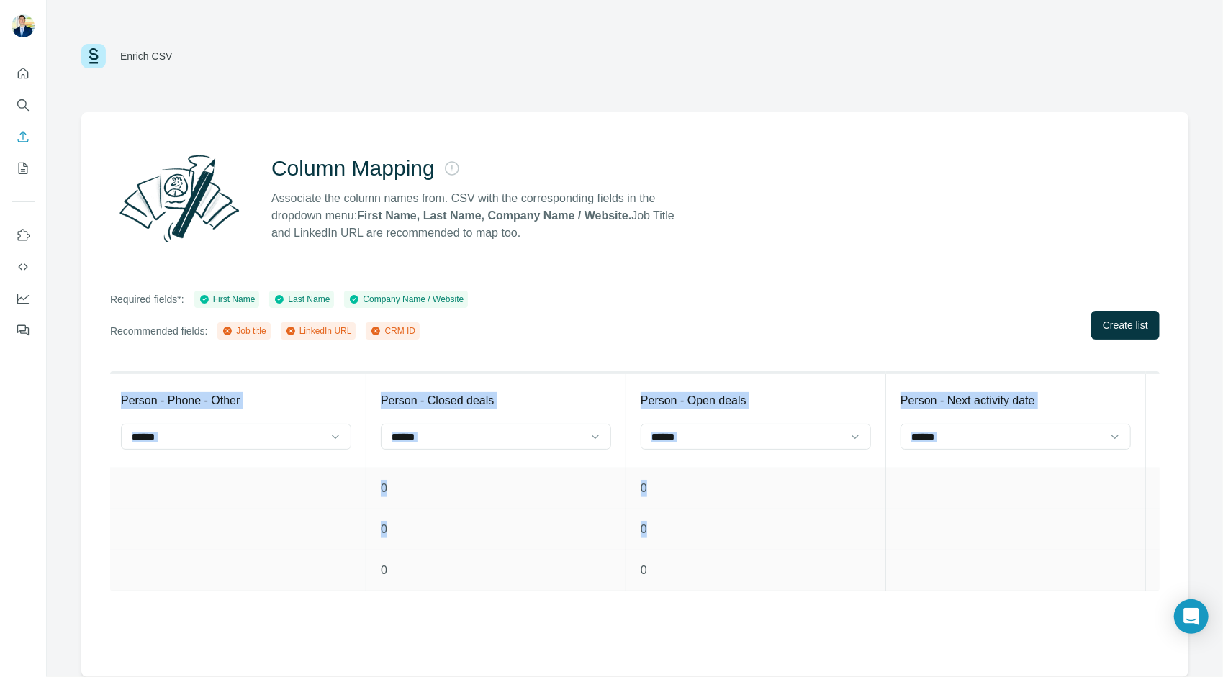
scroll to position [0, 2351]
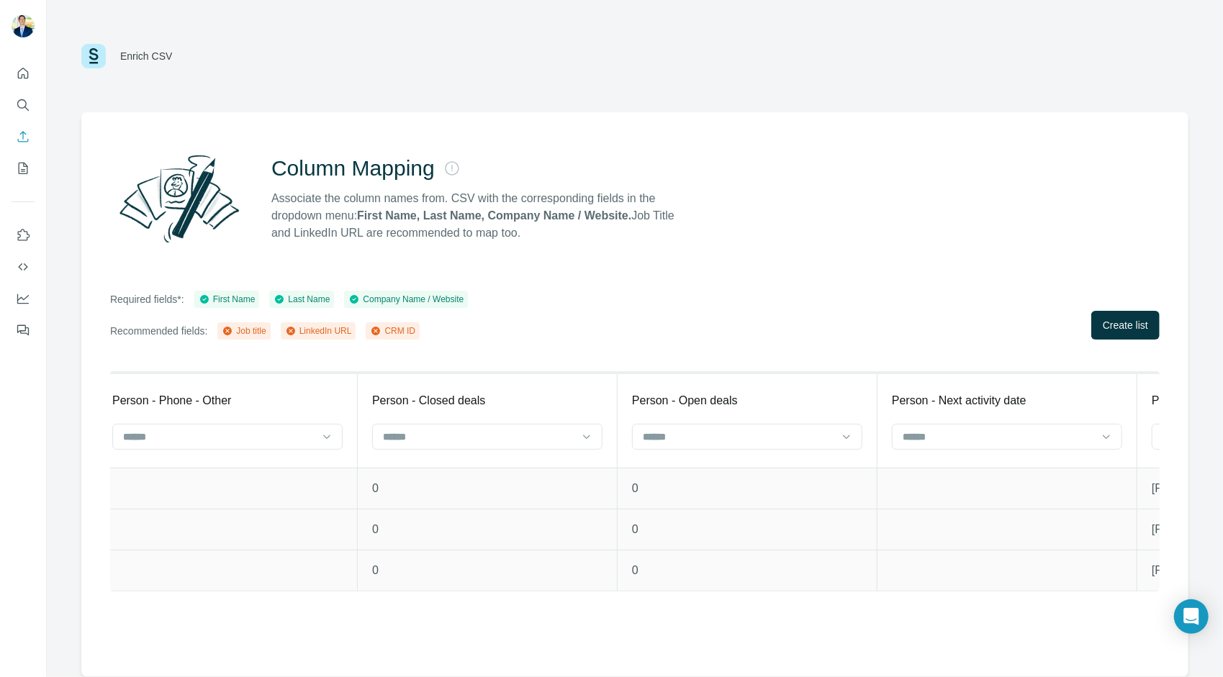
click at [989, 556] on td at bounding box center [1007, 570] width 260 height 41
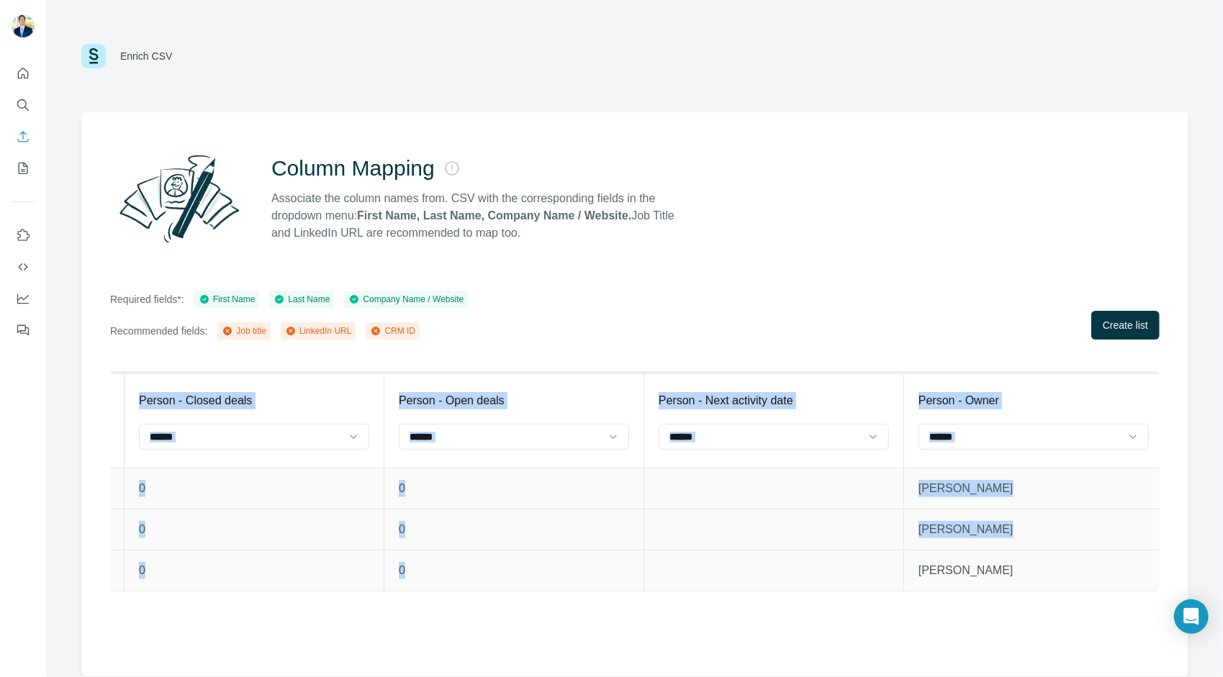
drag, startPoint x: 1000, startPoint y: 590, endPoint x: 1164, endPoint y: 597, distance: 163.5
click at [1164, 597] on div "Column Mapping Associate the column names from. CSV with the corresponding fiel…" at bounding box center [634, 394] width 1107 height 565
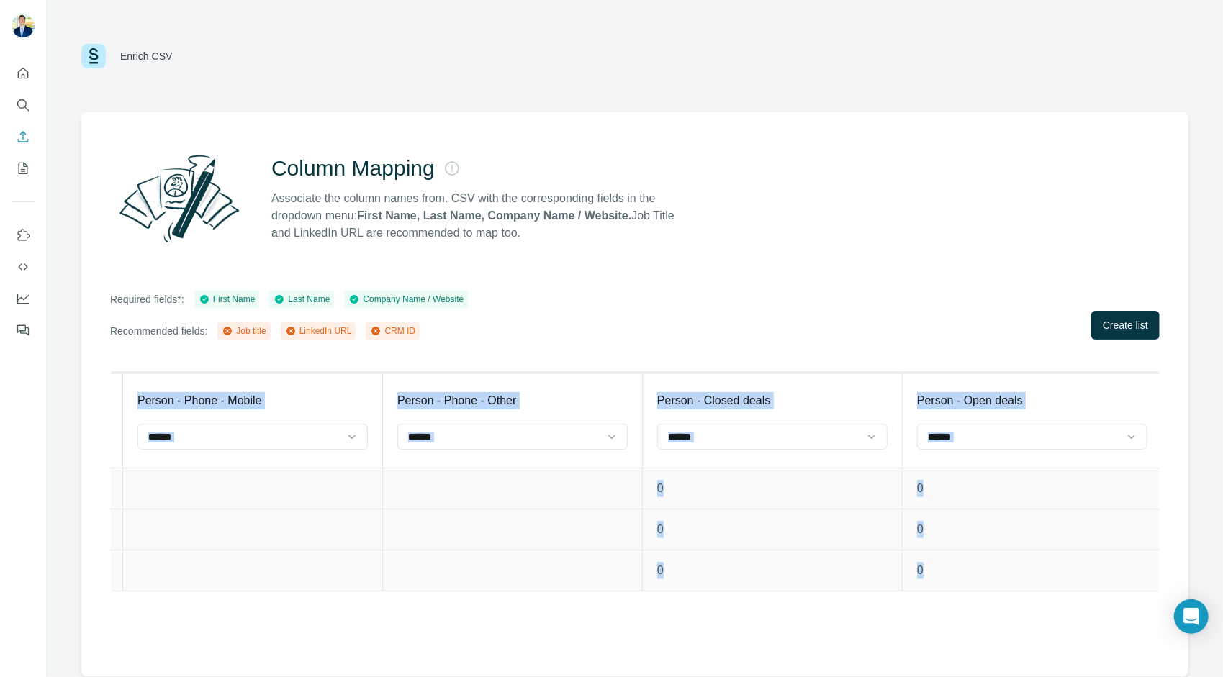
scroll to position [0, 2064]
click at [482, 430] on input at bounding box center [506, 437] width 194 height 16
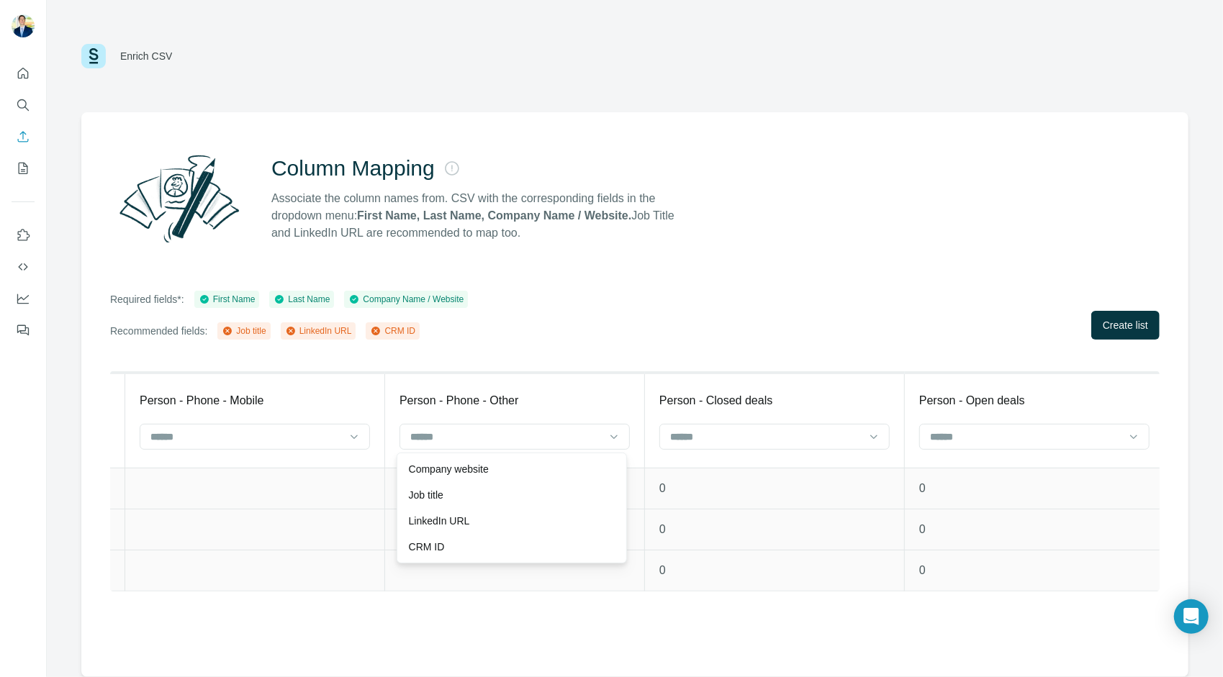
drag, startPoint x: 618, startPoint y: 281, endPoint x: 774, endPoint y: 293, distance: 157.4
click at [618, 281] on div "Column Mapping Associate the column names from. CSV with the corresponding fiel…" at bounding box center [634, 394] width 1107 height 565
click at [1149, 328] on button "Create list" at bounding box center [1125, 325] width 68 height 29
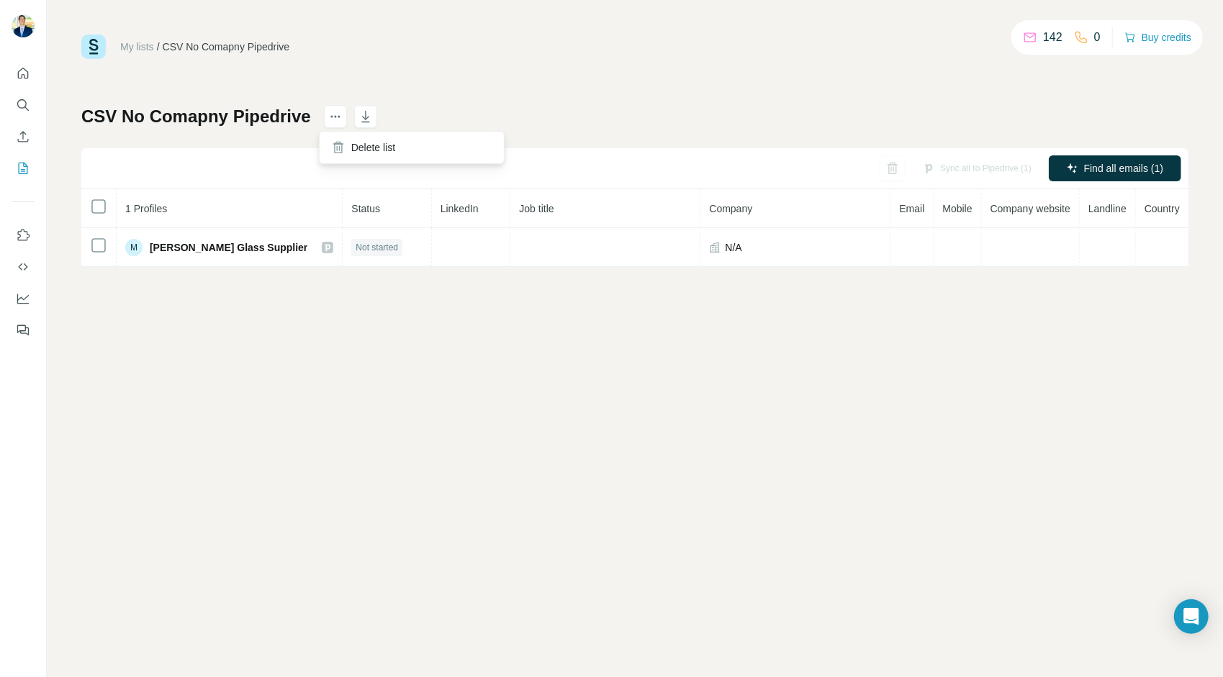
click at [334, 128] on div at bounding box center [335, 118] width 23 height 26
click at [17, 138] on icon "Enrich CSV" at bounding box center [23, 137] width 14 height 14
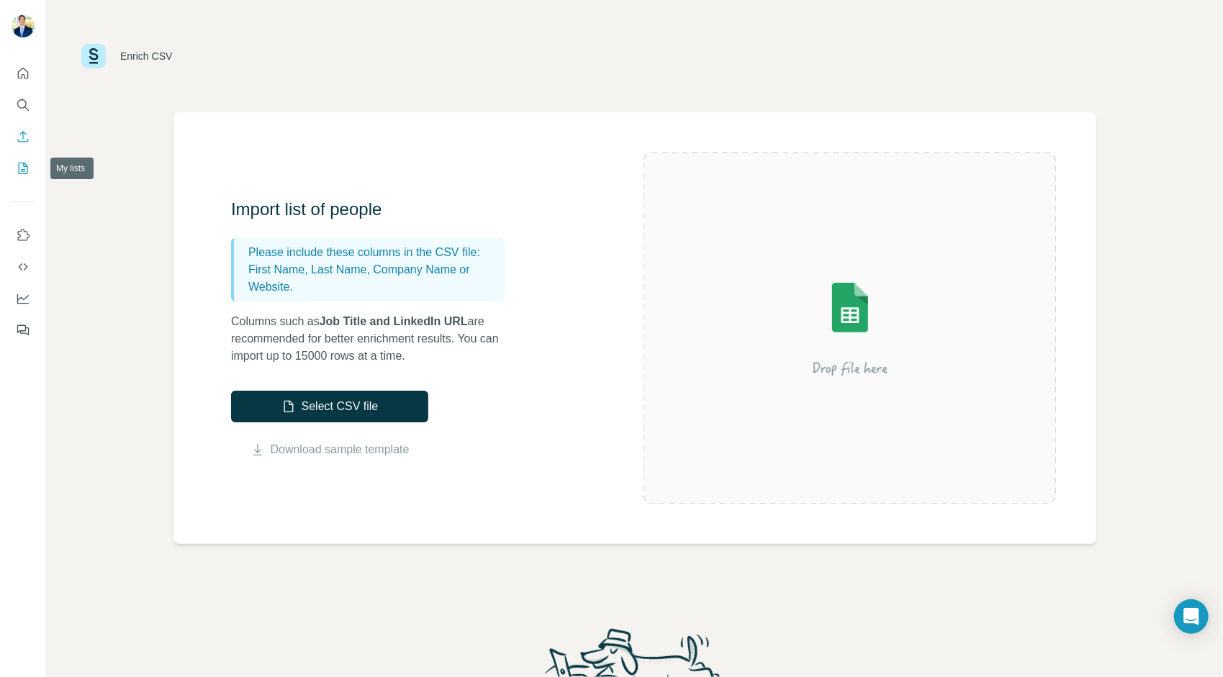
click at [23, 166] on icon "My lists" at bounding box center [24, 167] width 7 height 9
click at [36, 173] on div at bounding box center [23, 197] width 46 height 291
click at [24, 166] on icon "My lists" at bounding box center [24, 167] width 7 height 9
click at [32, 171] on button "My lists" at bounding box center [23, 168] width 23 height 26
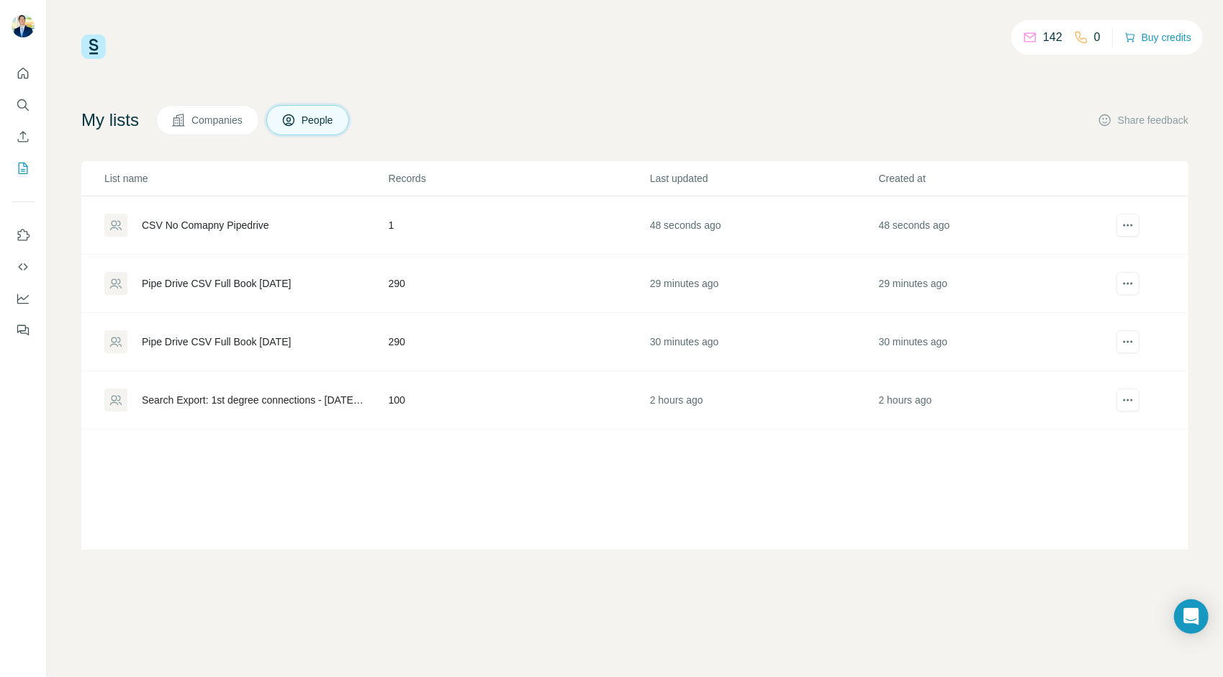
click at [189, 224] on div "CSV No Comapny Pipedrive" at bounding box center [205, 225] width 127 height 14
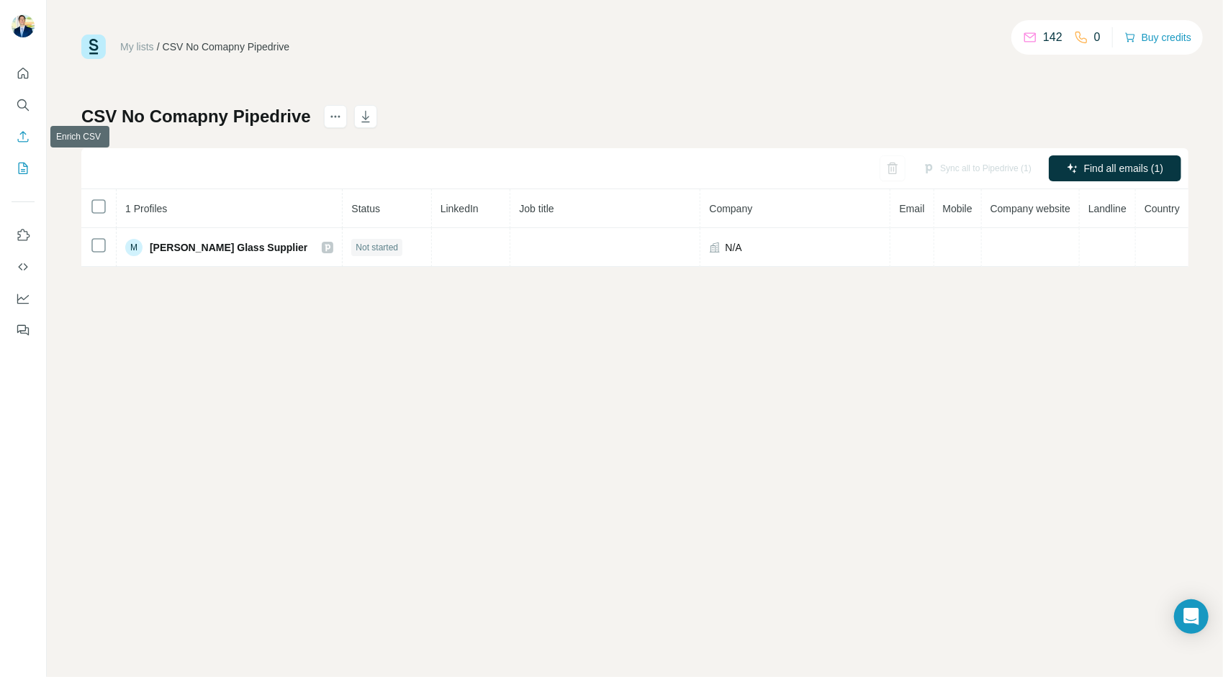
click at [27, 130] on icon "Enrich CSV" at bounding box center [23, 137] width 14 height 14
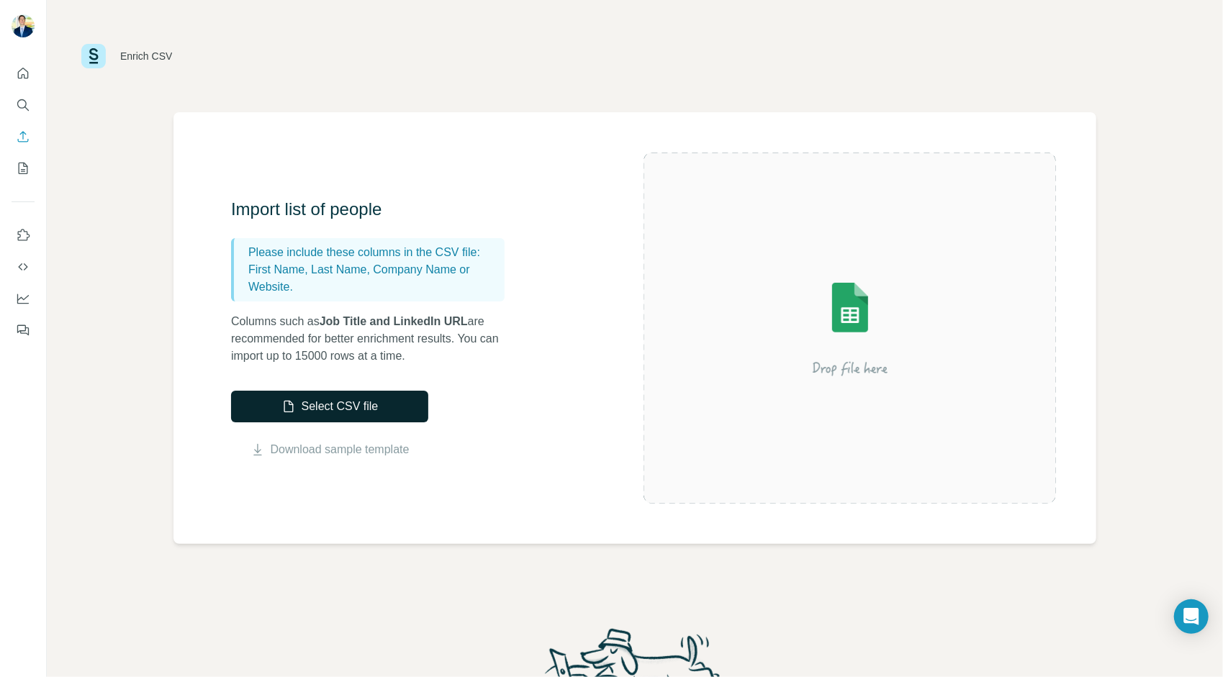
click at [417, 407] on button "Select CSV file" at bounding box center [329, 407] width 197 height 32
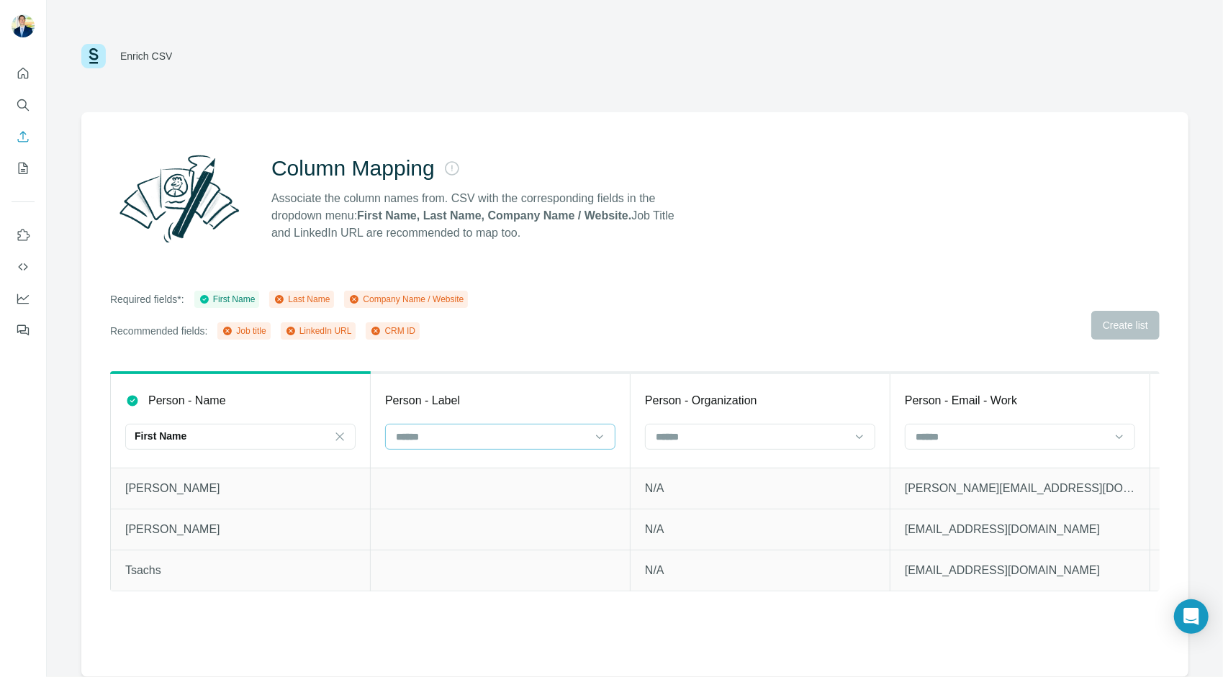
click at [576, 445] on div at bounding box center [491, 437] width 194 height 24
click at [533, 471] on div "Last Name" at bounding box center [500, 469] width 206 height 14
click at [723, 442] on input at bounding box center [751, 437] width 194 height 16
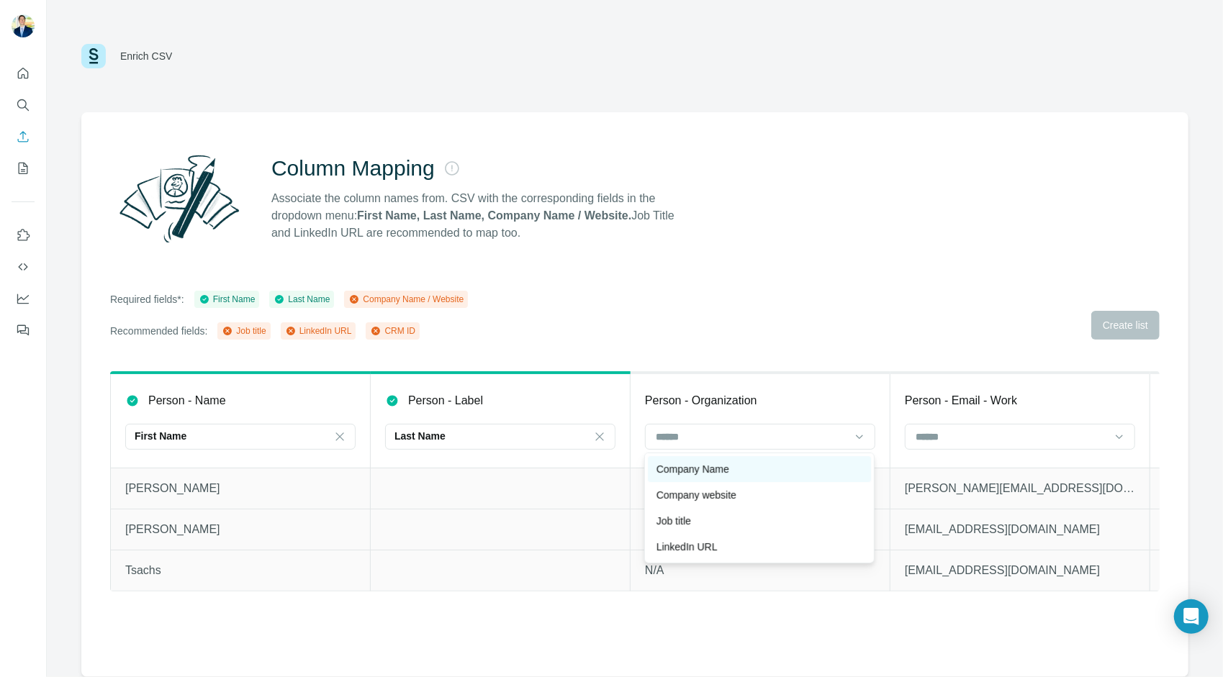
click at [766, 469] on div "Company Name" at bounding box center [759, 469] width 206 height 14
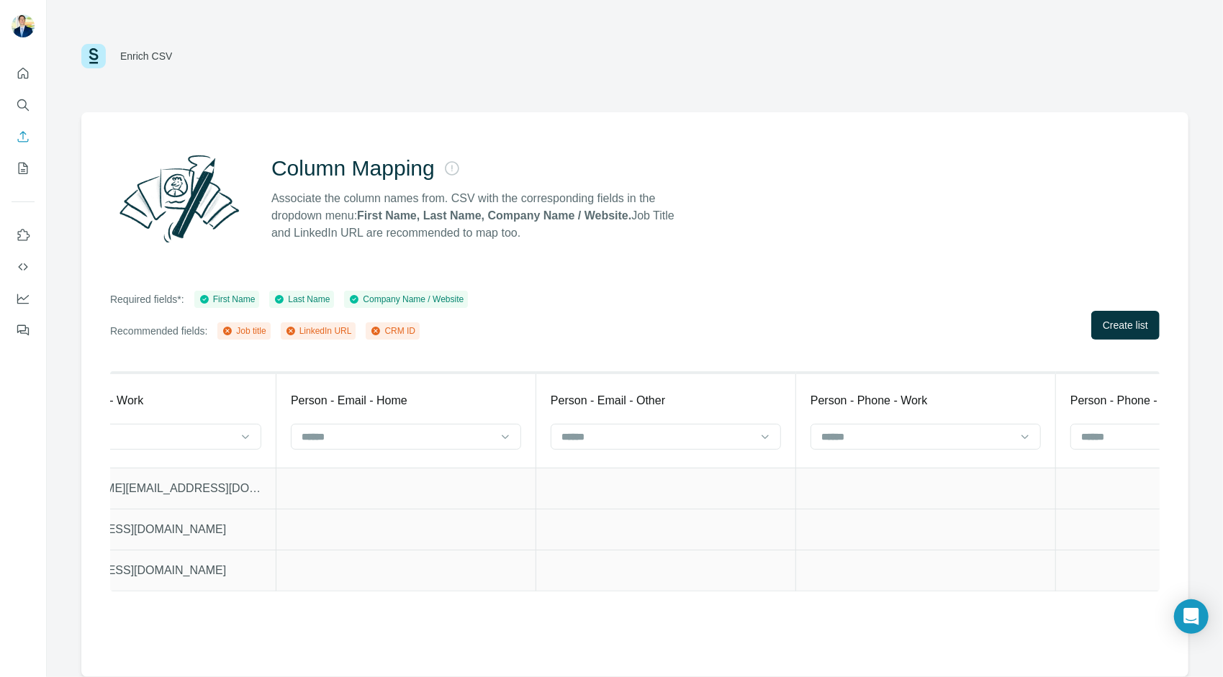
scroll to position [0, 2585]
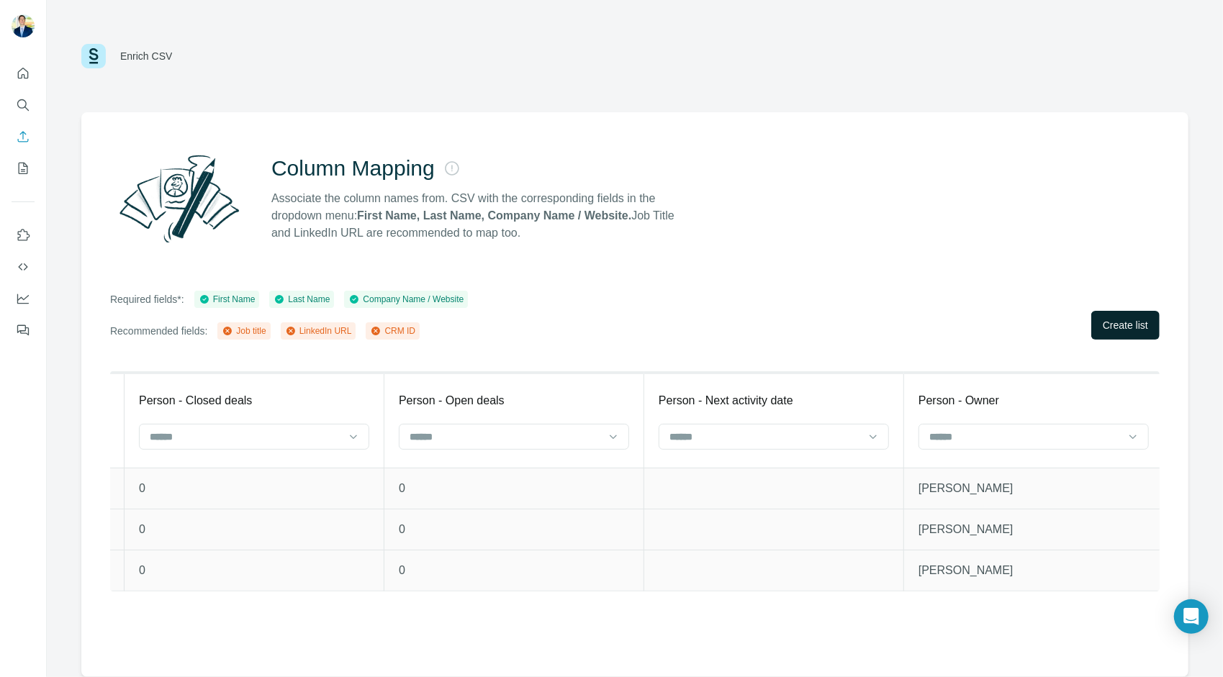
click at [1092, 330] on button "Create list" at bounding box center [1125, 325] width 68 height 29
